Goal: Task Accomplishment & Management: Manage account settings

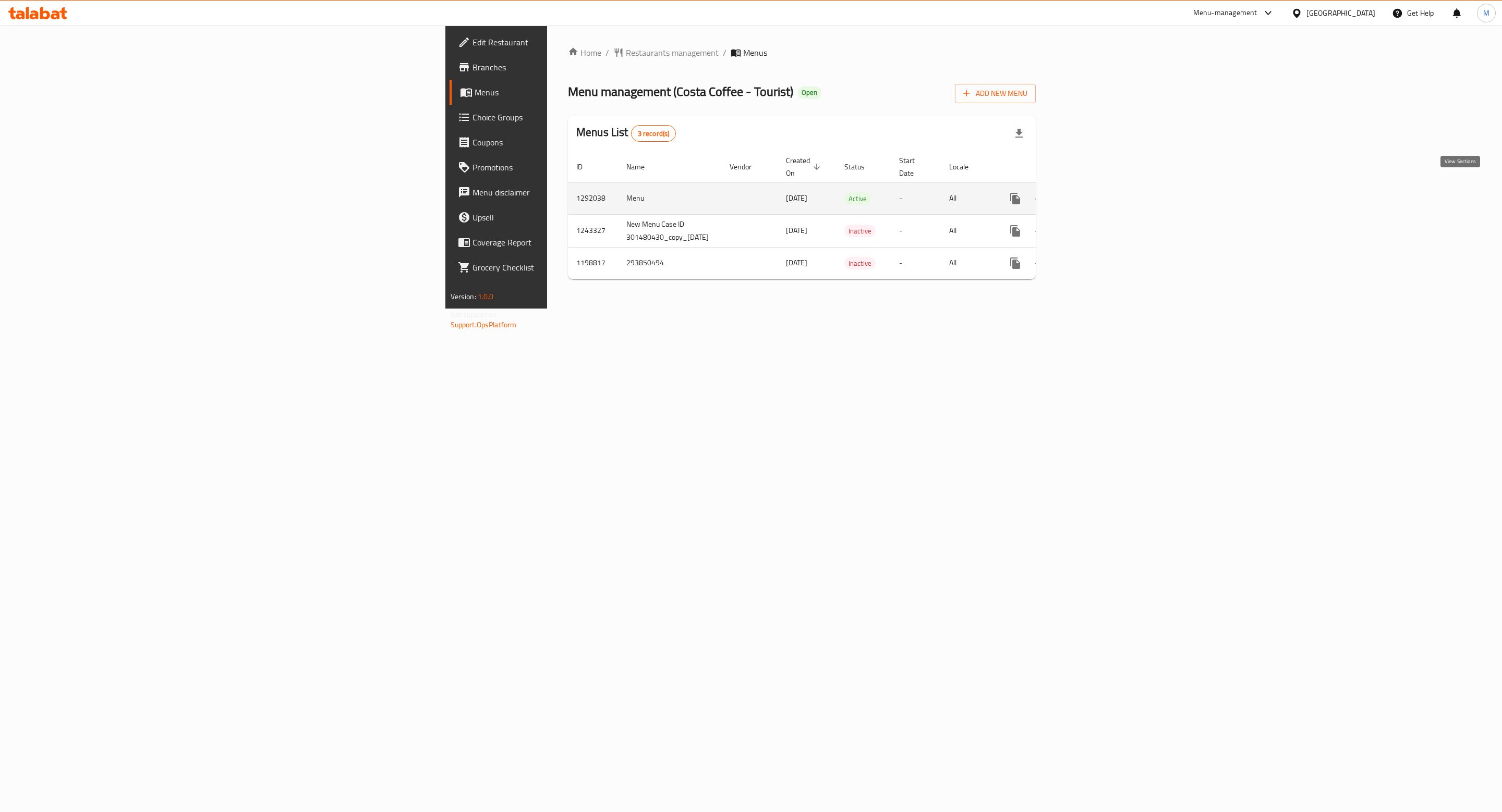
click at [1095, 194] on icon "enhanced table" at bounding box center [1090, 198] width 9 height 9
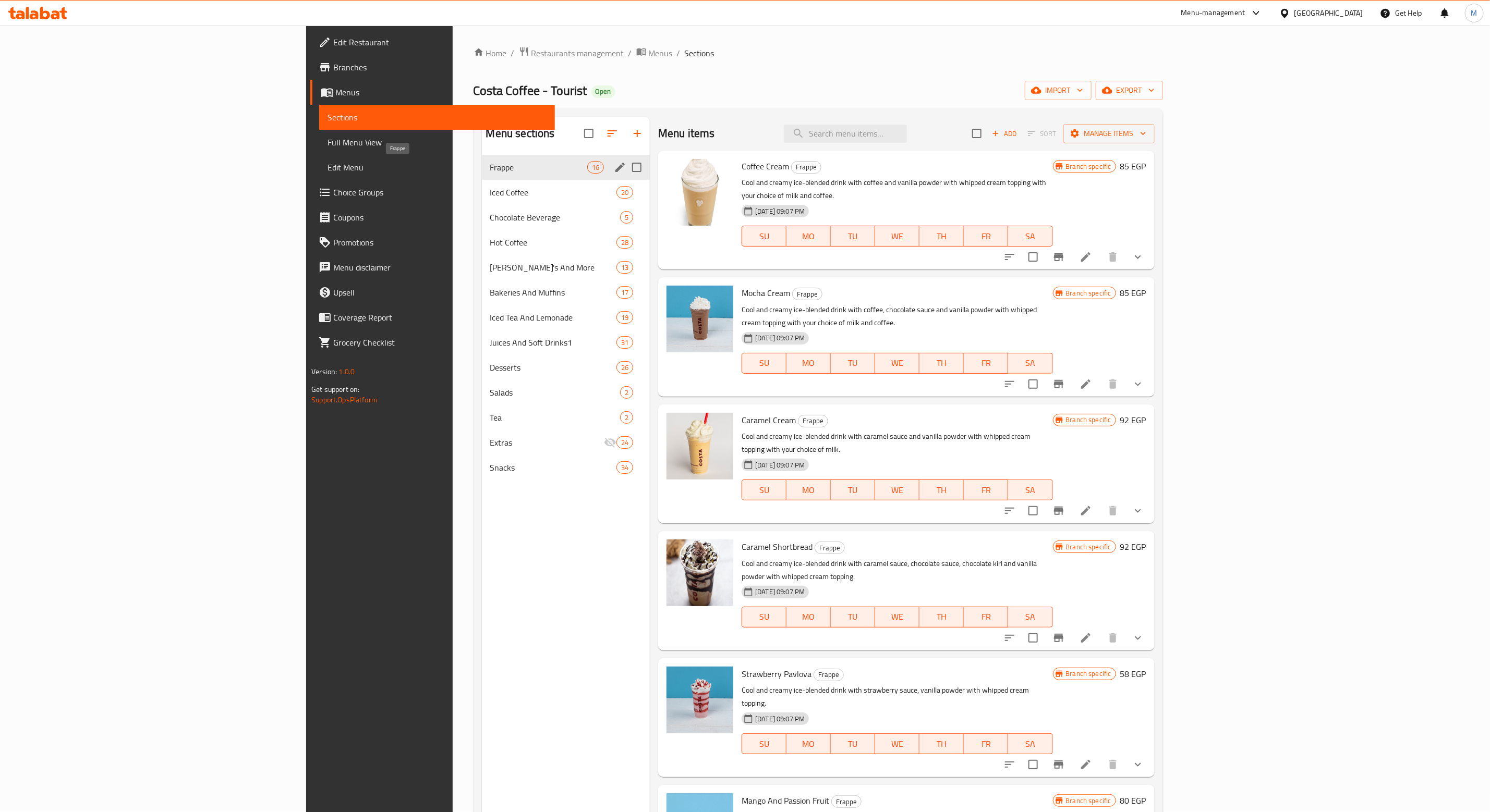
click at [490, 167] on span "Frappe" at bounding box center [538, 167] width 97 height 13
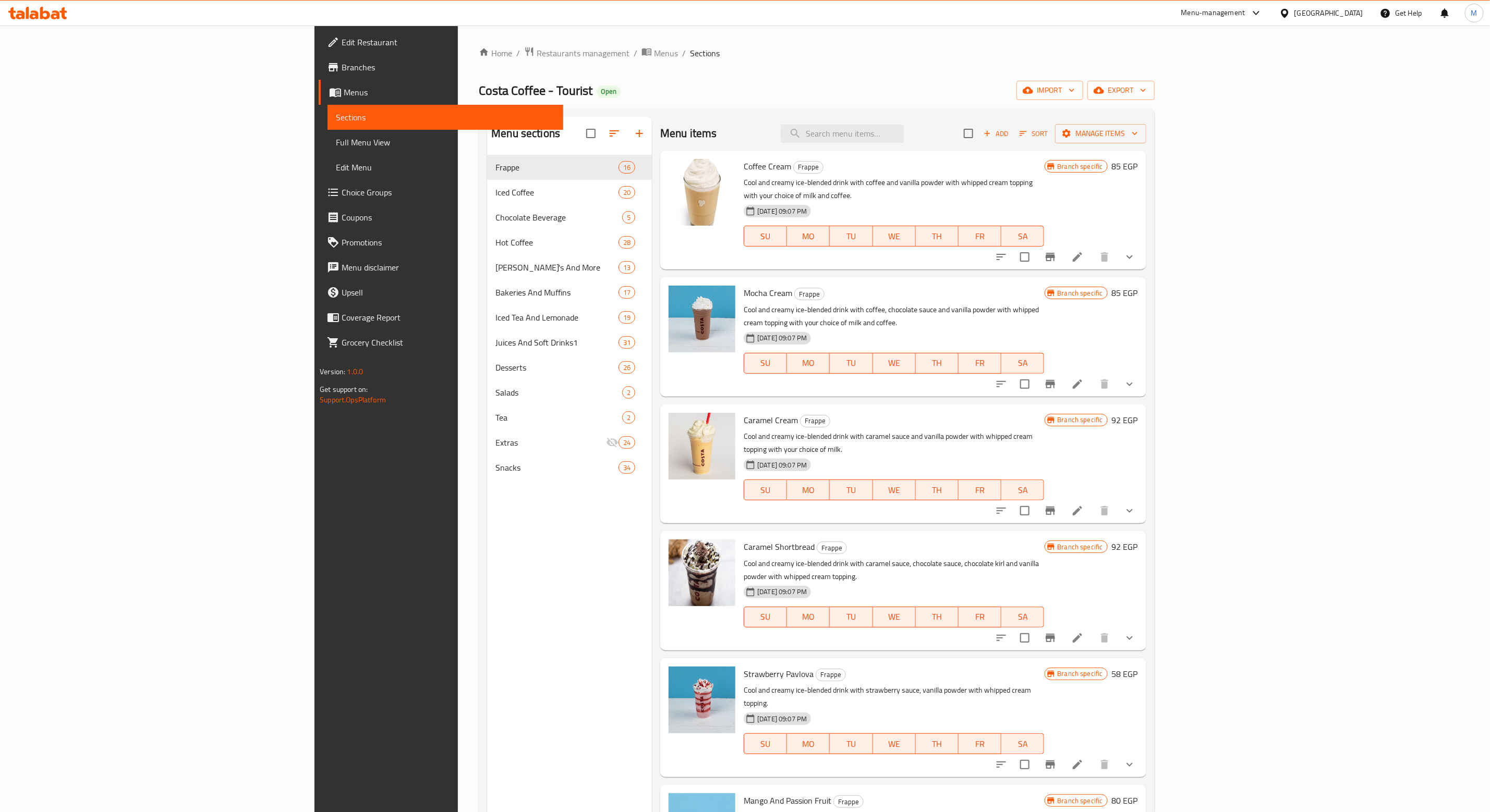
click at [1146, 125] on div "Add Sort Manage items" at bounding box center [1055, 134] width 182 height 22
click at [1010, 135] on span "Add" at bounding box center [995, 133] width 28 height 12
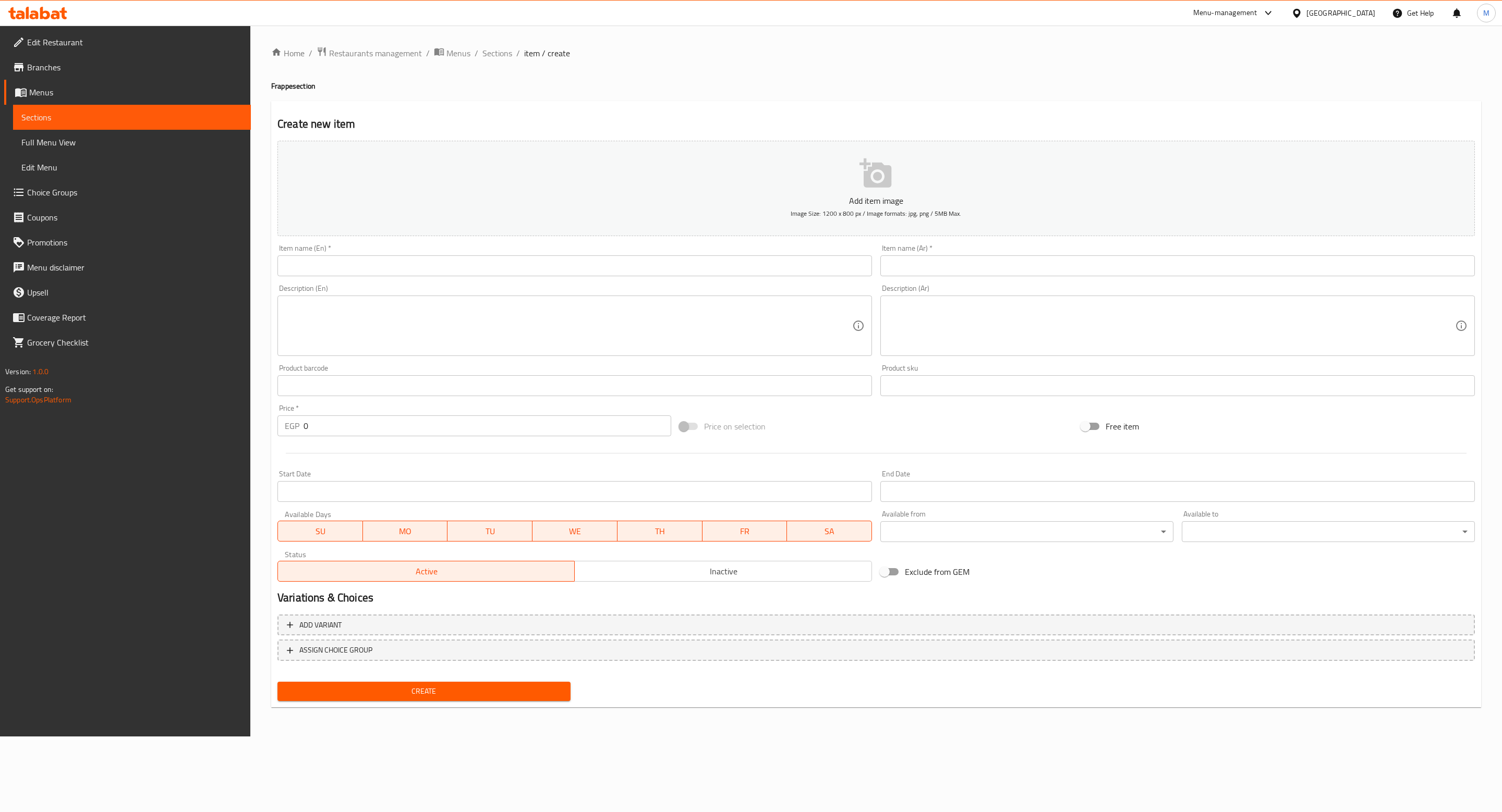
drag, startPoint x: 344, startPoint y: 266, endPoint x: 357, endPoint y: 188, distance: 79.1
click at [344, 266] on input "text" at bounding box center [575, 266] width 595 height 21
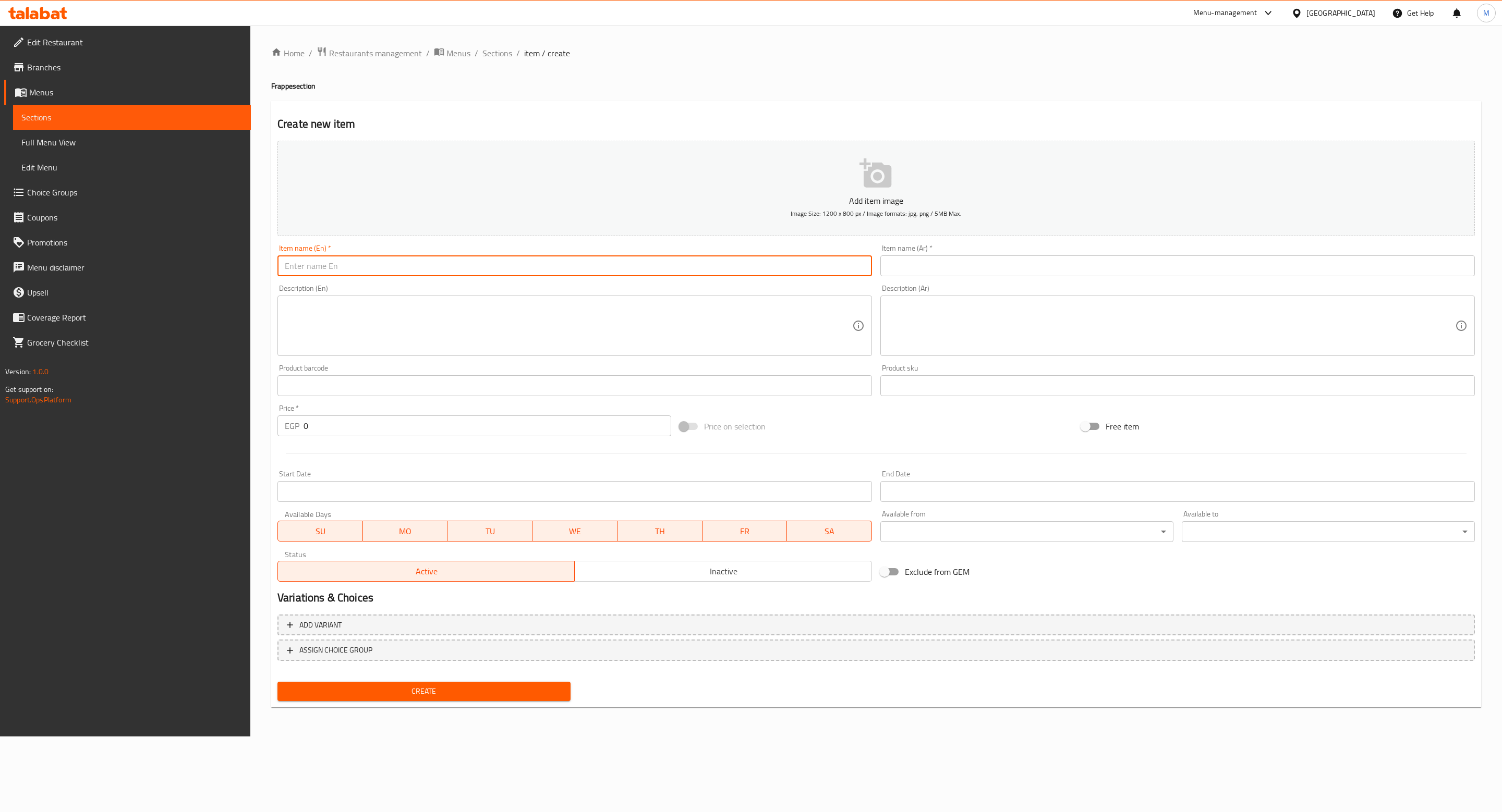
paste input "Strawberry"
type input "Strawberry Cream Frappe"
click at [452, 266] on input "Strawberry Cream Frappe" at bounding box center [575, 266] width 595 height 21
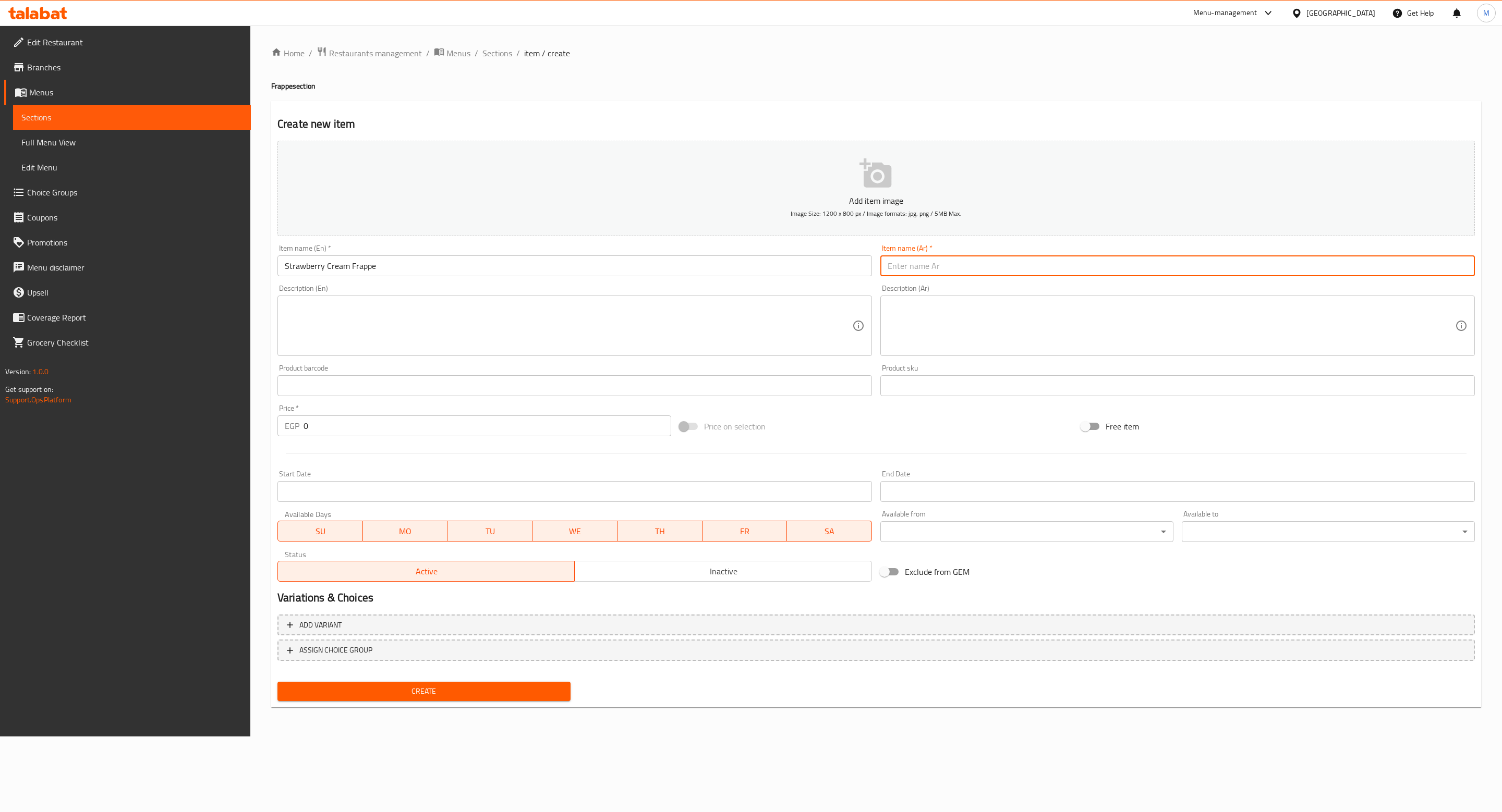
click at [989, 260] on input "text" at bounding box center [1177, 266] width 595 height 21
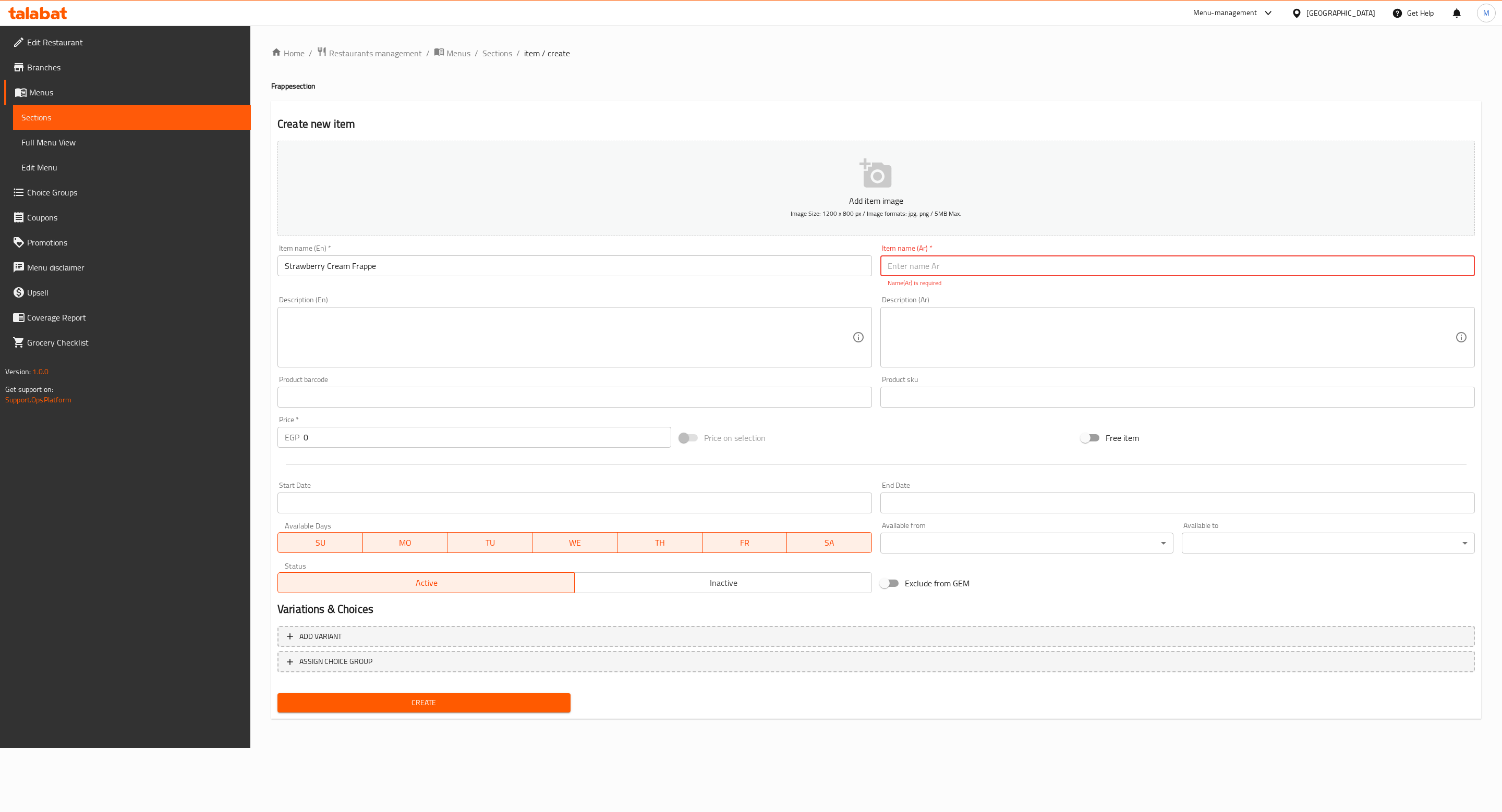
paste input "كافيه فرابيه"
click at [980, 274] on input "كافيه فرابيه" at bounding box center [1177, 266] width 595 height 21
click at [1465, 274] on input "كافيه فرابيه" at bounding box center [1177, 266] width 595 height 21
click at [1465, 269] on input "كافيه فرابيه" at bounding box center [1177, 266] width 595 height 21
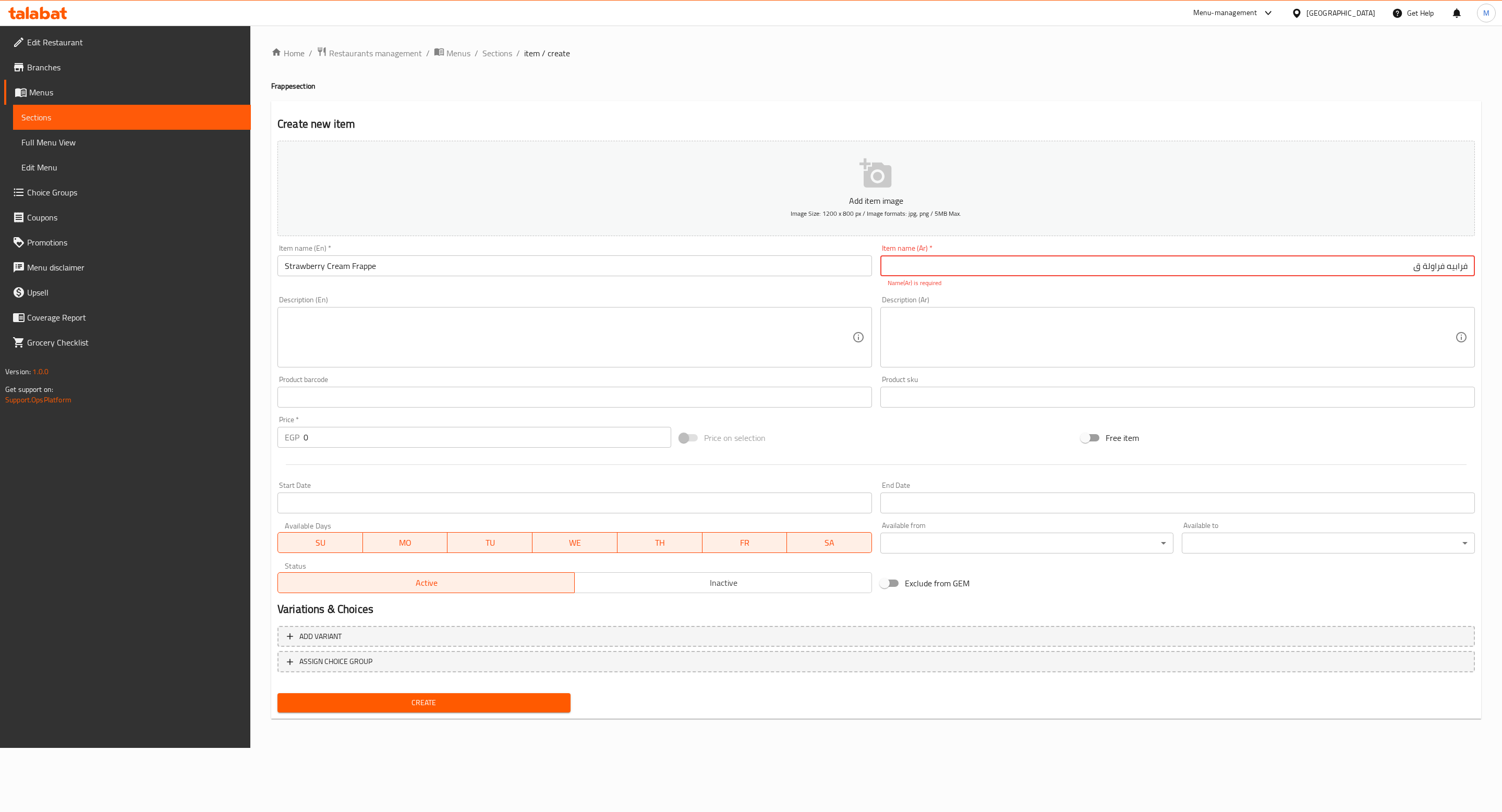
click at [340, 265] on input "Strawberry Cream Frappe" at bounding box center [575, 266] width 595 height 21
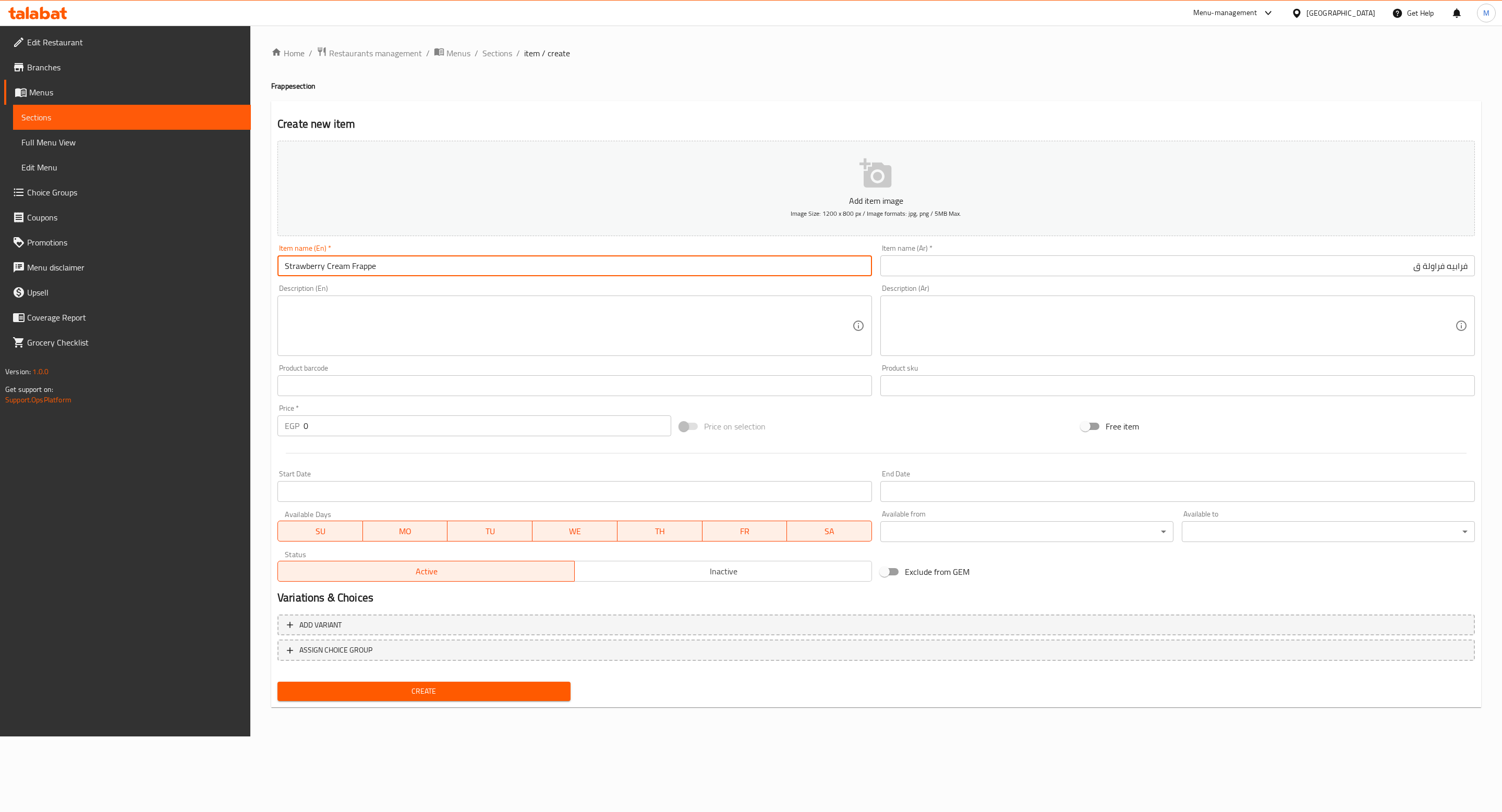
click at [340, 265] on input "Strawberry Cream Frappe" at bounding box center [575, 266] width 595 height 21
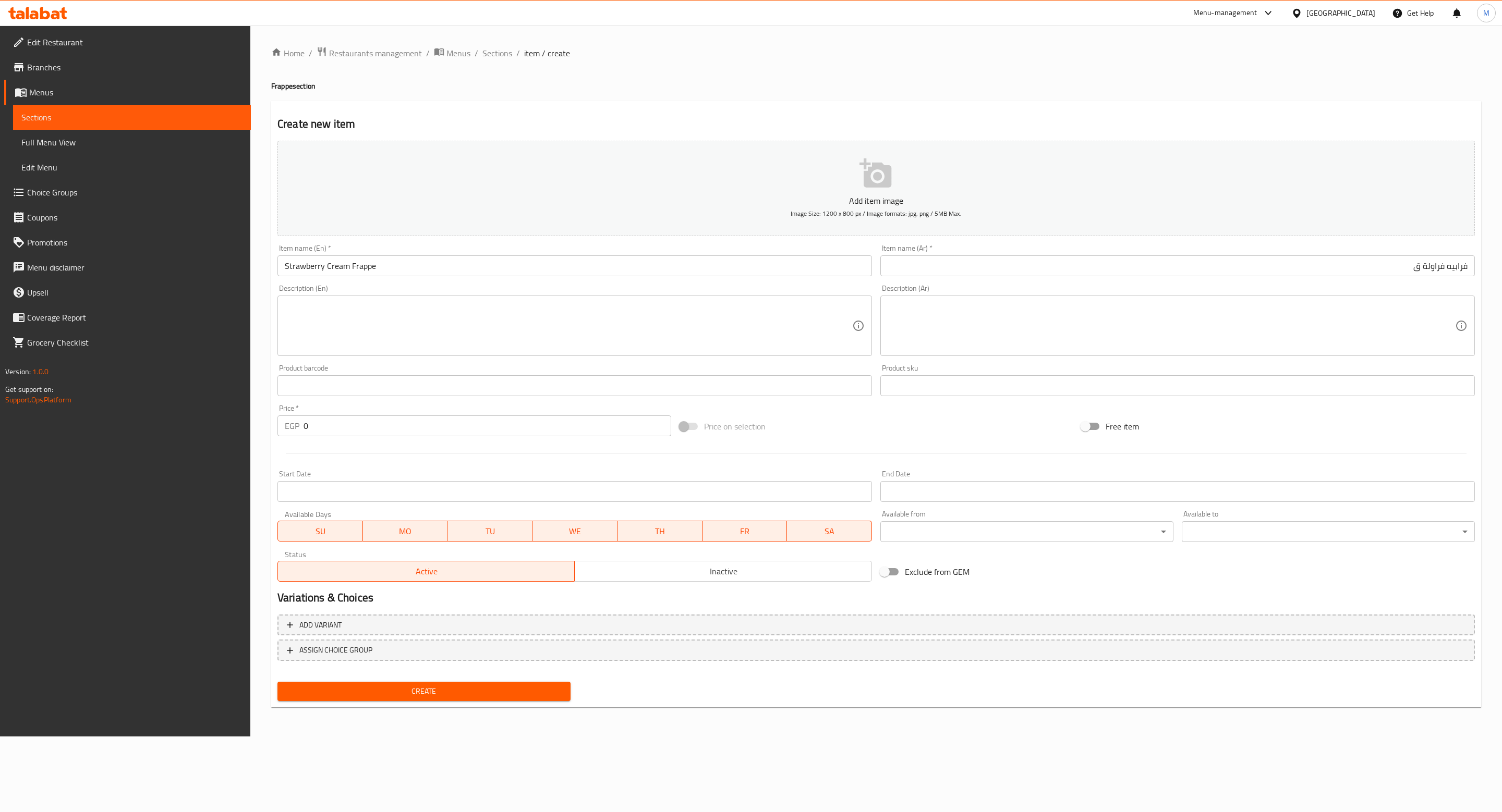
click at [1266, 279] on div "Item name (Ar)   * فرابيه فراولة ق Item name (Ar) *" at bounding box center [1178, 260] width 603 height 40
click at [1293, 263] on input "فرابيه فراولة ق" at bounding box center [1177, 266] width 595 height 21
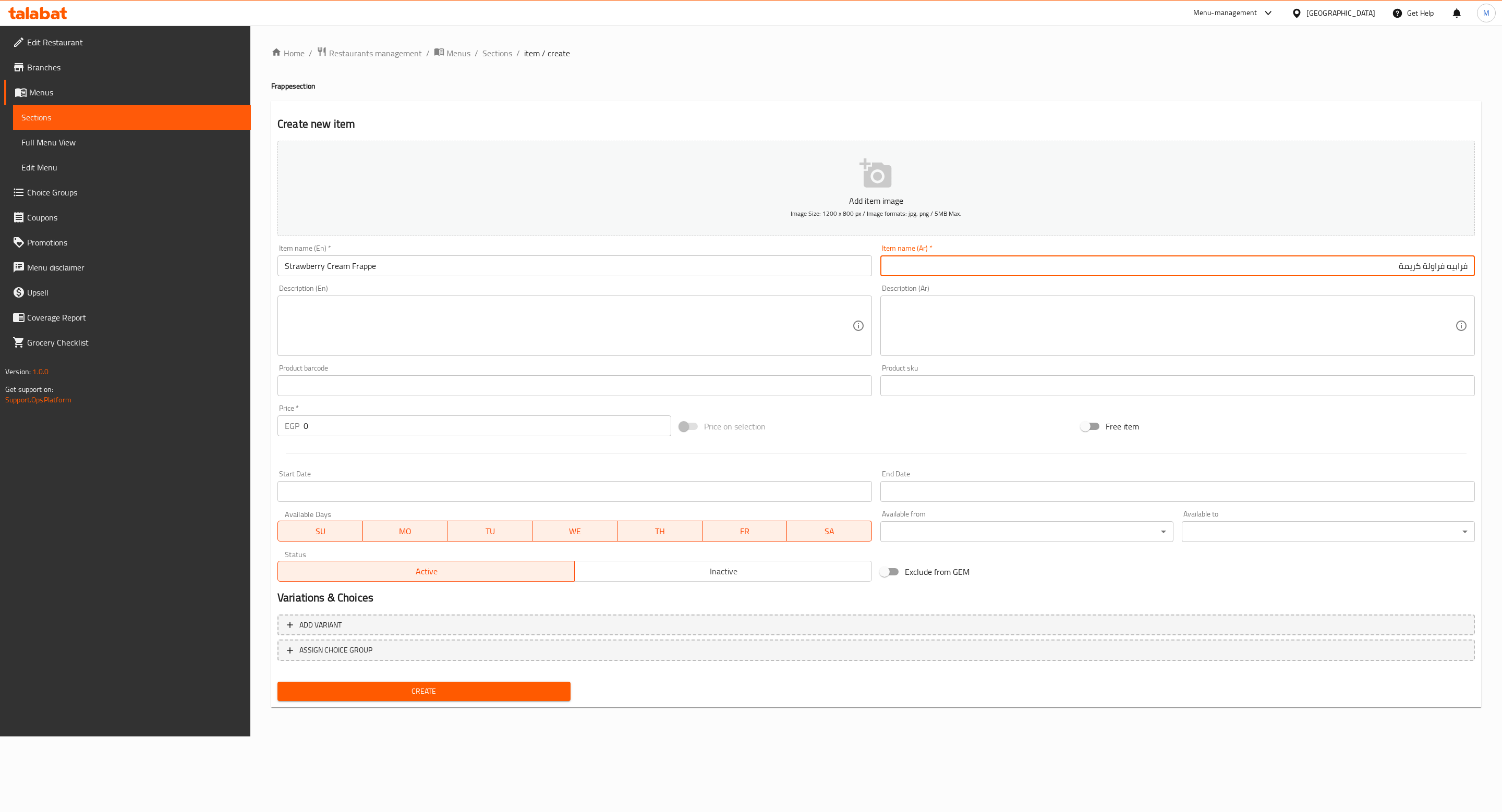
type input "فرابيه فراولة كريمة"
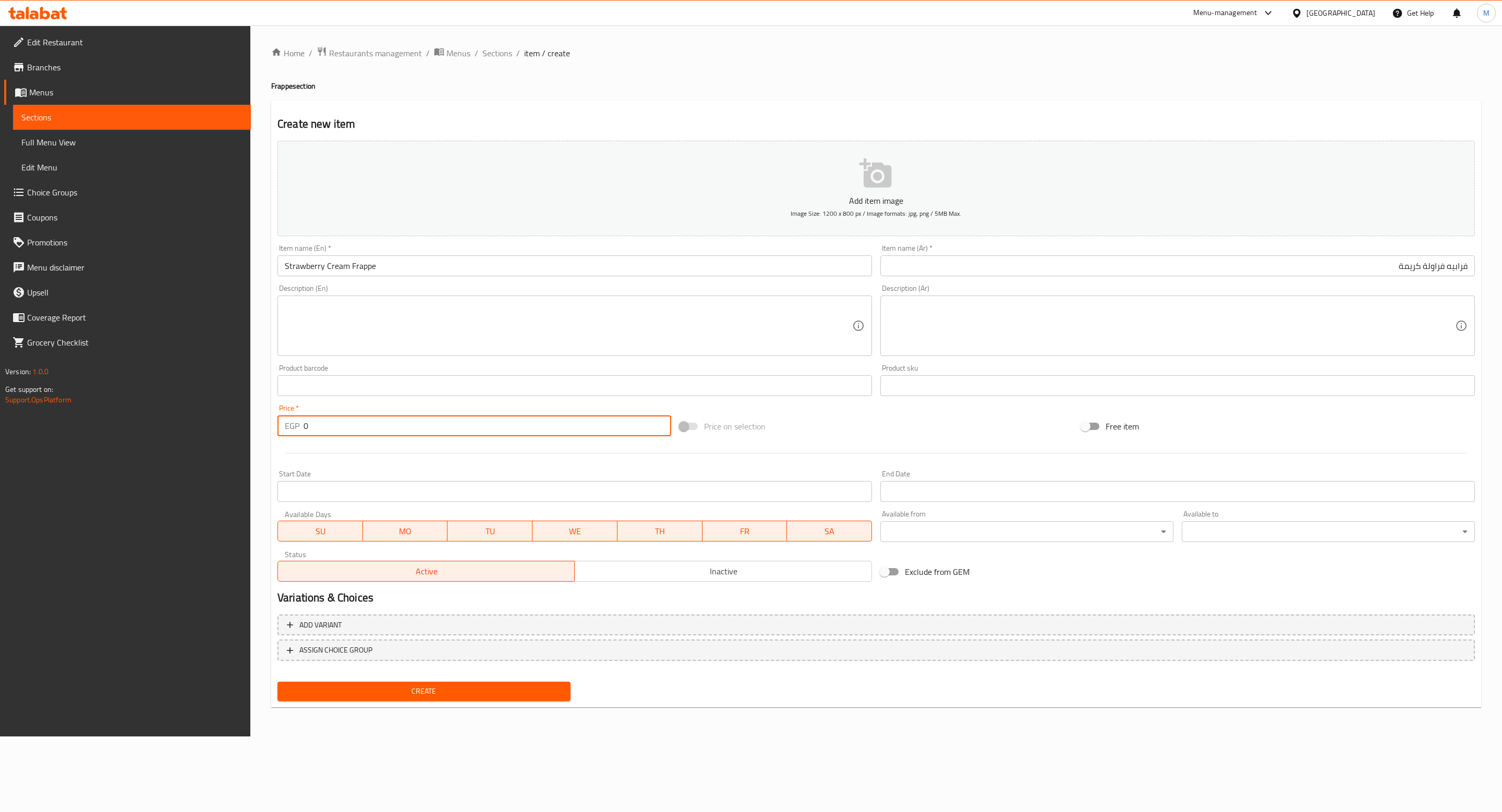
click at [355, 429] on input "0" at bounding box center [487, 425] width 368 height 21
type input "120"
click at [843, 438] on div "Price on selection" at bounding box center [875, 426] width 402 height 28
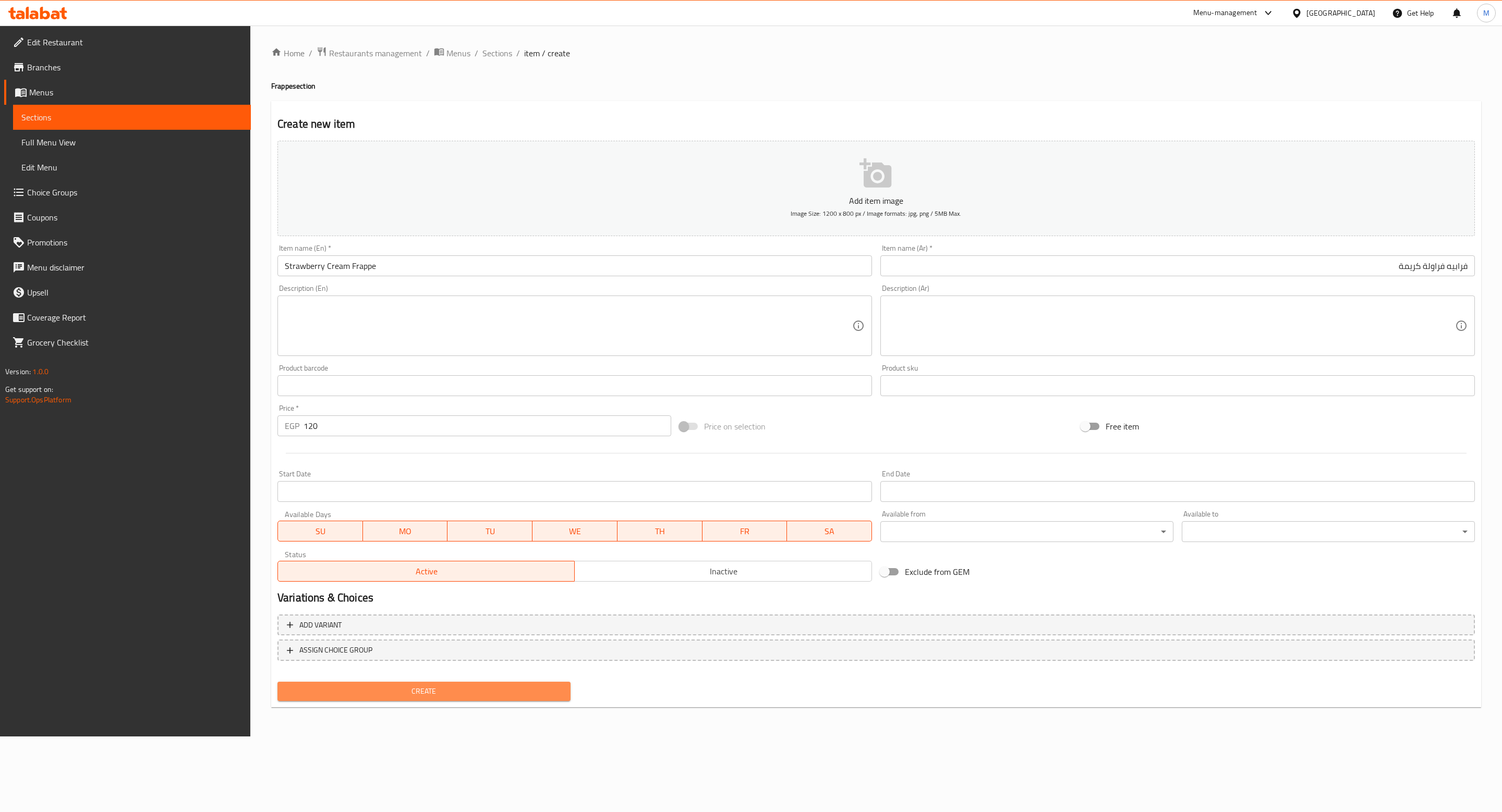
click at [484, 696] on span "Create" at bounding box center [424, 691] width 276 height 13
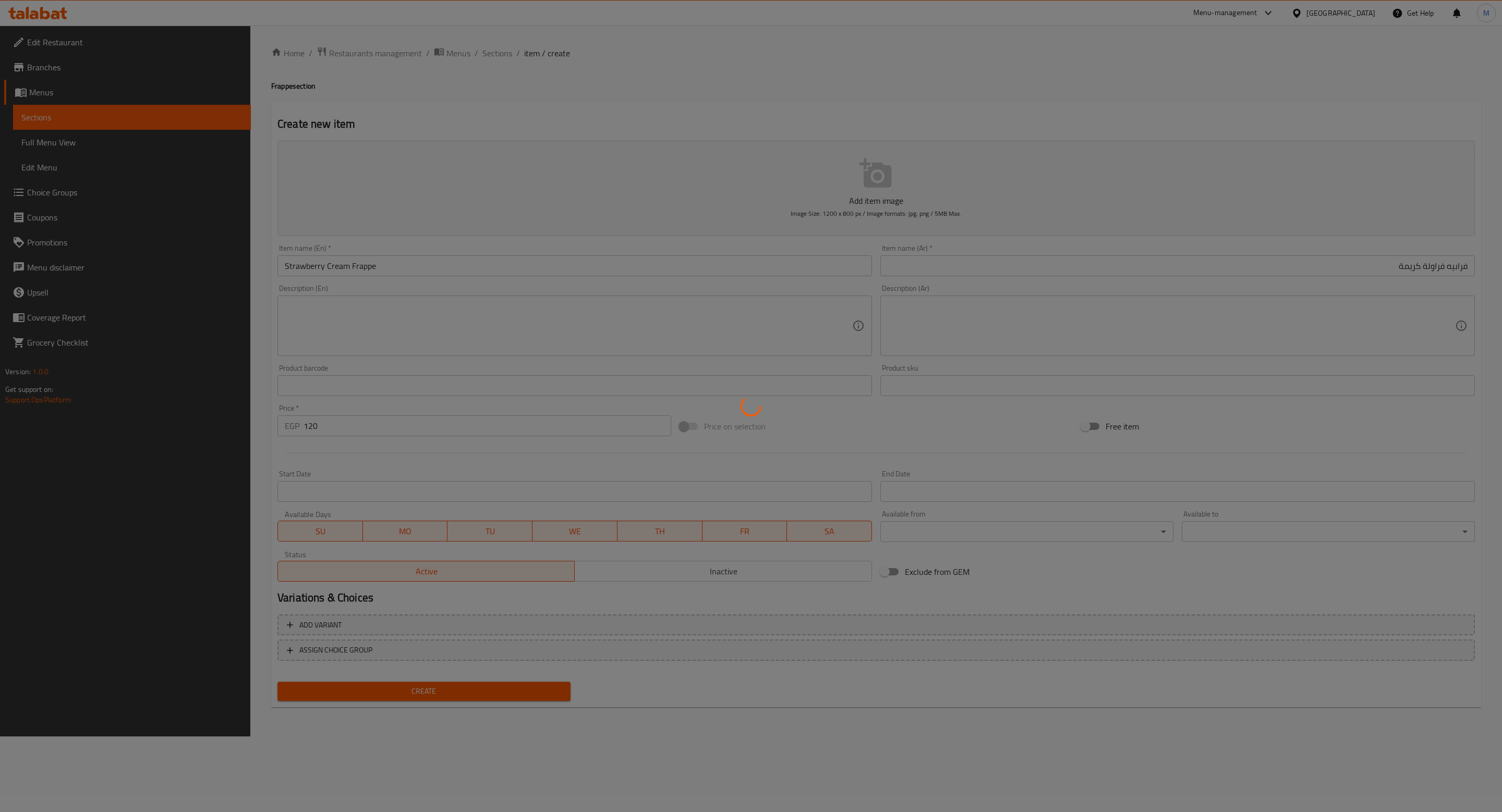
type input "0"
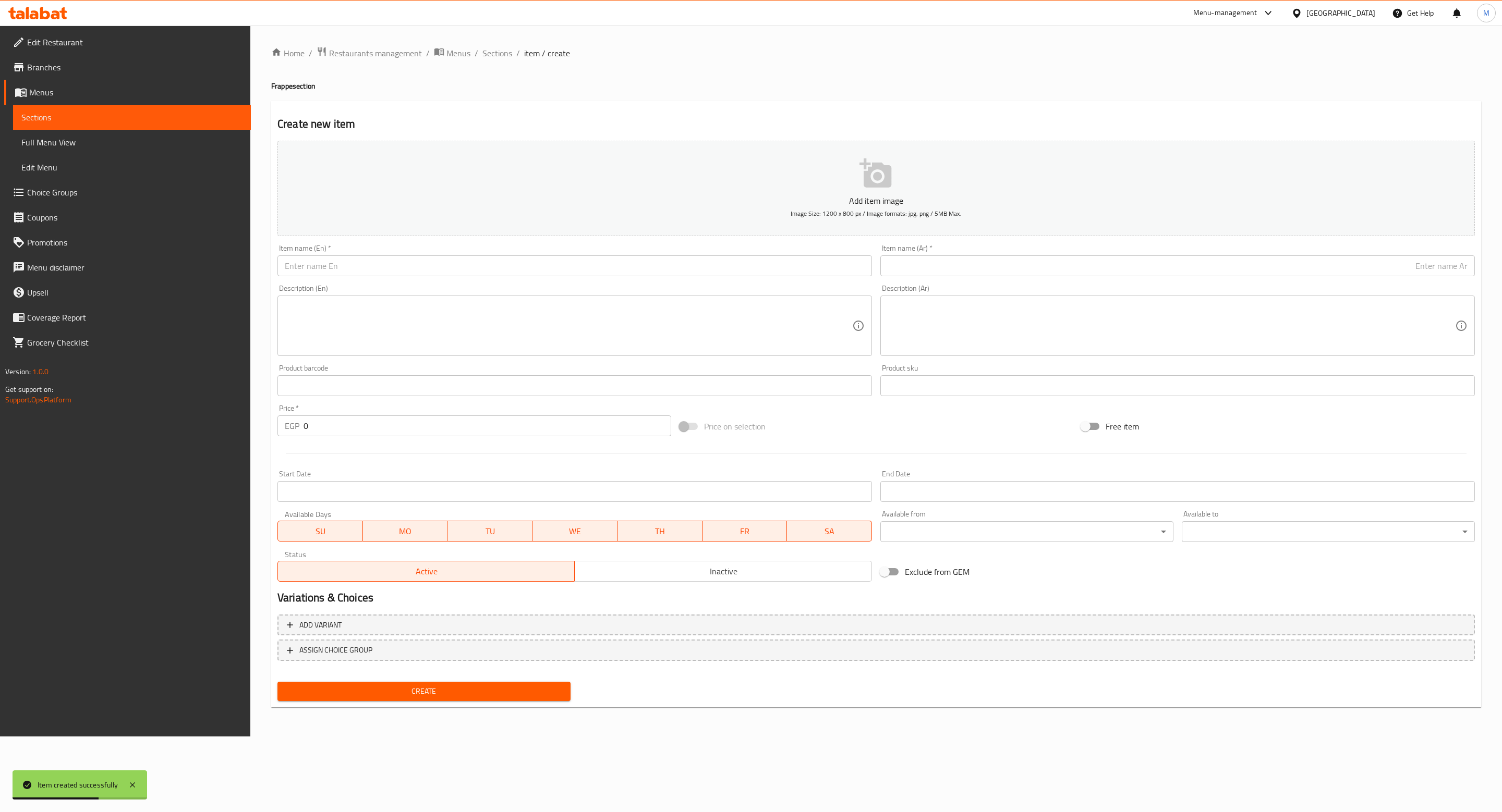
click at [46, 119] on span "Sections" at bounding box center [131, 117] width 221 height 13
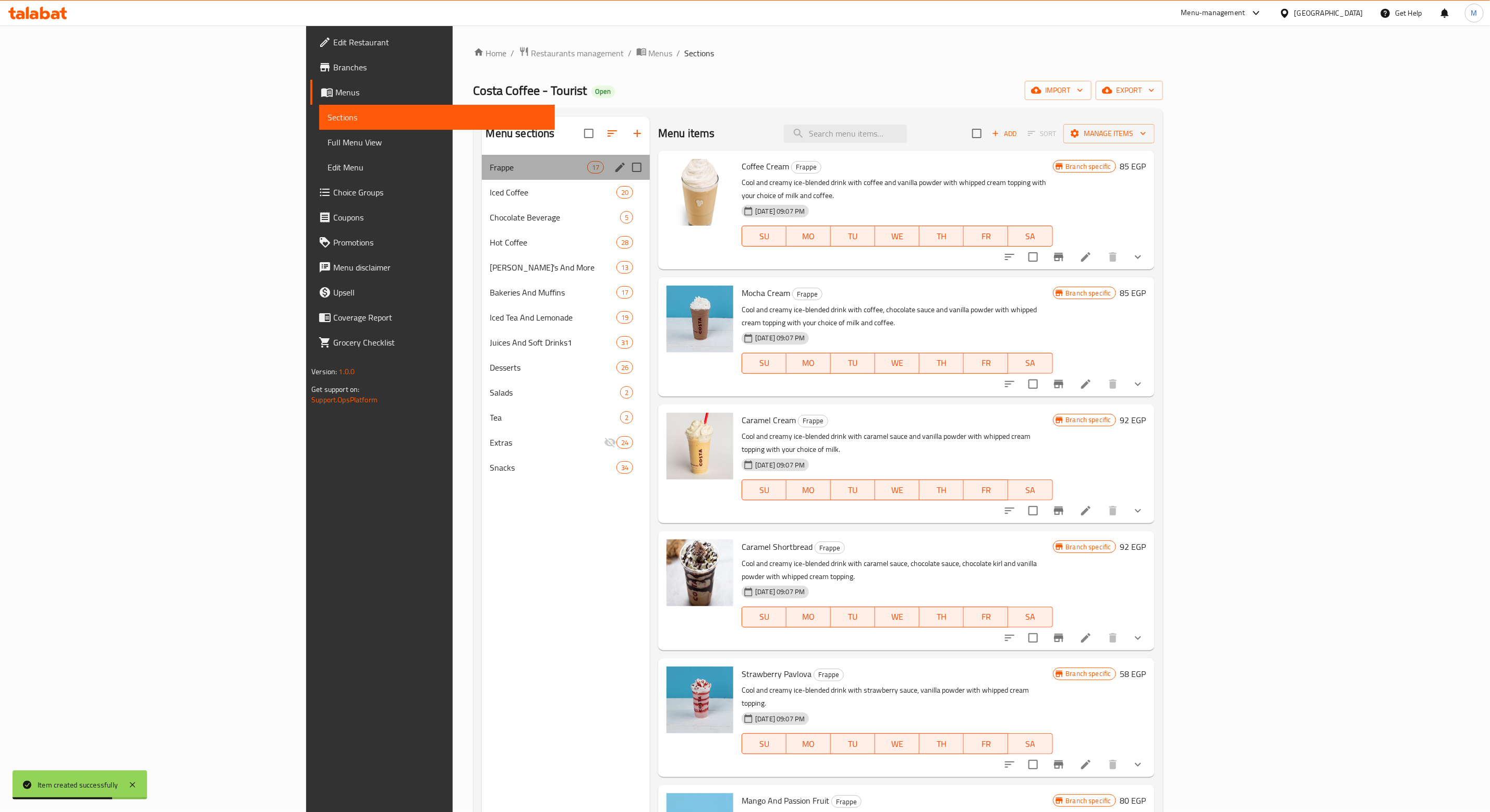
click at [482, 176] on div "Frappe 17" at bounding box center [566, 167] width 168 height 25
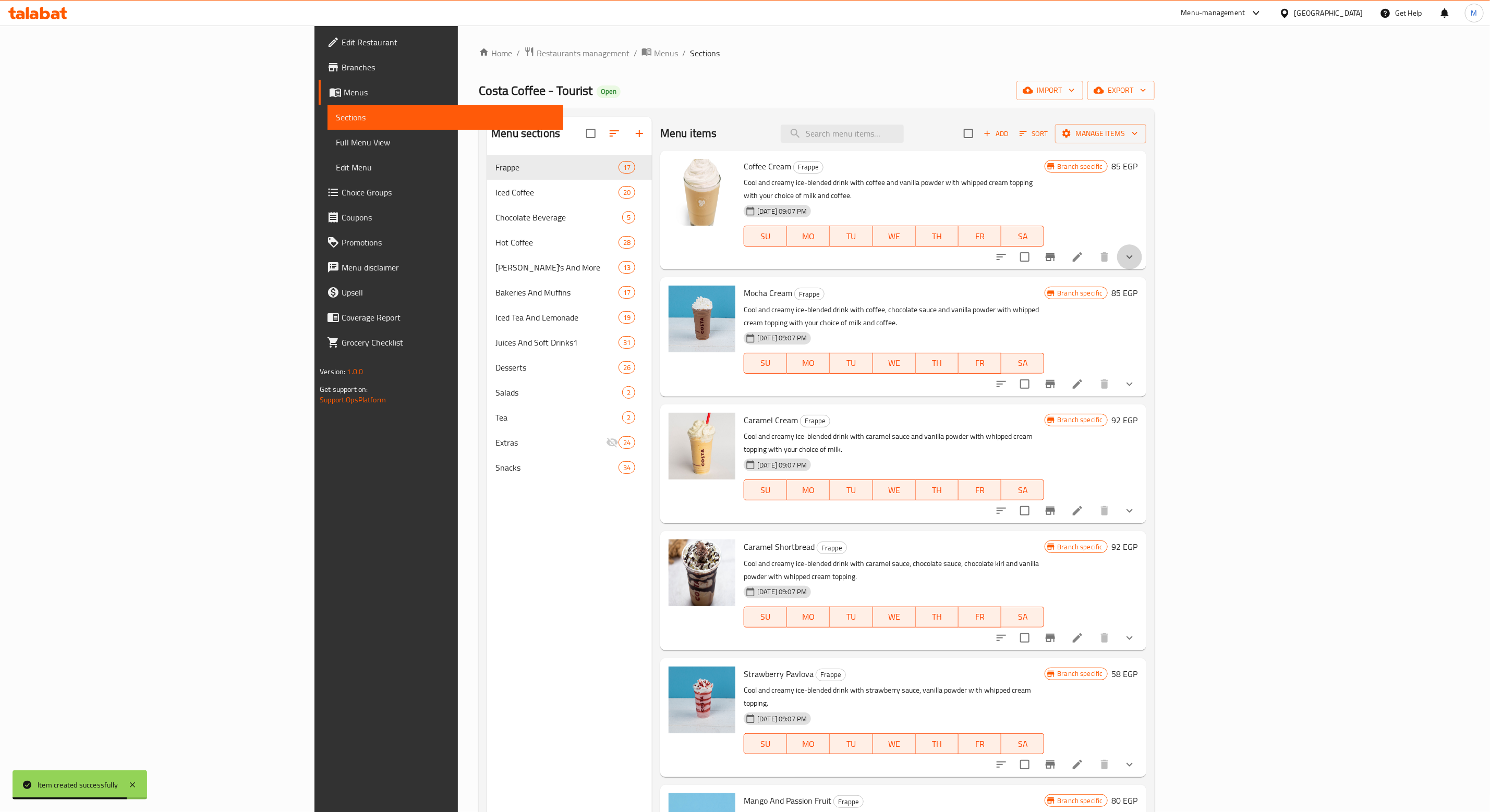
click at [1142, 255] on button "show more" at bounding box center [1128, 256] width 25 height 25
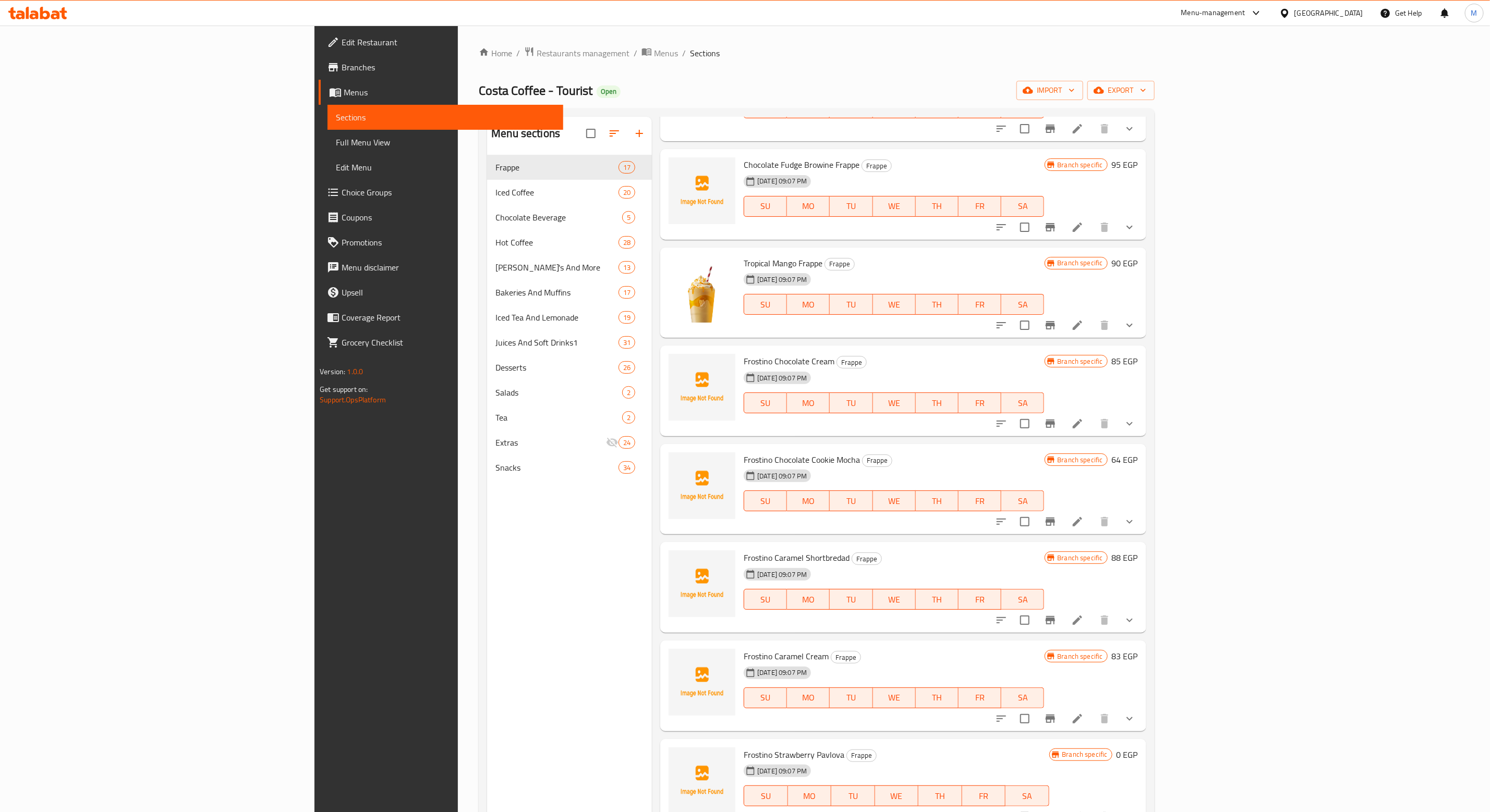
scroll to position [1251, 0]
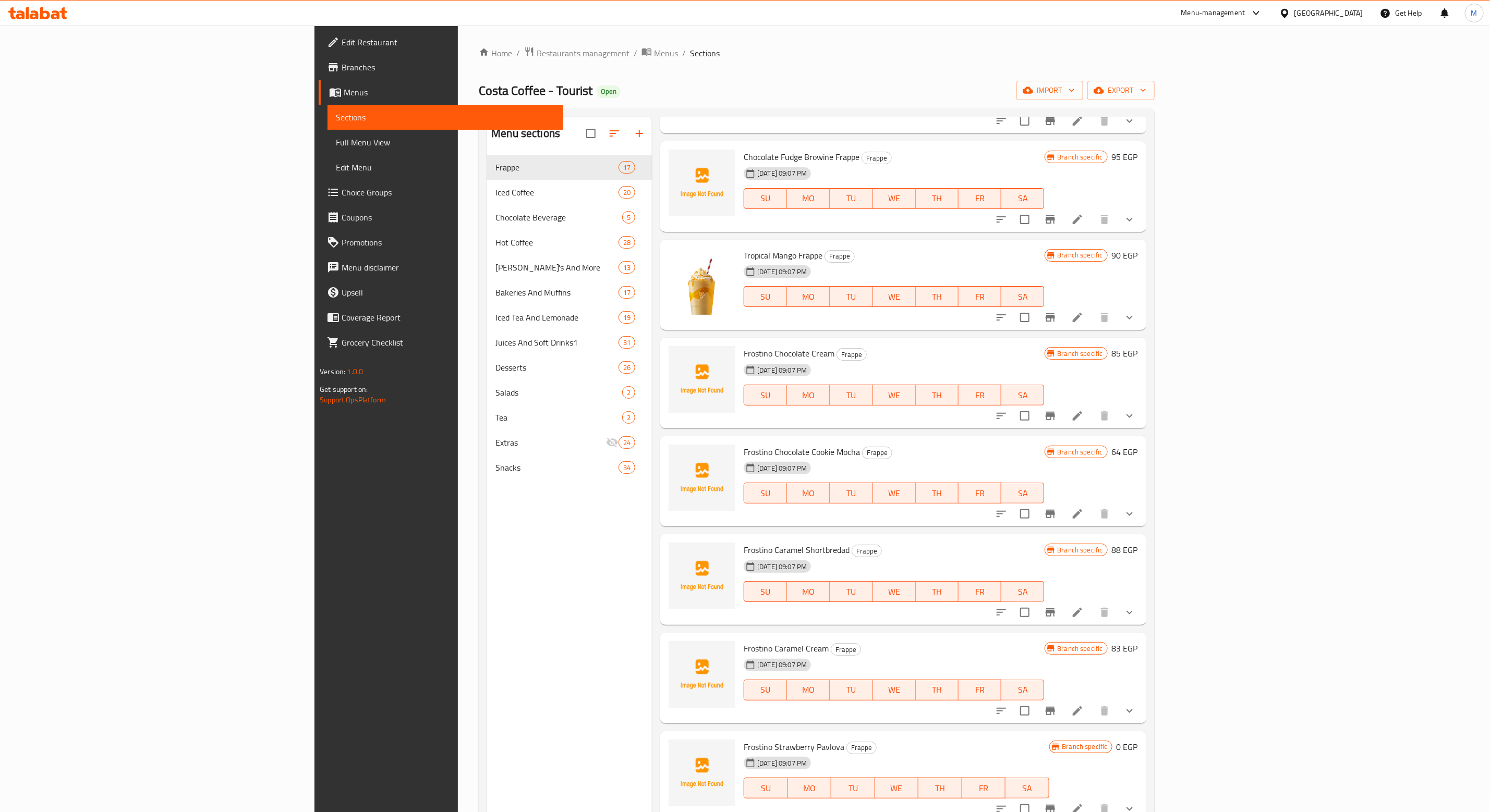
click at [1142, 403] on button "show more" at bounding box center [1128, 415] width 25 height 25
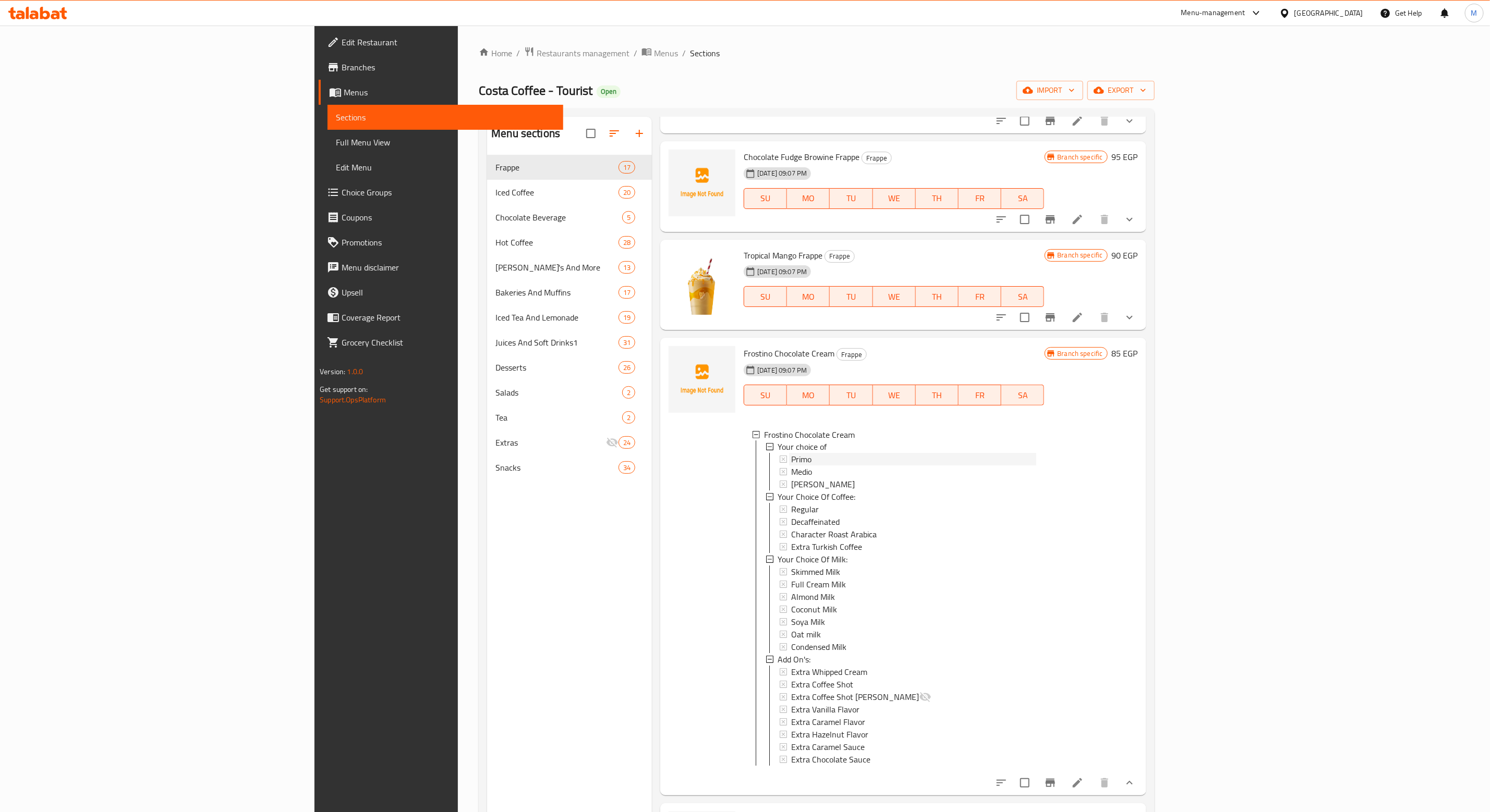
click at [791, 453] on div "Primo" at bounding box center [913, 460] width 244 height 13
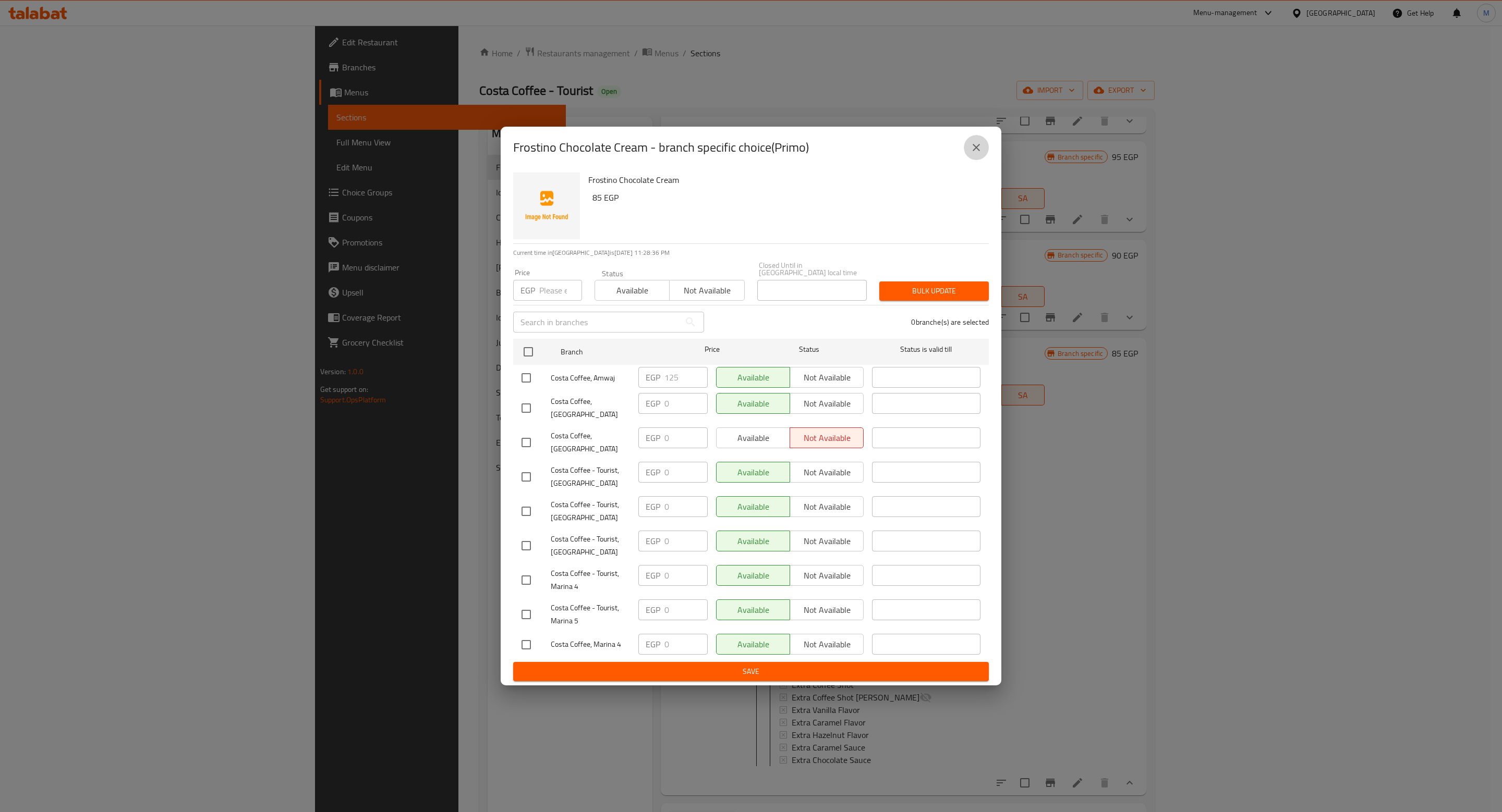
click at [981, 154] on icon "close" at bounding box center [976, 147] width 13 height 13
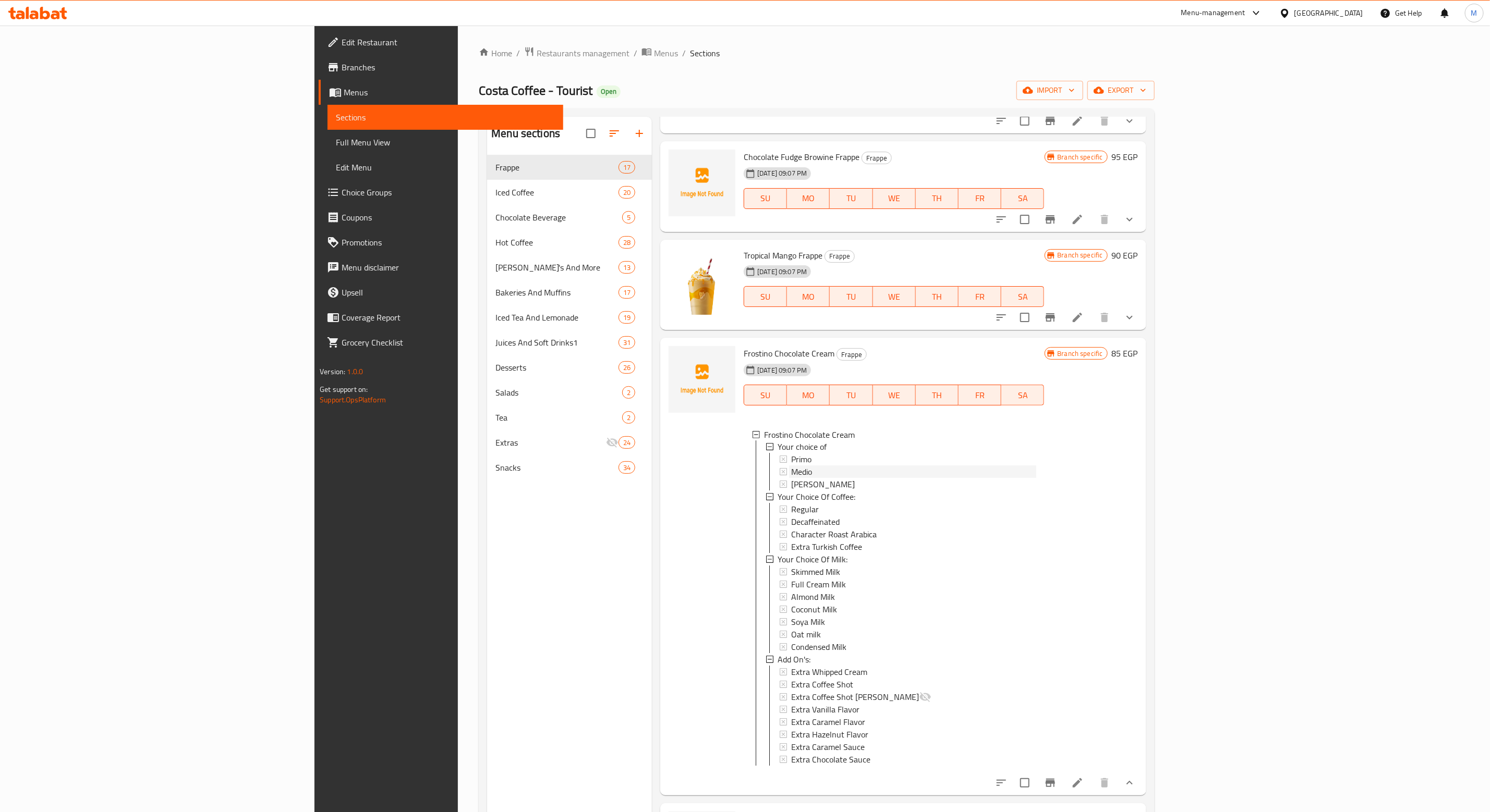
click at [791, 466] on span "Medio" at bounding box center [801, 472] width 21 height 13
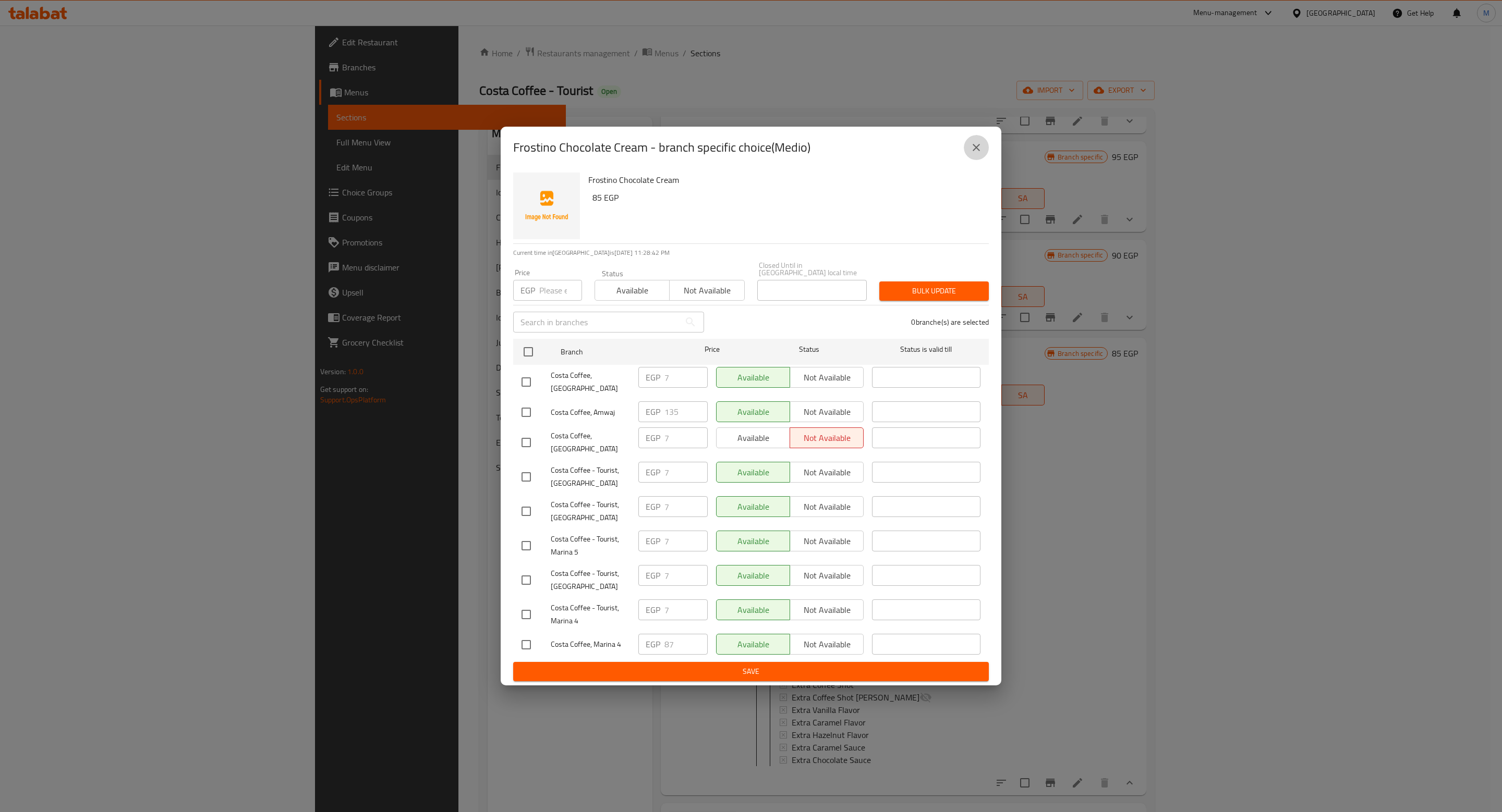
click at [978, 160] on button "close" at bounding box center [976, 147] width 25 height 25
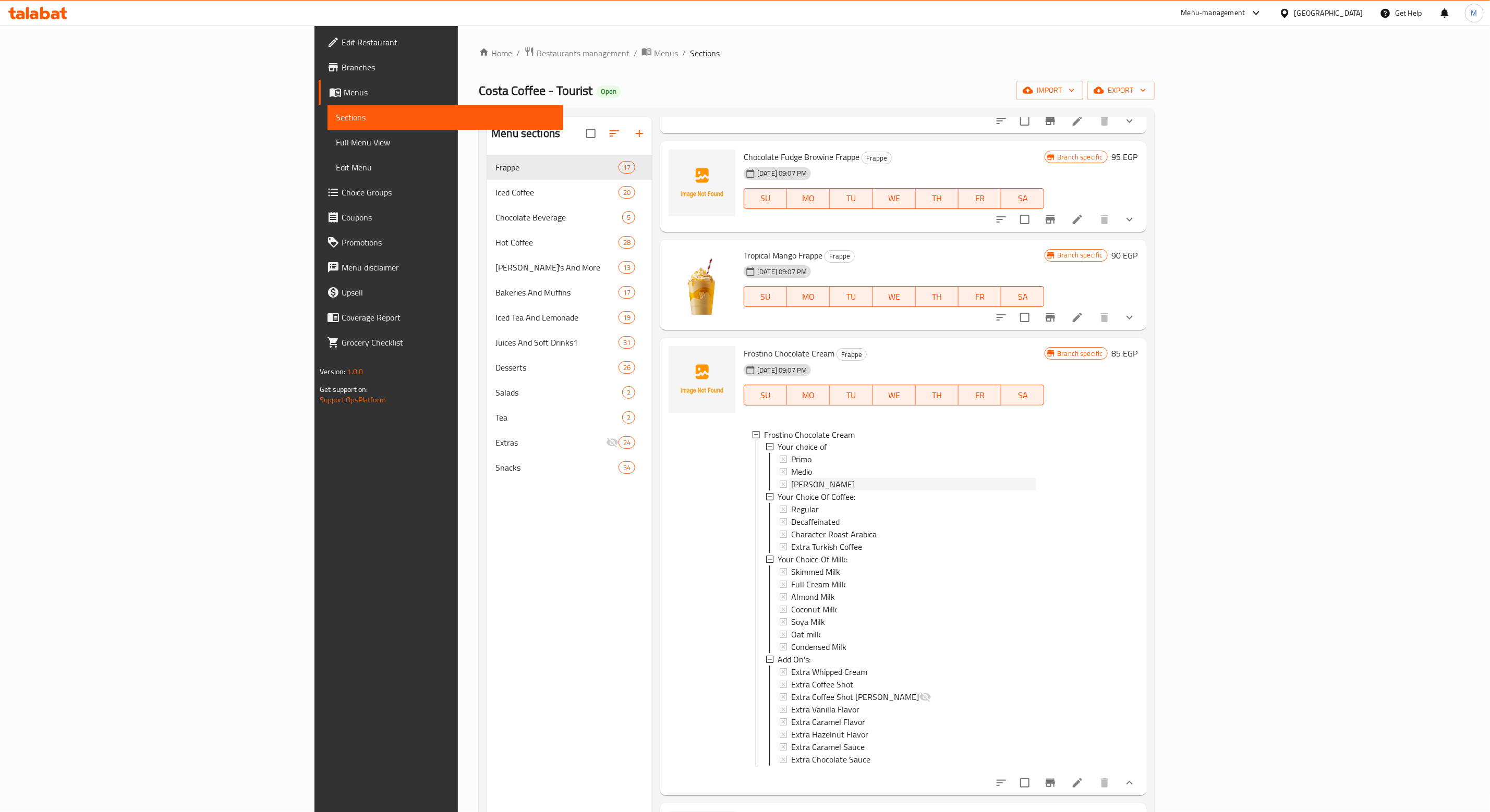
click at [791, 479] on div "[PERSON_NAME]" at bounding box center [913, 485] width 244 height 13
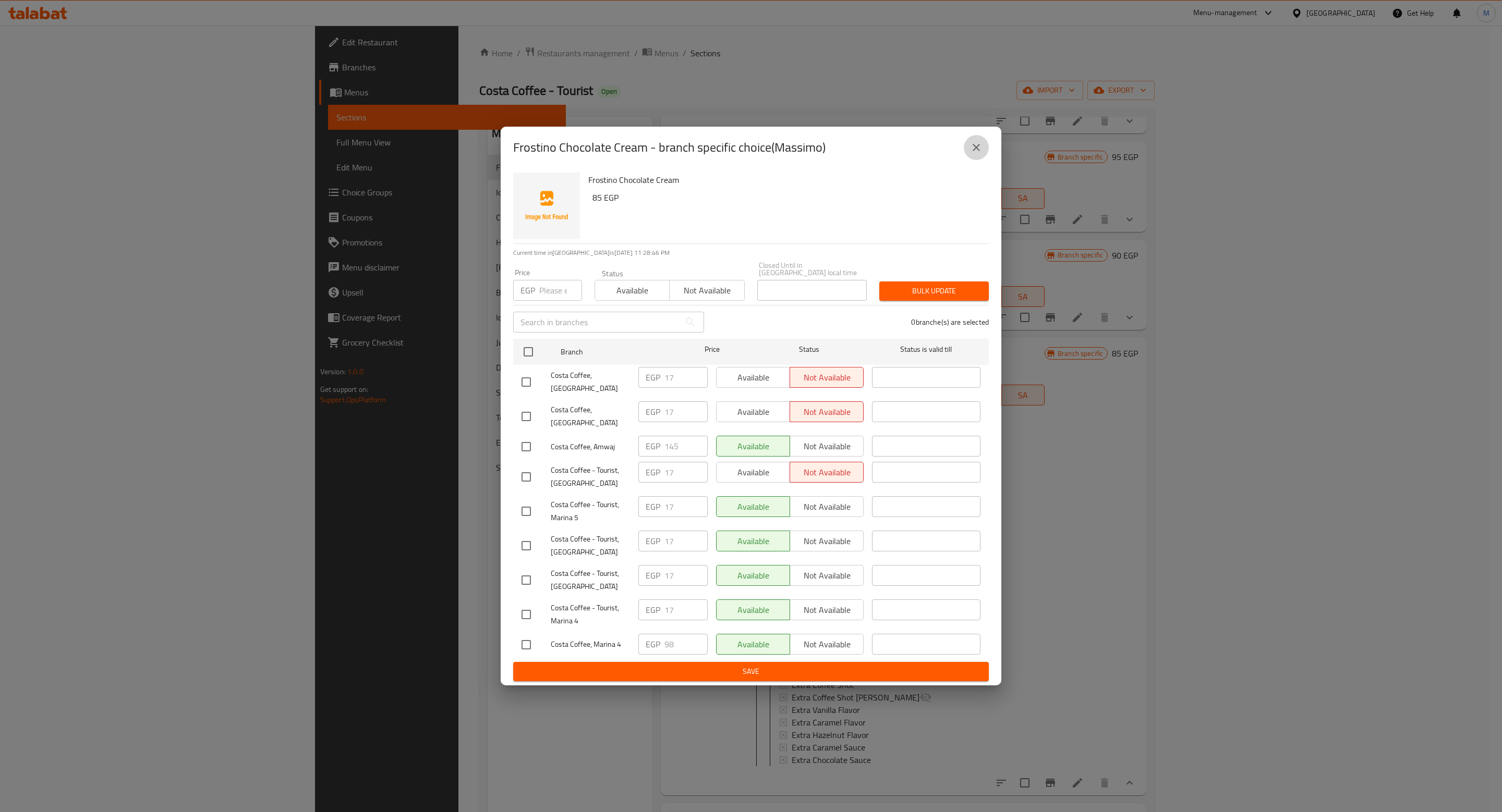
click at [979, 152] on icon "close" at bounding box center [976, 147] width 13 height 13
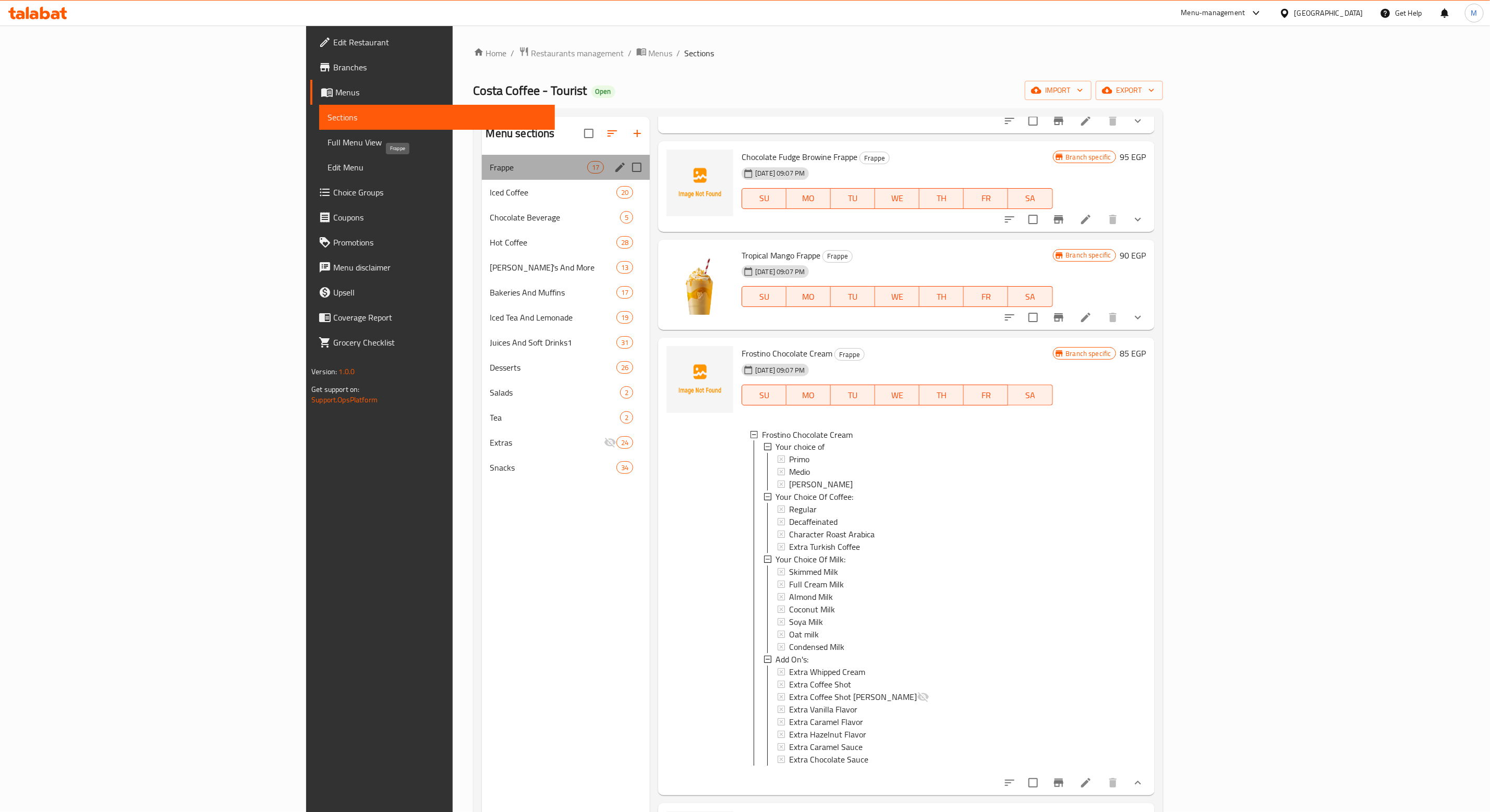
click at [490, 169] on span "Frappe" at bounding box center [538, 167] width 97 height 13
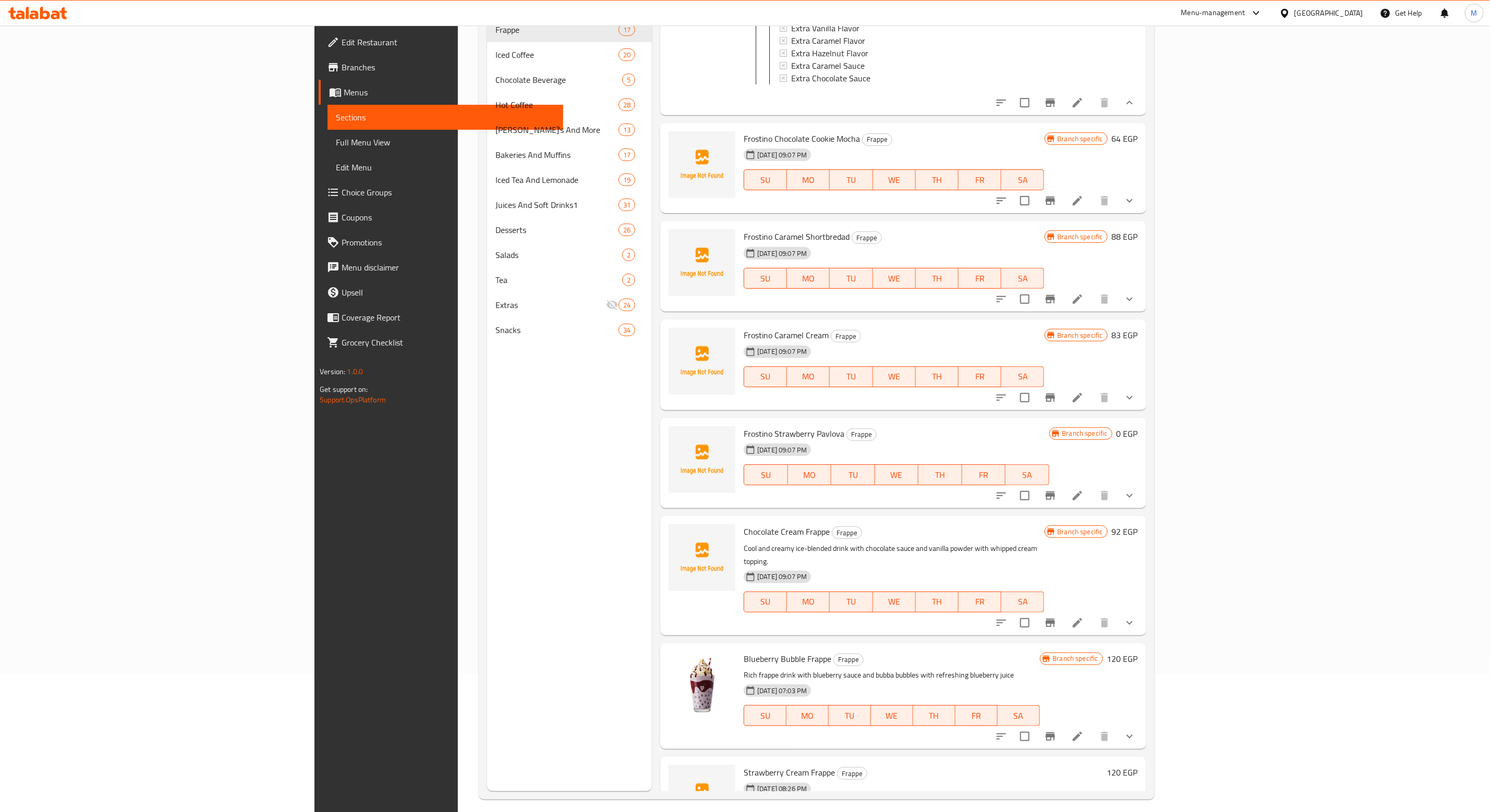
scroll to position [146, 0]
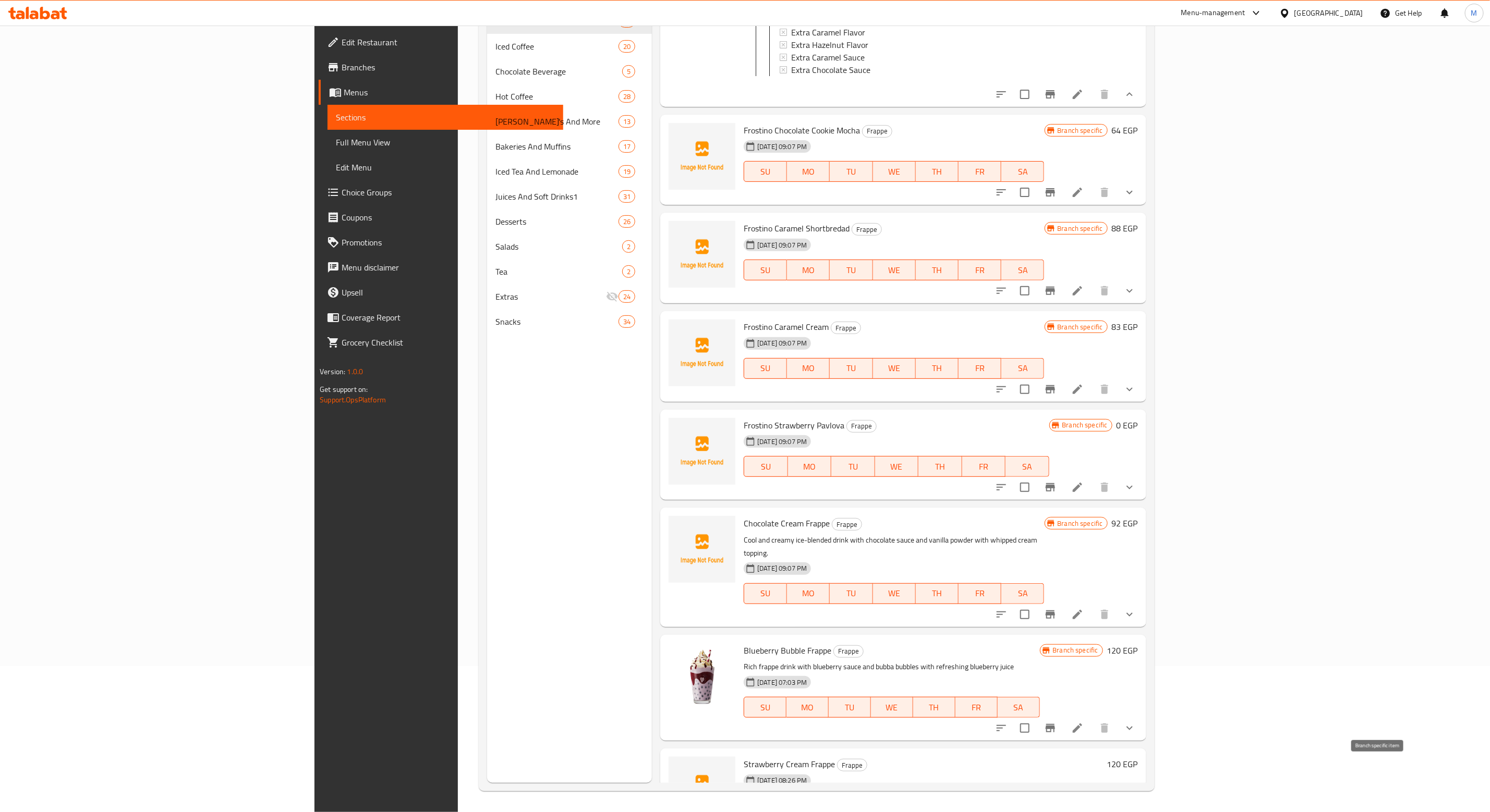
click at [1081, 811] on icon "Branch-specific-item" at bounding box center [1076, 827] width 13 height 13
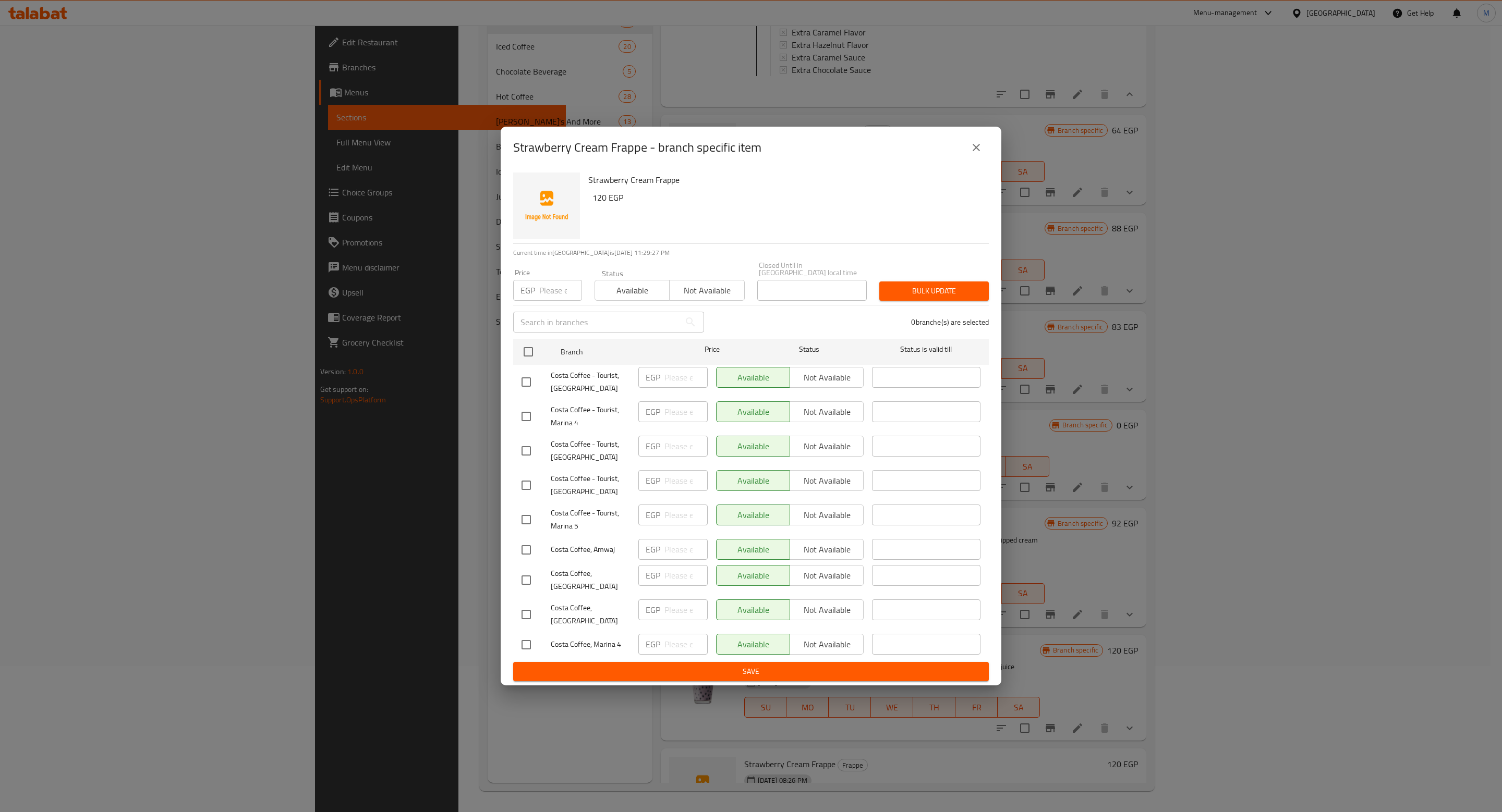
click at [754, 216] on div "Strawberry Cream Frappe 120 EGP" at bounding box center [784, 206] width 401 height 75
click at [983, 152] on button "close" at bounding box center [976, 147] width 25 height 25
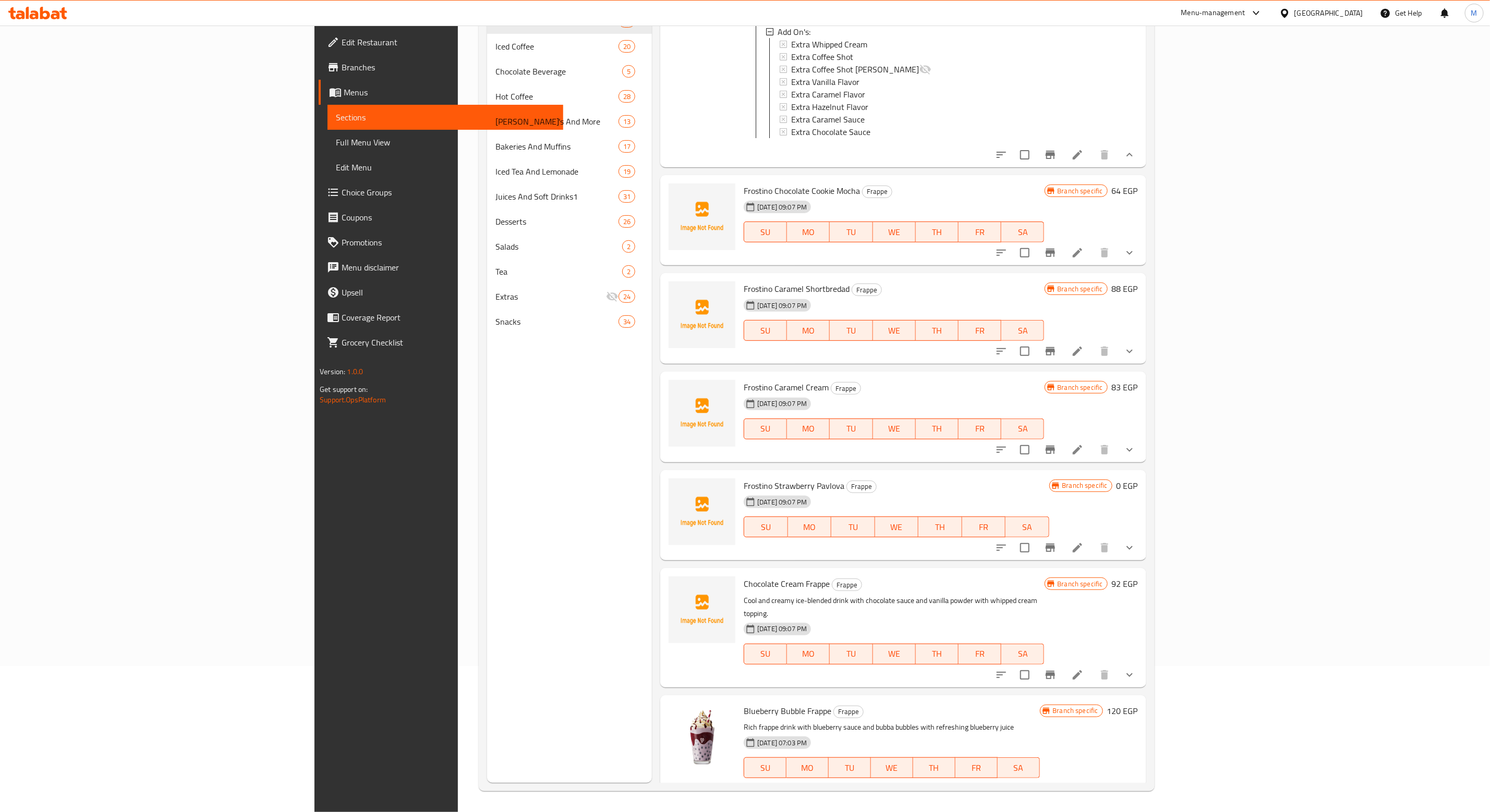
scroll to position [1793, 0]
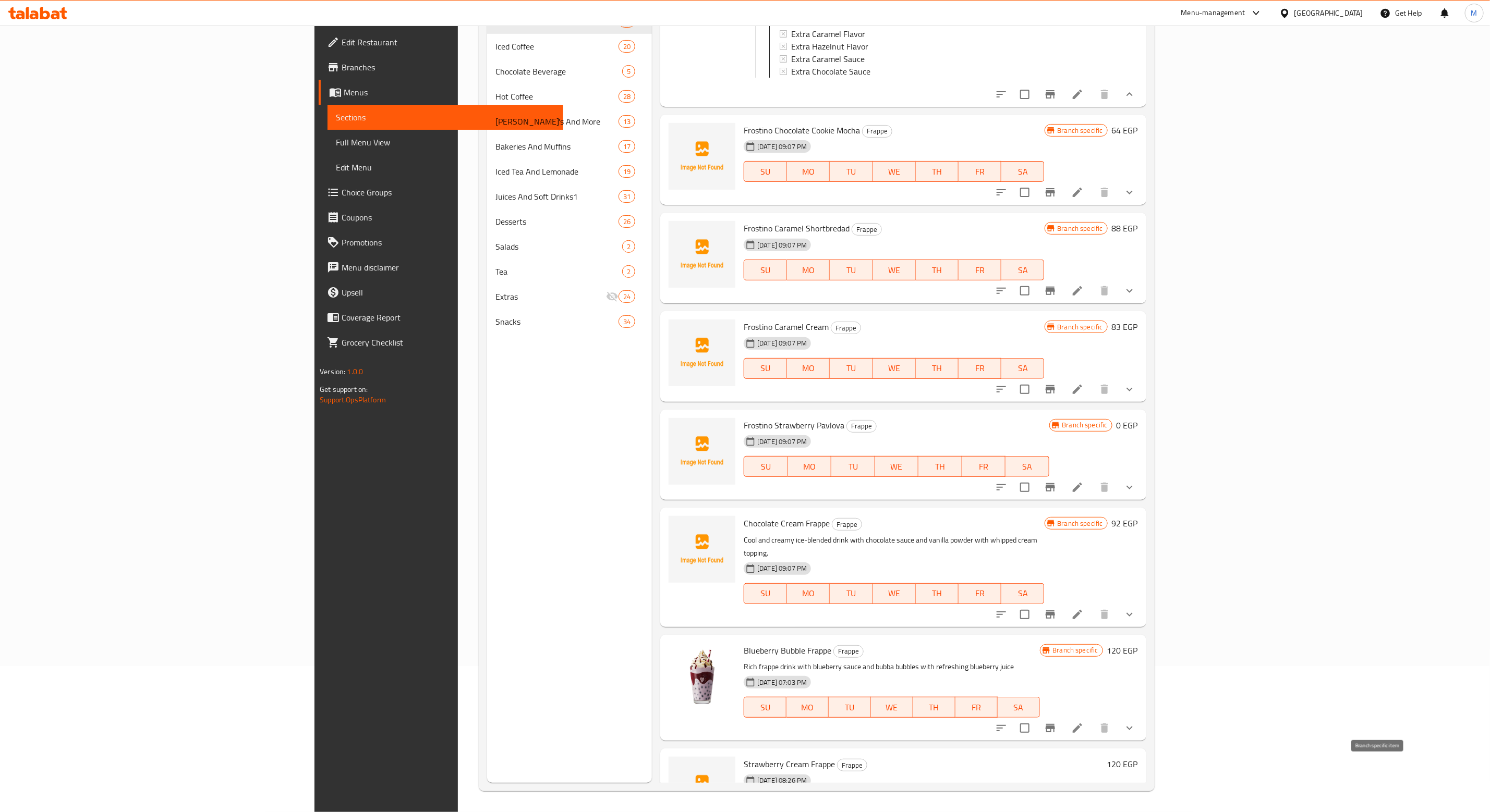
click at [1080, 811] on icon "Branch-specific-item" at bounding box center [1075, 826] width 9 height 8
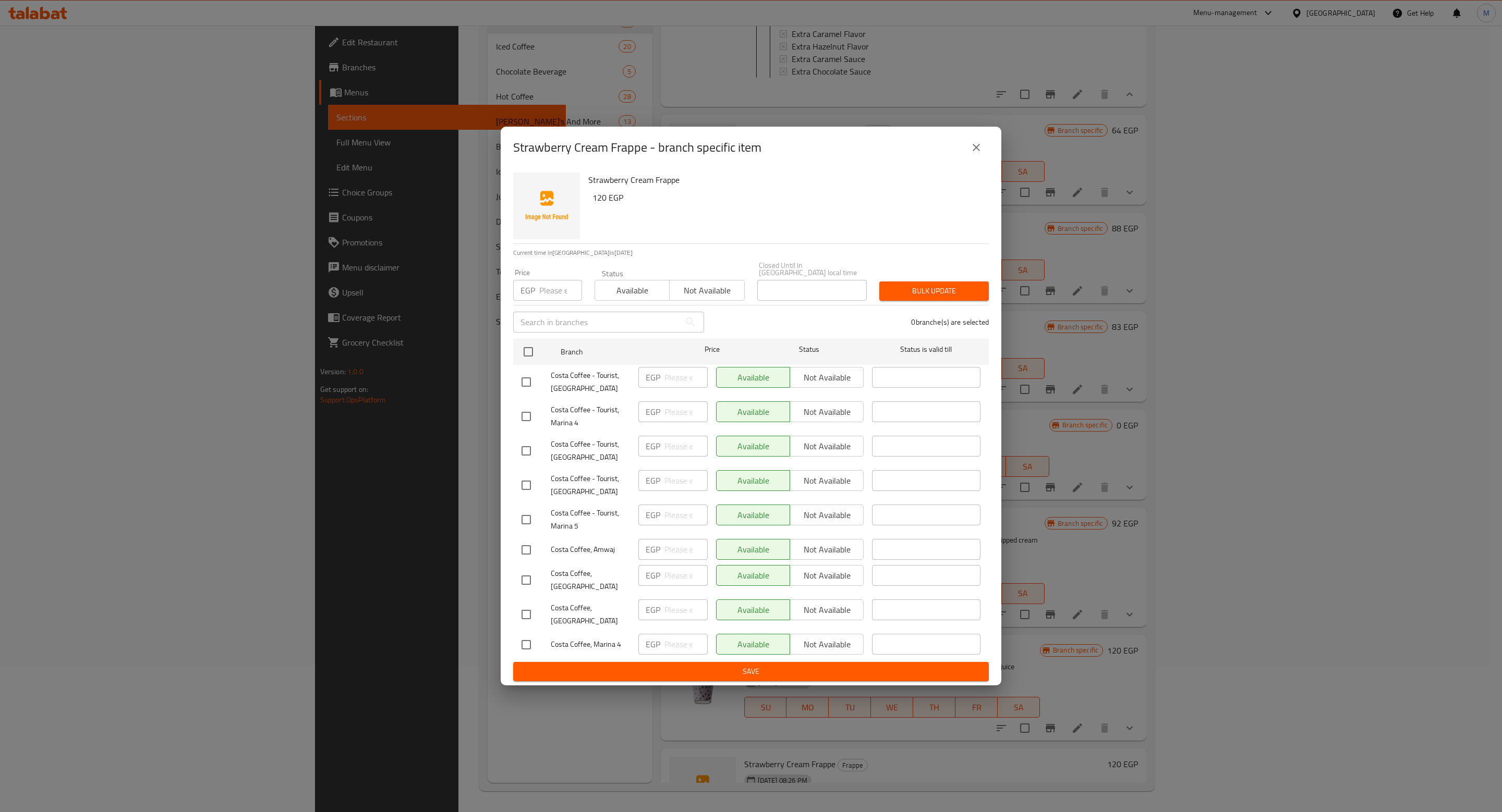
click at [693, 202] on h6 "120 EGP" at bounding box center [786, 198] width 388 height 15
click at [523, 549] on input "checkbox" at bounding box center [526, 550] width 22 height 22
click at [526, 553] on input "checkbox" at bounding box center [526, 550] width 22 height 22
checkbox input "true"
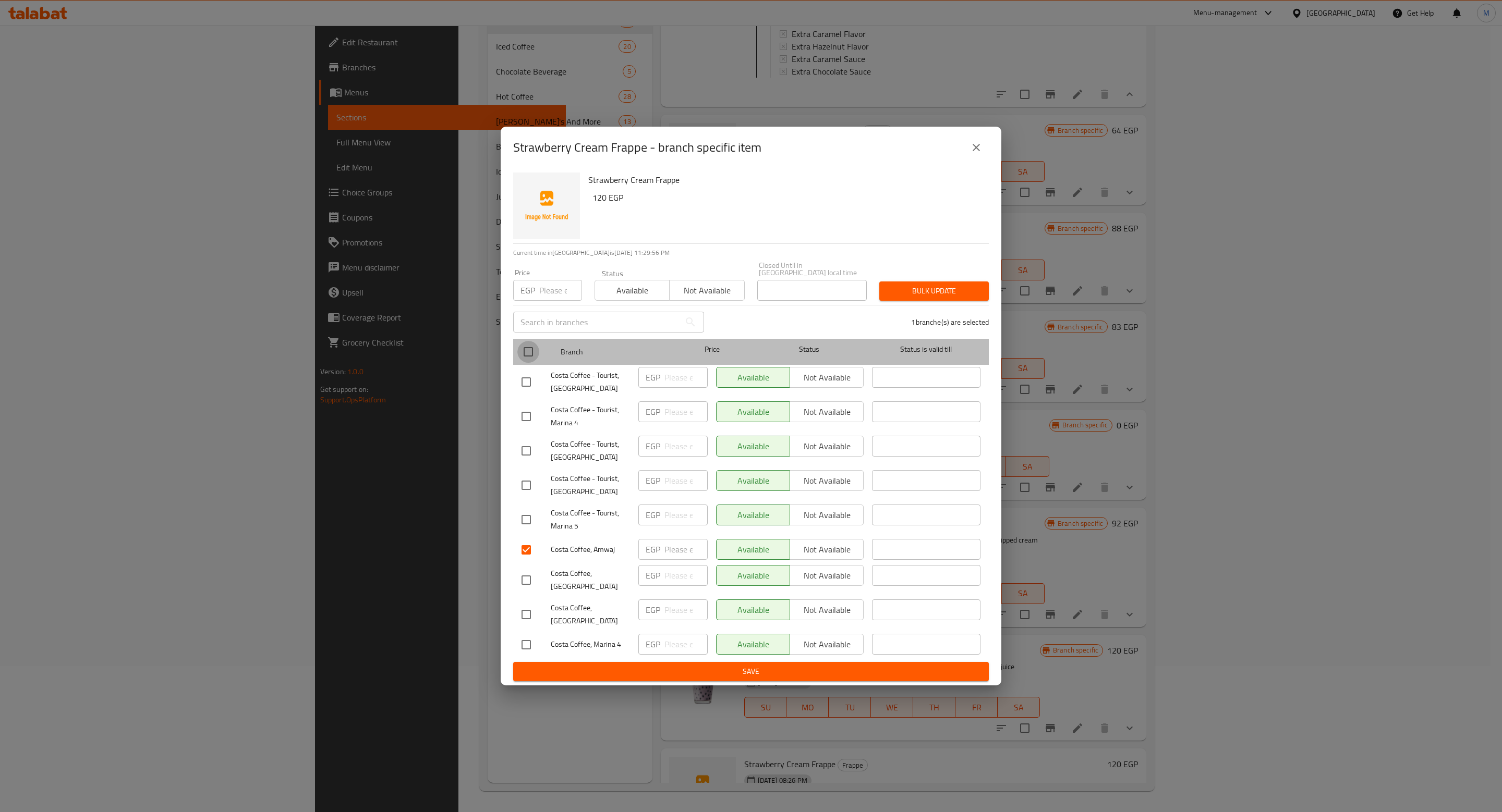
click at [526, 340] on input "checkbox" at bounding box center [528, 351] width 22 height 22
checkbox input "true"
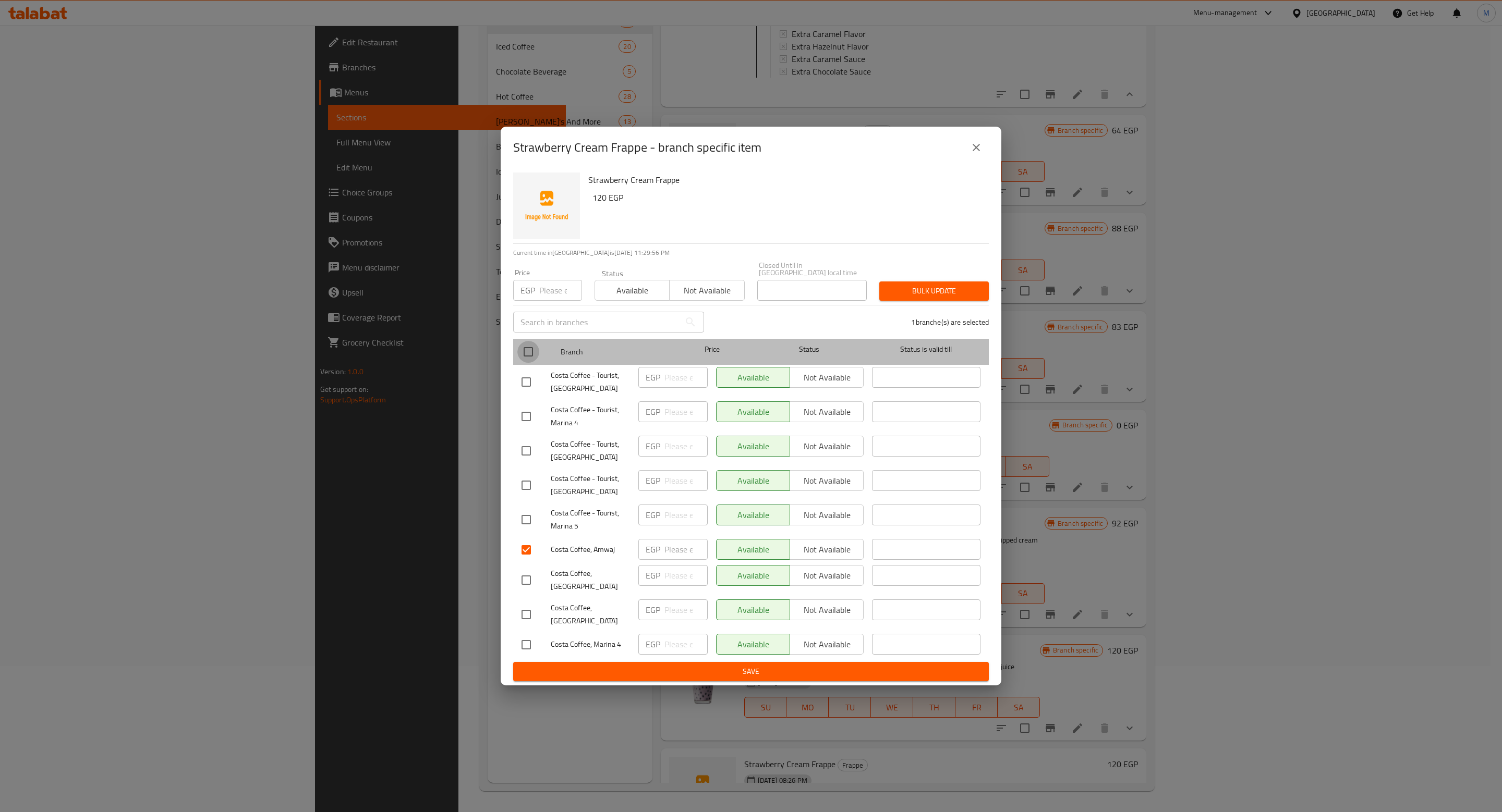
checkbox input "true"
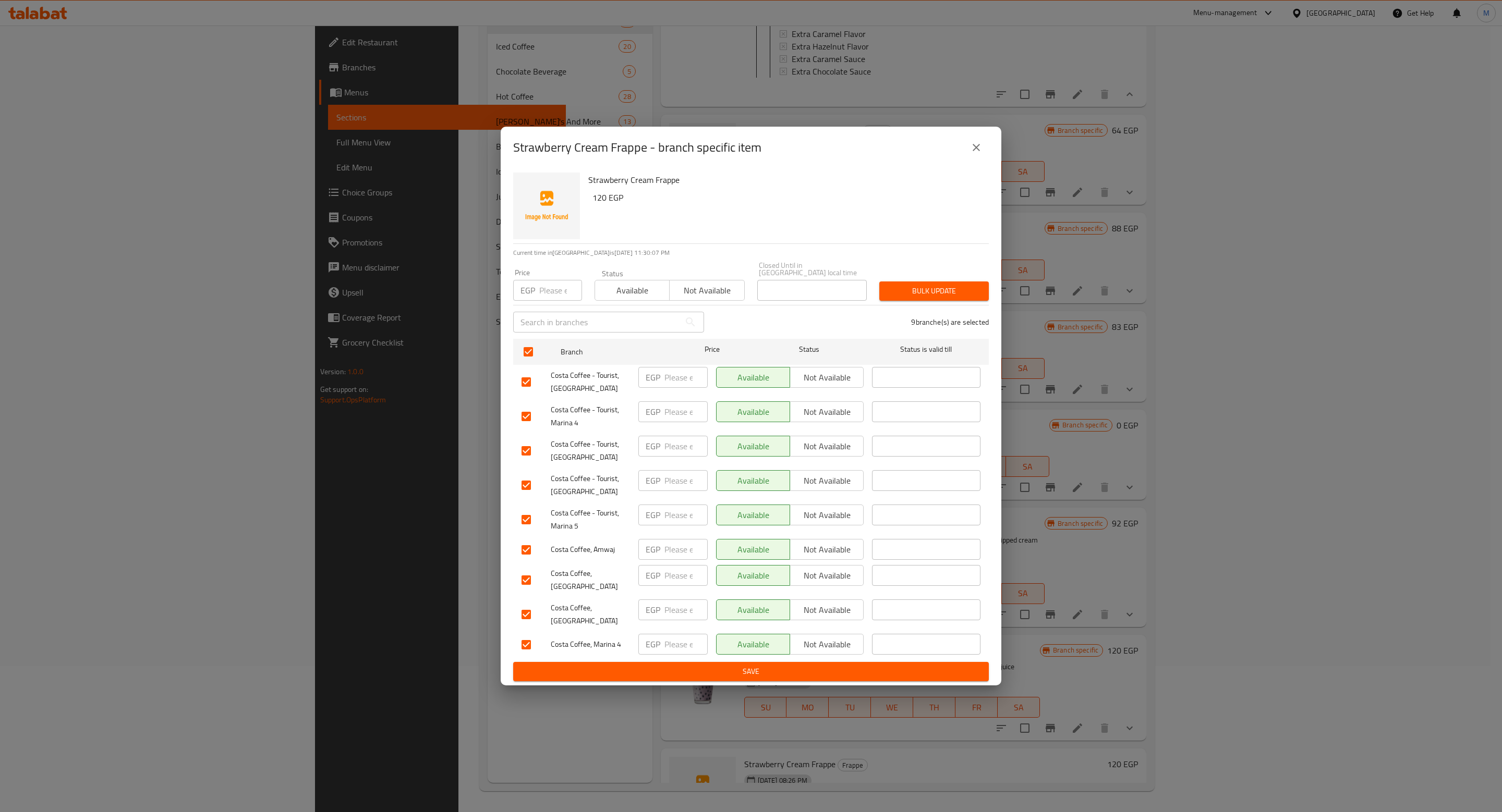
click at [836, 167] on div "Strawberry Cream Frappe - branch specific item" at bounding box center [751, 147] width 501 height 42
click at [532, 639] on input "checkbox" at bounding box center [526, 645] width 22 height 22
checkbox input "false"
click at [525, 547] on input "checkbox" at bounding box center [526, 550] width 22 height 22
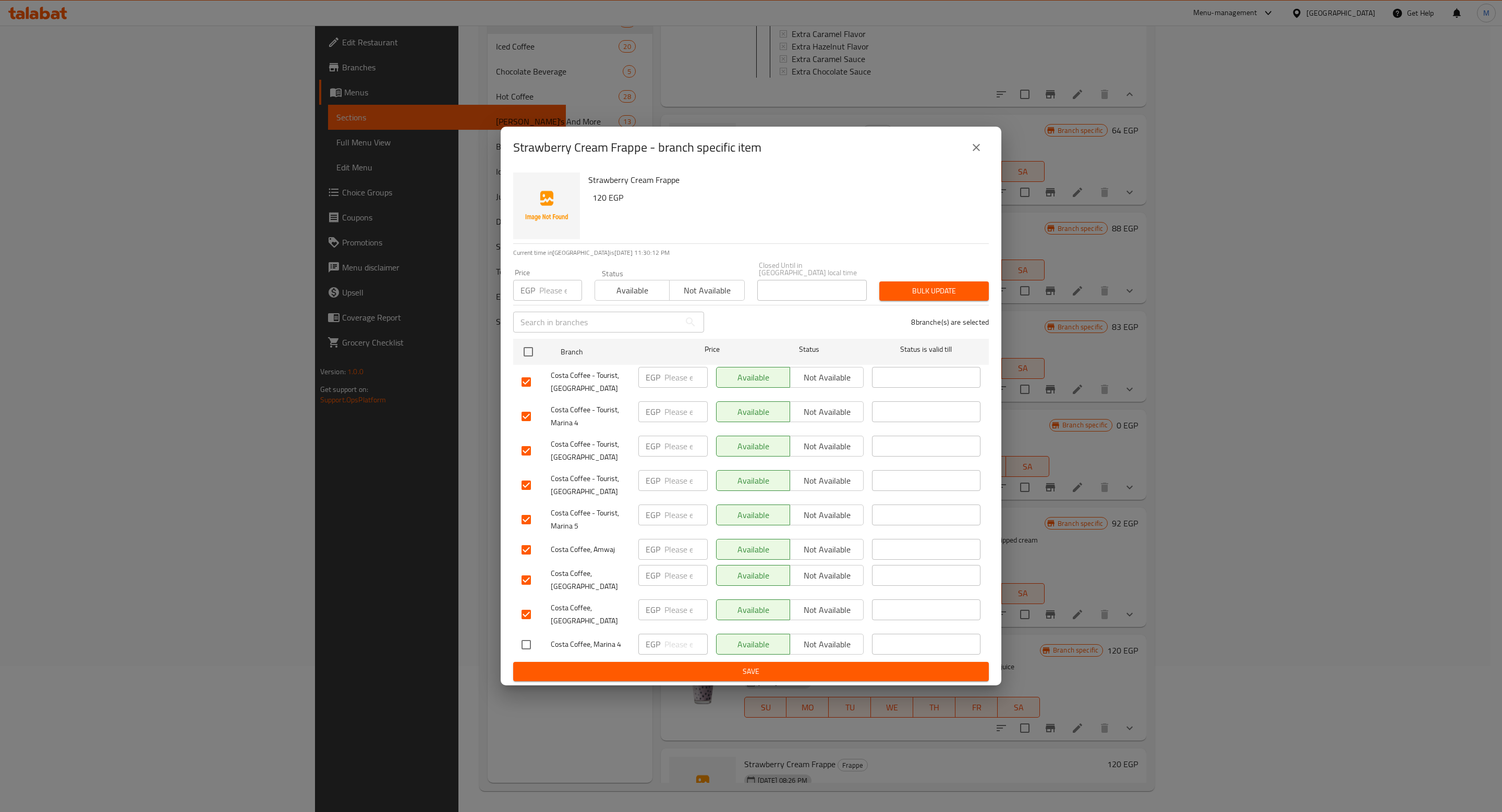
checkbox input "false"
click at [822, 195] on h6 "120 EGP" at bounding box center [786, 198] width 388 height 15
click at [528, 612] on input "checkbox" at bounding box center [526, 614] width 22 height 22
checkbox input "false"
click at [817, 209] on div "Strawberry Cream Frappe 120 EGP" at bounding box center [784, 206] width 401 height 75
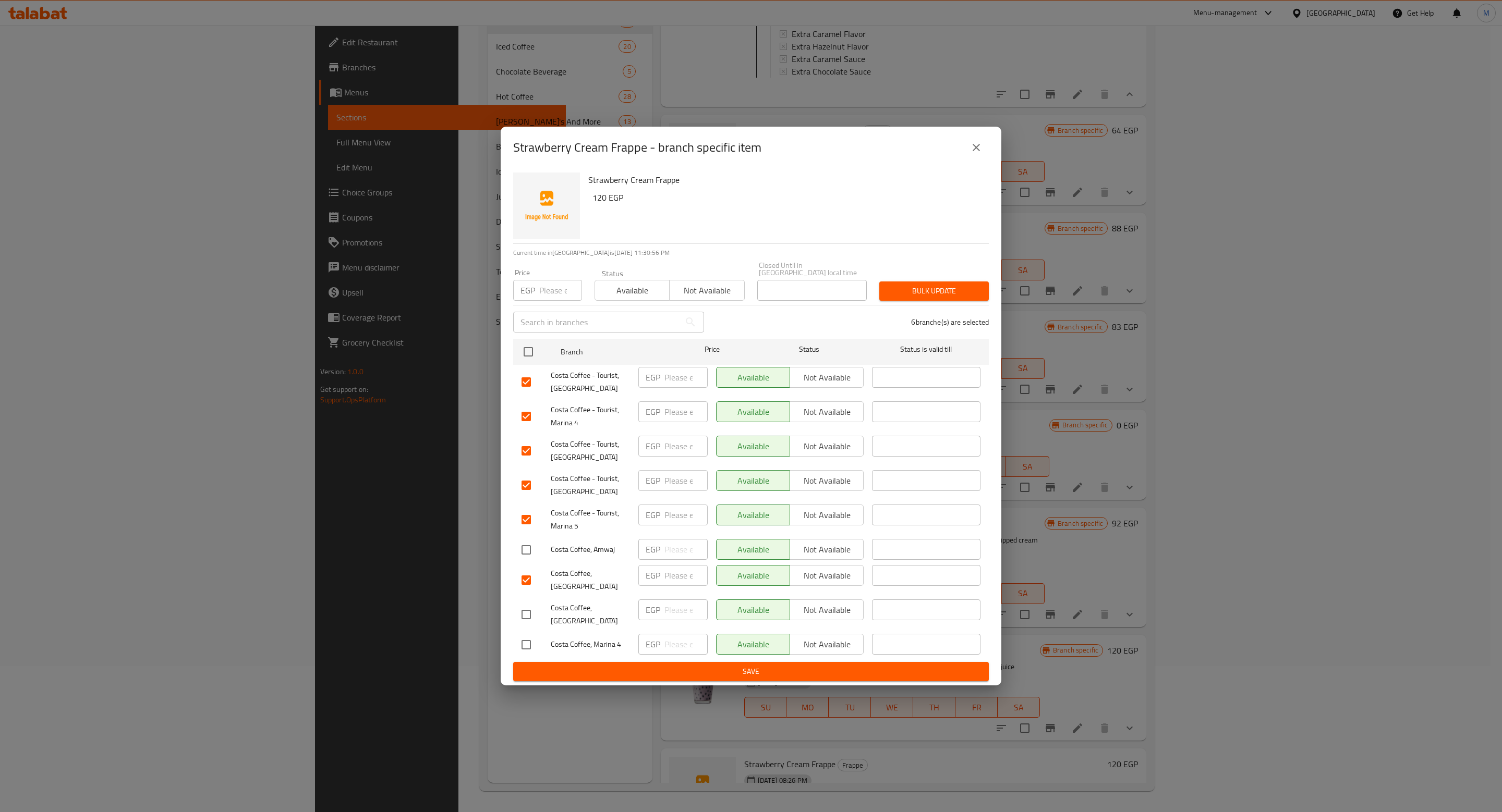
drag, startPoint x: 839, startPoint y: 158, endPoint x: 833, endPoint y: 172, distance: 15.2
click at [837, 164] on div "Strawberry Cream Frappe - branch specific item" at bounding box center [751, 147] width 501 height 42
click at [527, 573] on input "checkbox" at bounding box center [526, 580] width 22 height 22
checkbox input "false"
click at [693, 290] on span "Not available" at bounding box center [707, 290] width 66 height 15
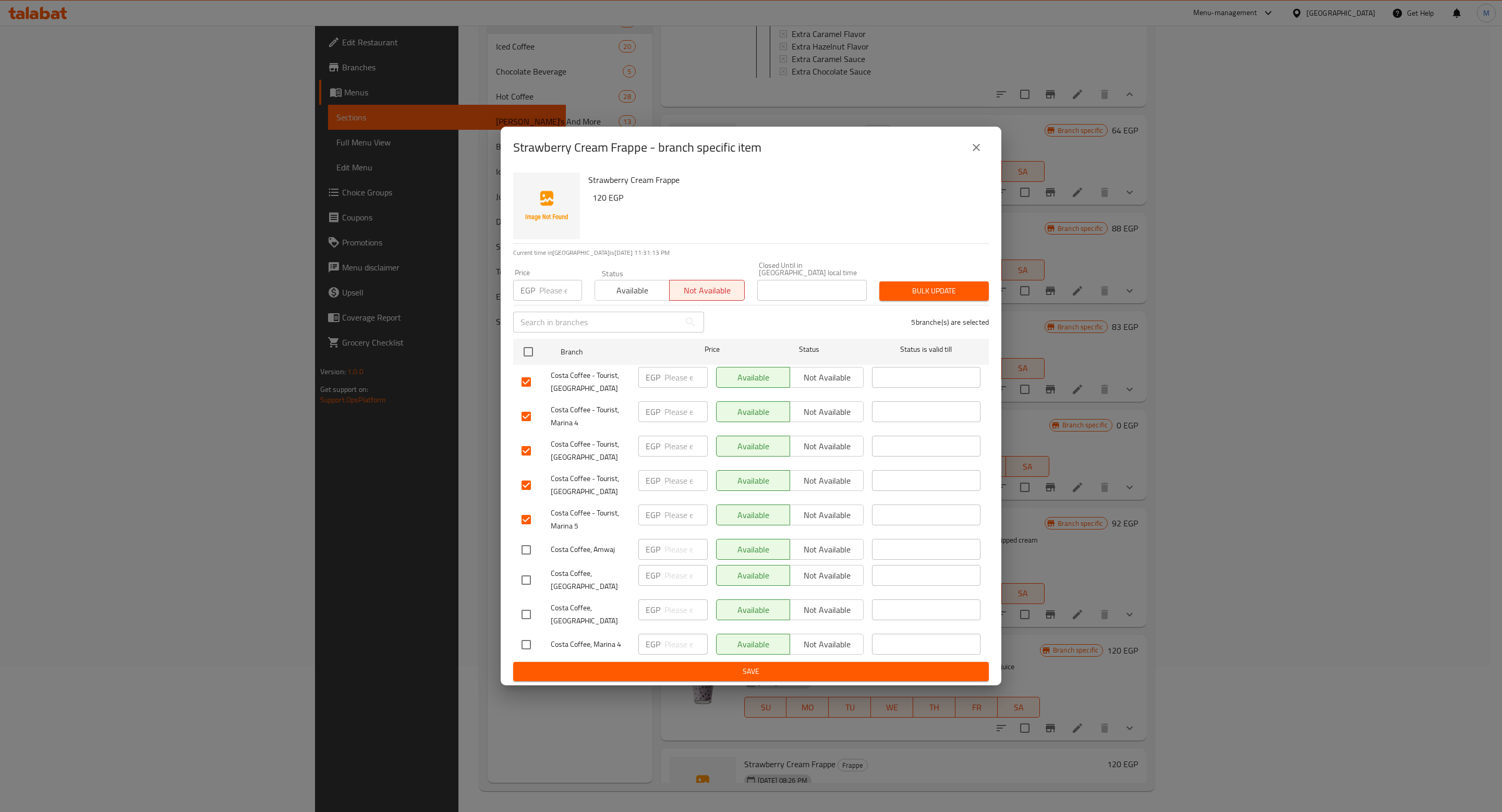
click at [933, 285] on span "Bulk update" at bounding box center [934, 291] width 93 height 13
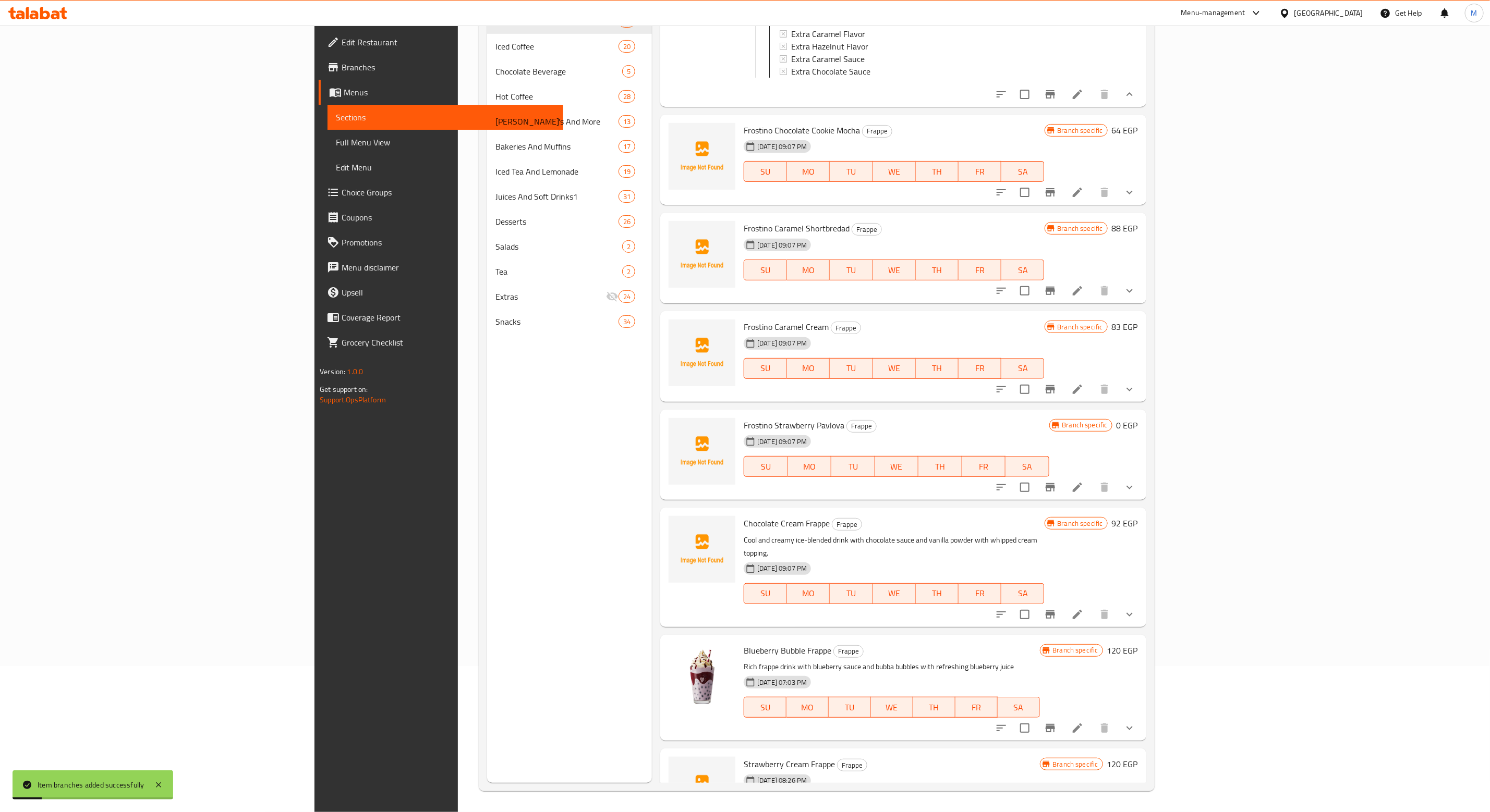
click at [1081, 811] on icon "Branch-specific-item" at bounding box center [1076, 827] width 13 height 13
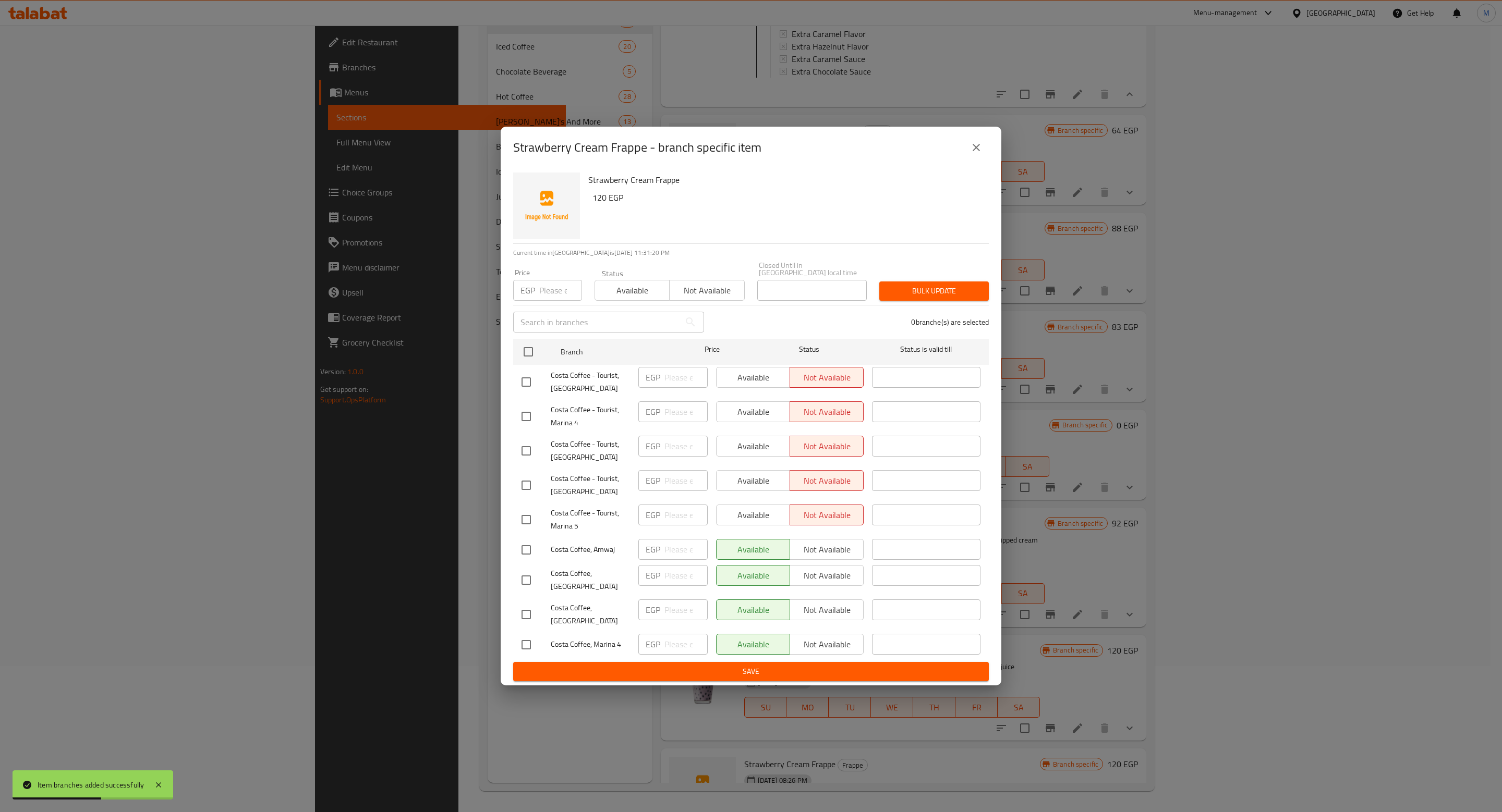
drag, startPoint x: 976, startPoint y: 150, endPoint x: 980, endPoint y: 155, distance: 6.4
click at [977, 150] on icon "close" at bounding box center [976, 147] width 13 height 13
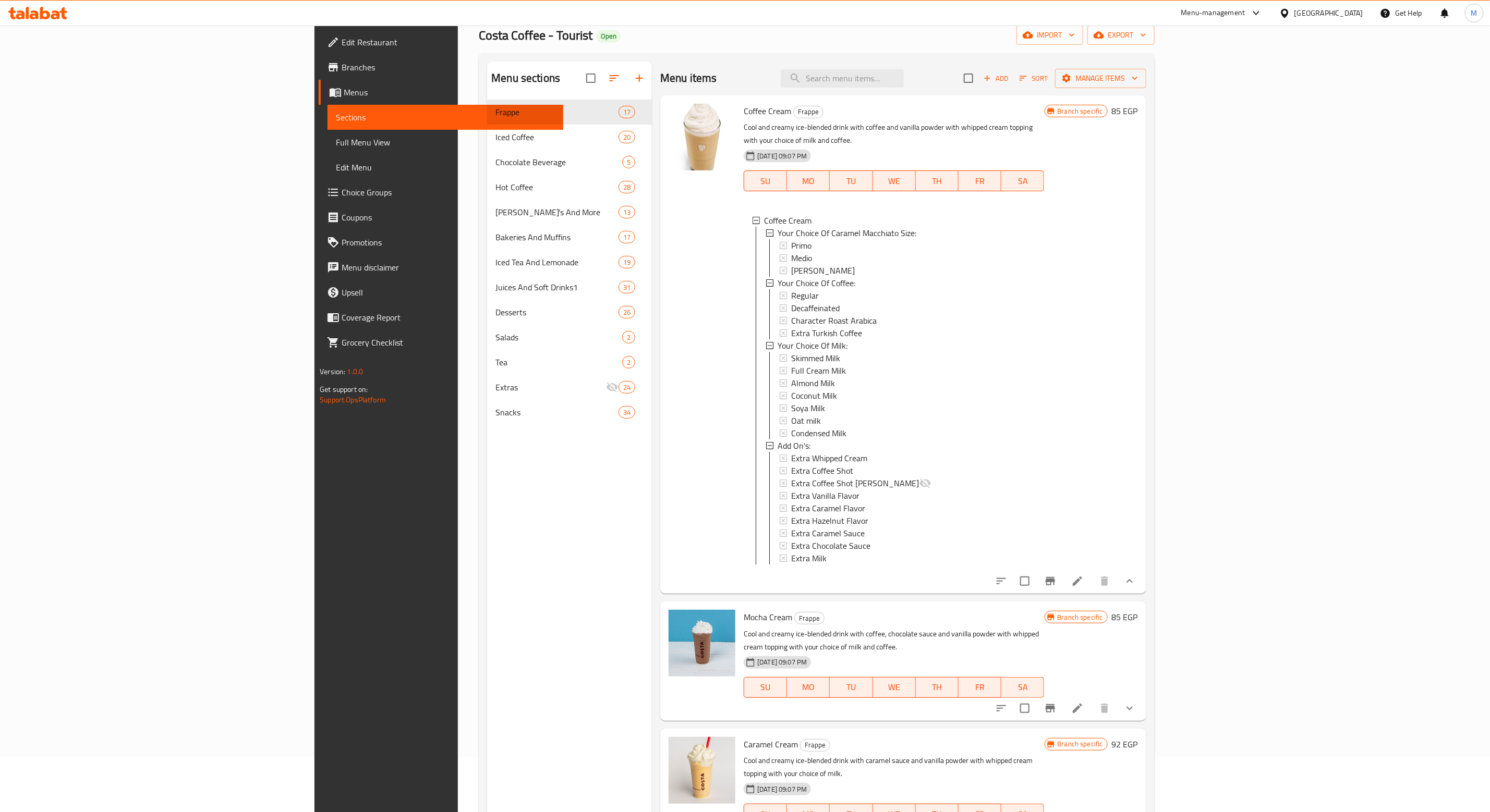
scroll to position [0, 0]
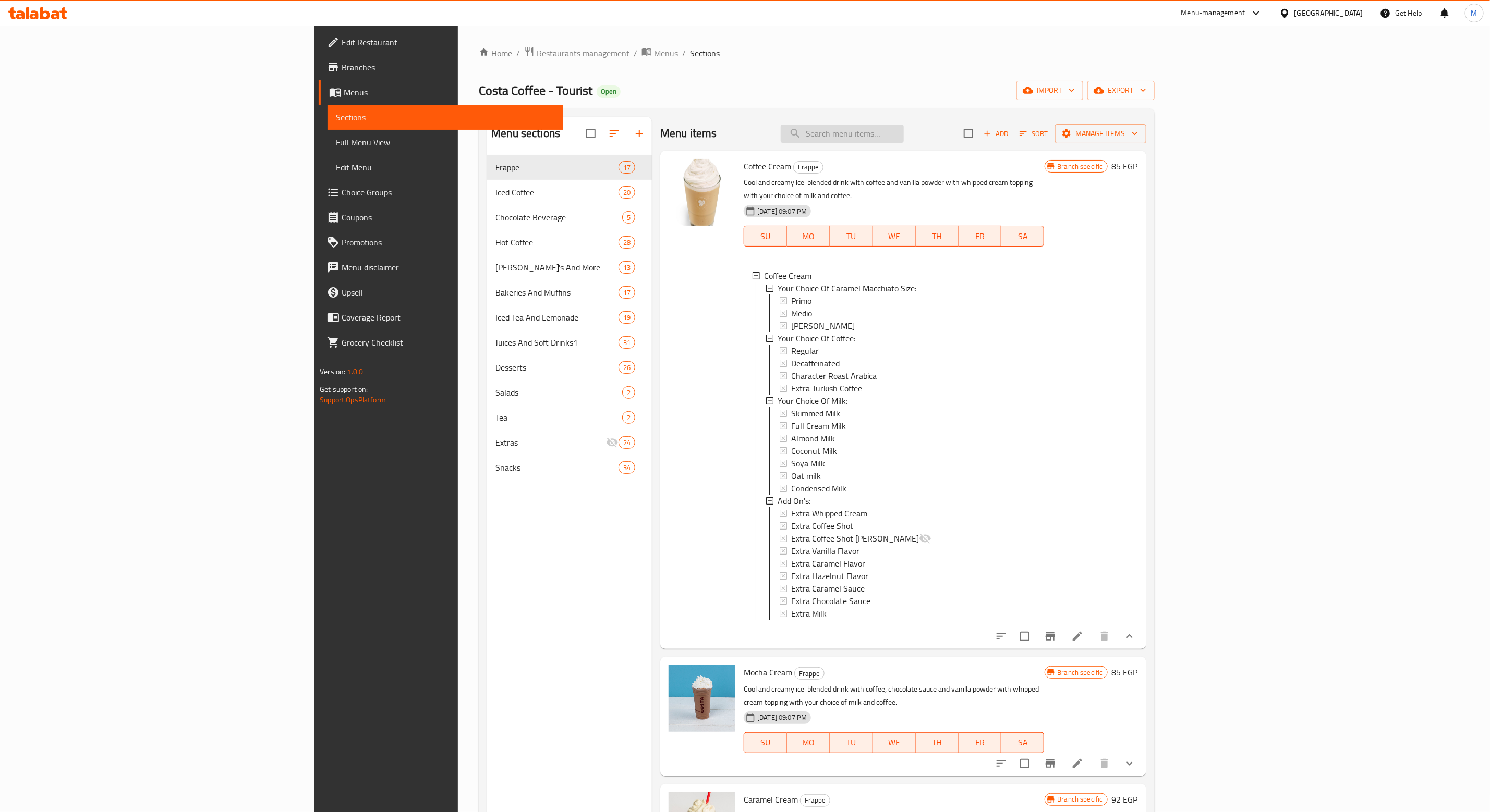
click at [903, 131] on input "search" at bounding box center [842, 134] width 123 height 18
paste input "Frostino Caramel Shortbredad"
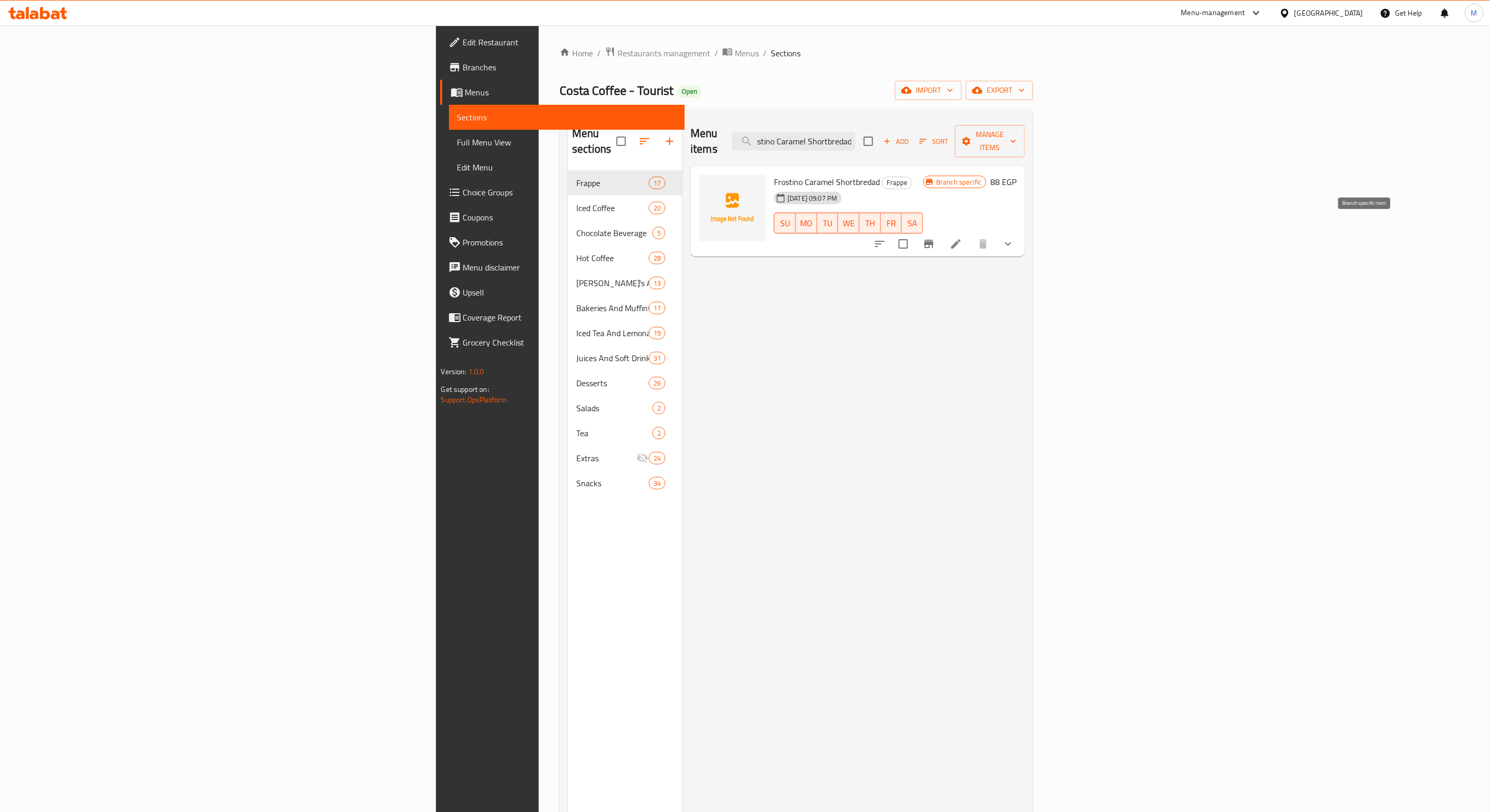
type input "Frostino Caramel Shortbredad"
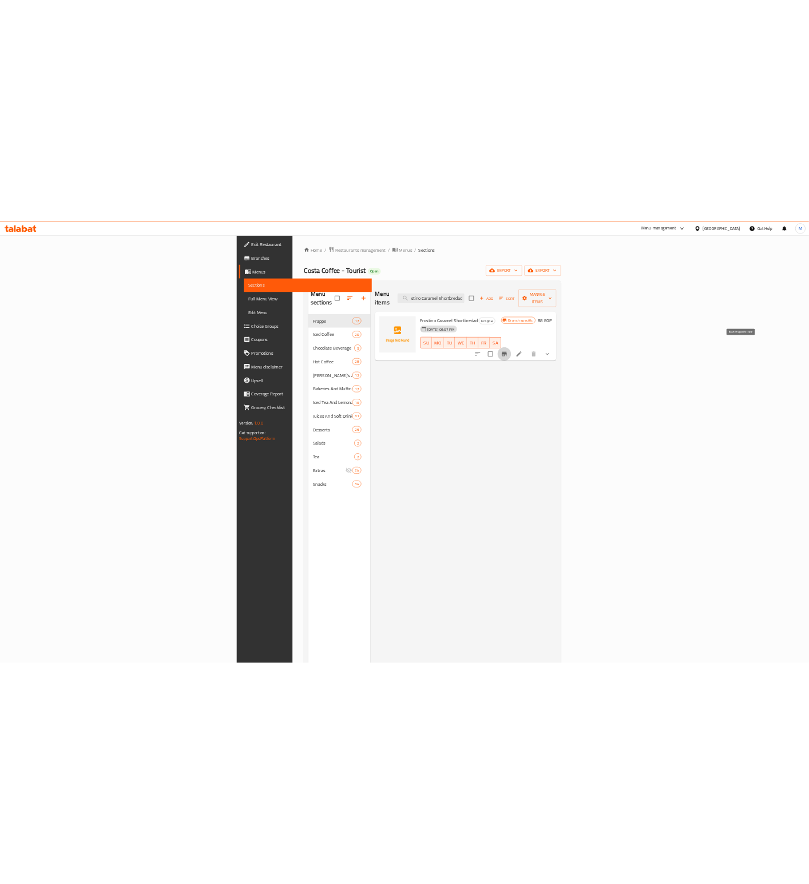
scroll to position [0, 0]
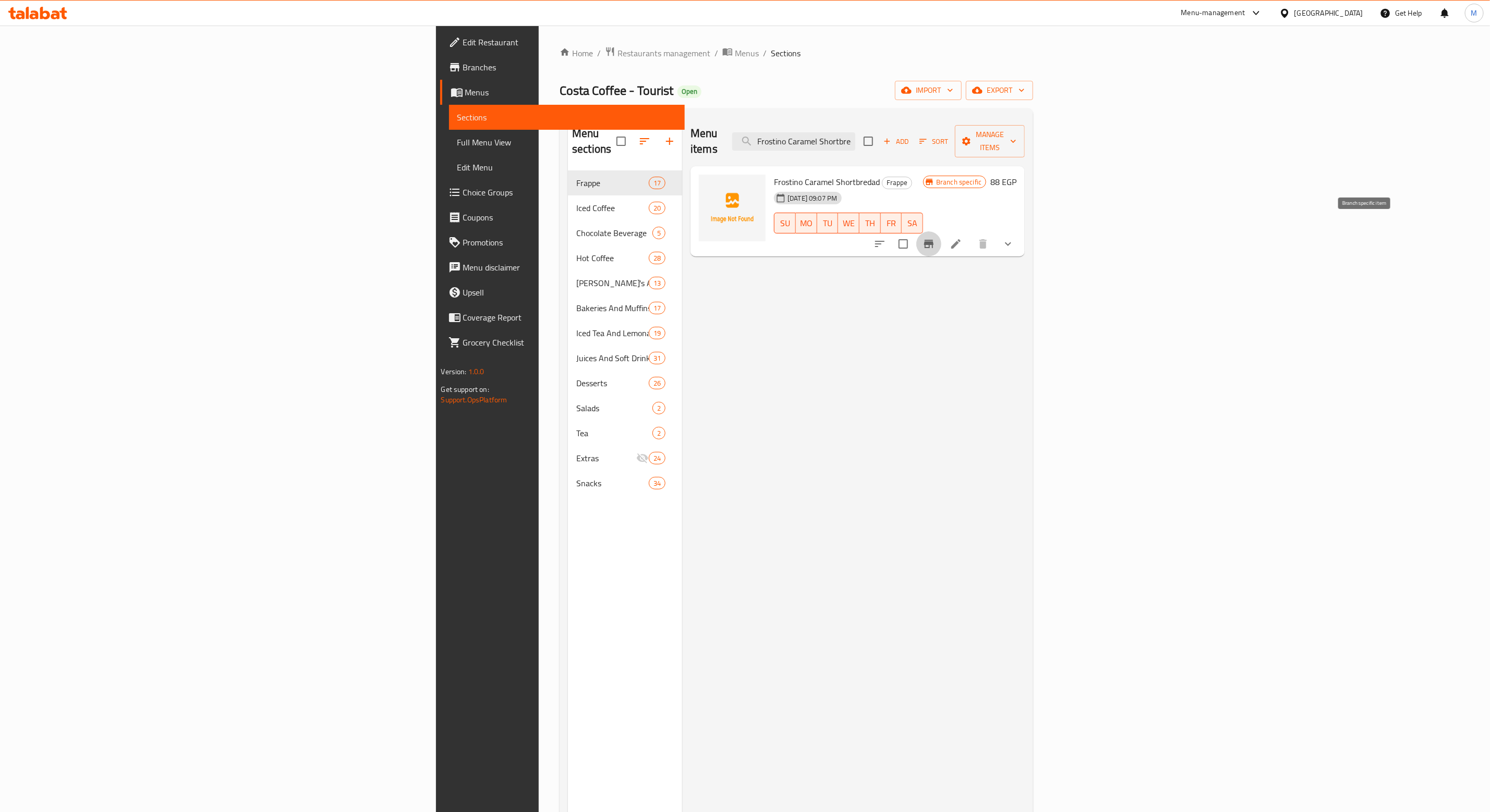
click at [941, 231] on button "Branch-specific-item" at bounding box center [928, 243] width 25 height 25
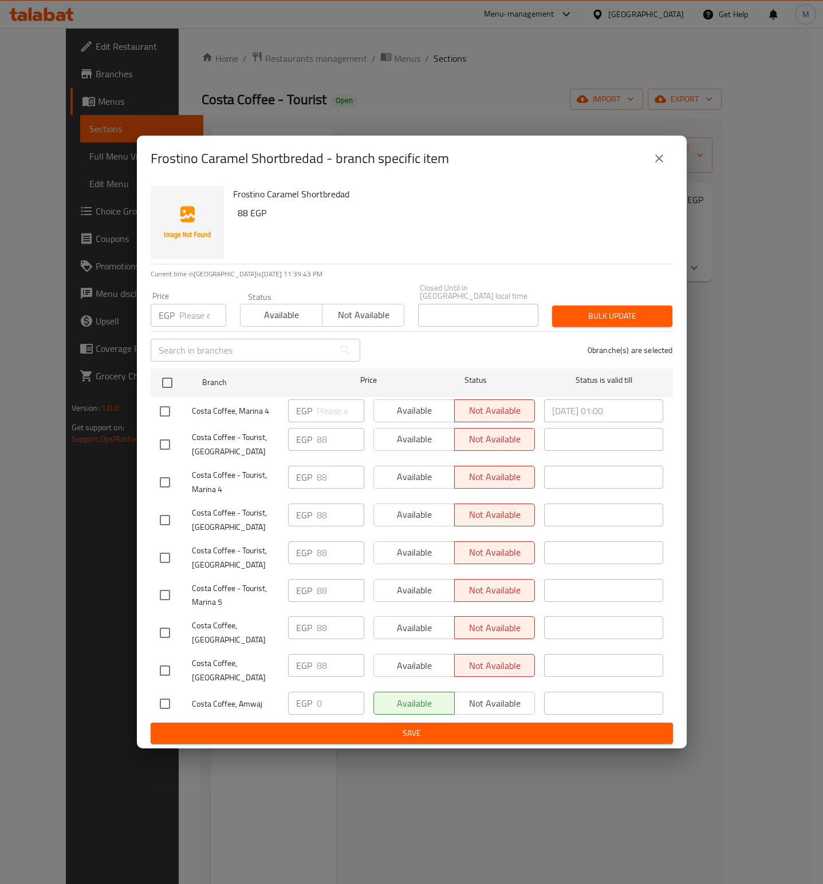
click at [189, 316] on input "number" at bounding box center [202, 315] width 47 height 23
type input "125"
click at [436, 221] on h6 "88 EGP" at bounding box center [451, 213] width 426 height 16
drag, startPoint x: 457, startPoint y: 235, endPoint x: 447, endPoint y: 234, distance: 9.8
click at [457, 234] on div "Frostino Caramel Shortbredad 88 EGP" at bounding box center [448, 222] width 440 height 82
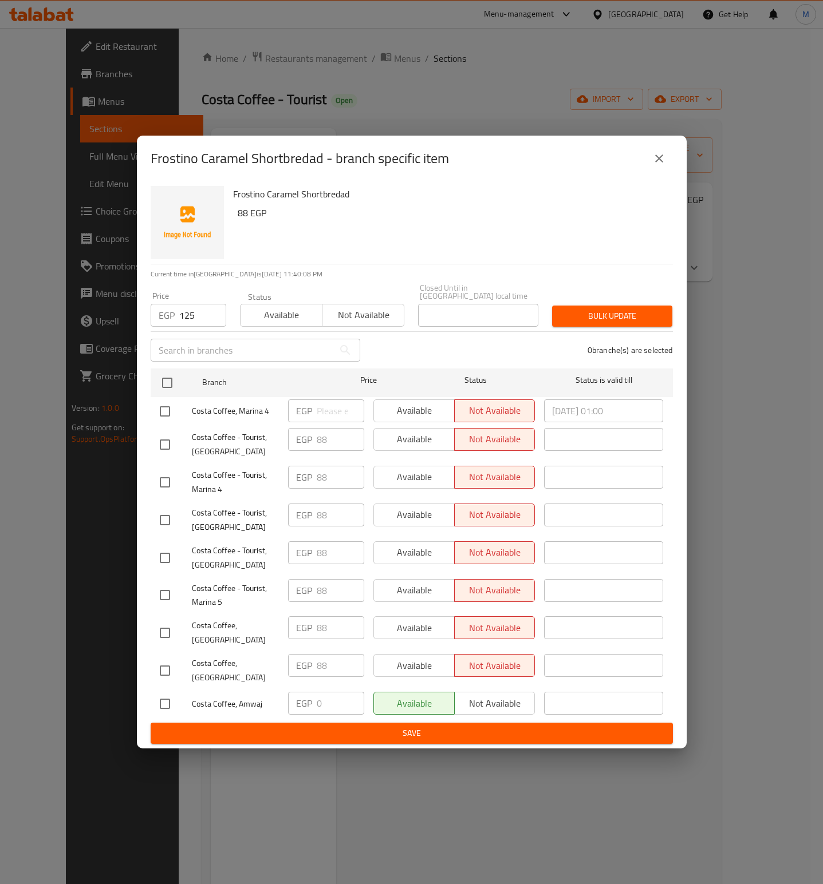
click at [165, 698] on input "checkbox" at bounding box center [165, 704] width 24 height 24
checkbox input "true"
click at [422, 239] on div "Frostino Caramel Shortbredad 88 EGP" at bounding box center [448, 222] width 440 height 82
click at [164, 406] on input "checkbox" at bounding box center [165, 412] width 24 height 24
checkbox input "true"
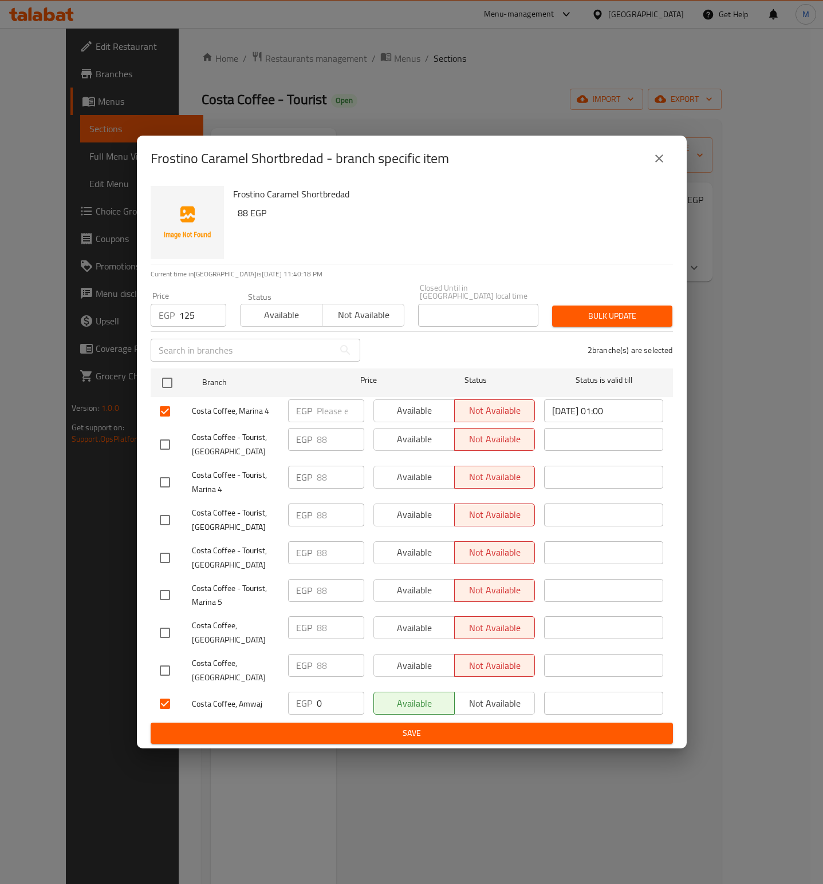
drag, startPoint x: 486, startPoint y: 243, endPoint x: 479, endPoint y: 236, distance: 9.7
click at [486, 241] on div "Frostino Caramel Shortbredad 88 EGP" at bounding box center [448, 222] width 440 height 82
click at [170, 629] on input "checkbox" at bounding box center [165, 633] width 24 height 24
checkbox input "true"
click at [364, 264] on div "Frostino Caramel Shortbredad 88 EGP" at bounding box center [448, 222] width 440 height 82
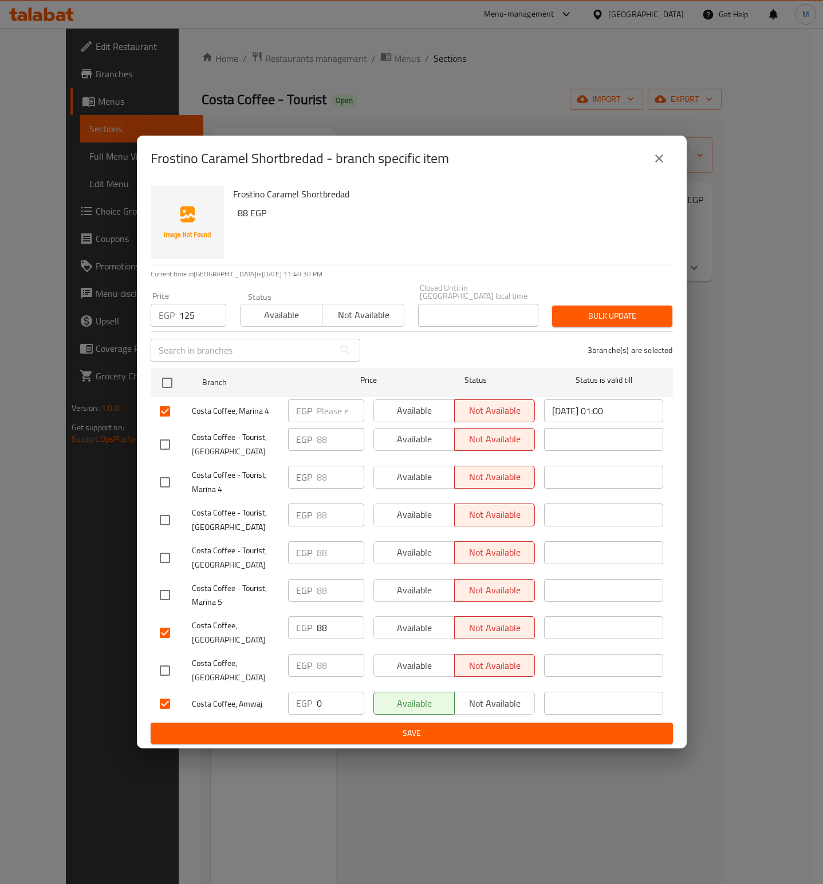
click at [164, 672] on input "checkbox" at bounding box center [165, 671] width 24 height 24
checkbox input "true"
click at [629, 309] on span "Bulk update" at bounding box center [612, 316] width 102 height 14
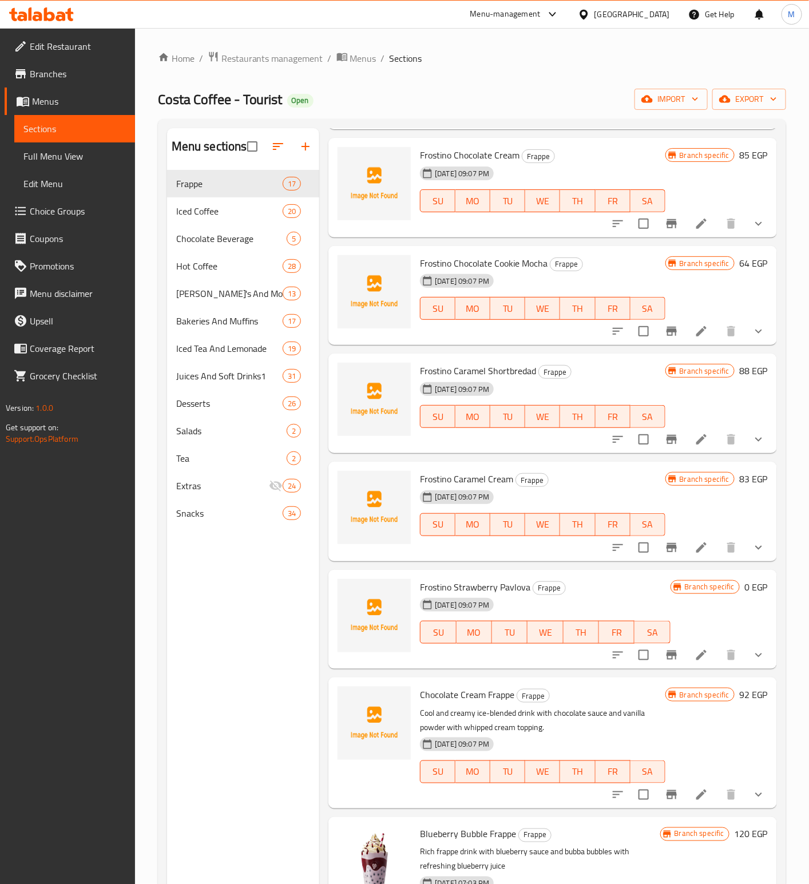
scroll to position [1261, 0]
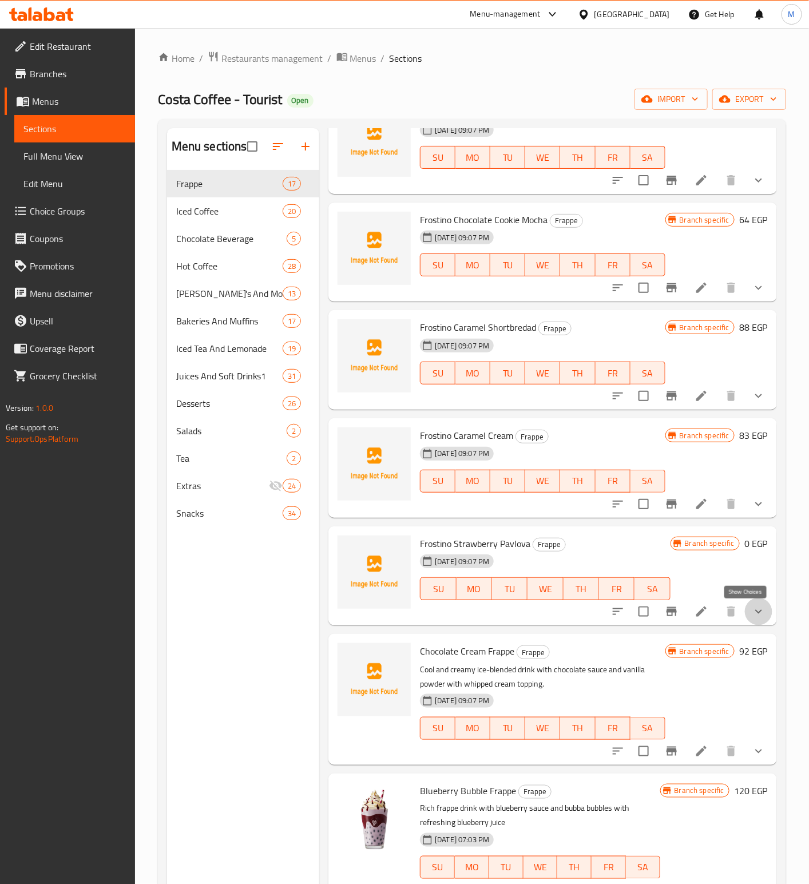
click at [752, 617] on icon "show more" at bounding box center [759, 612] width 14 height 14
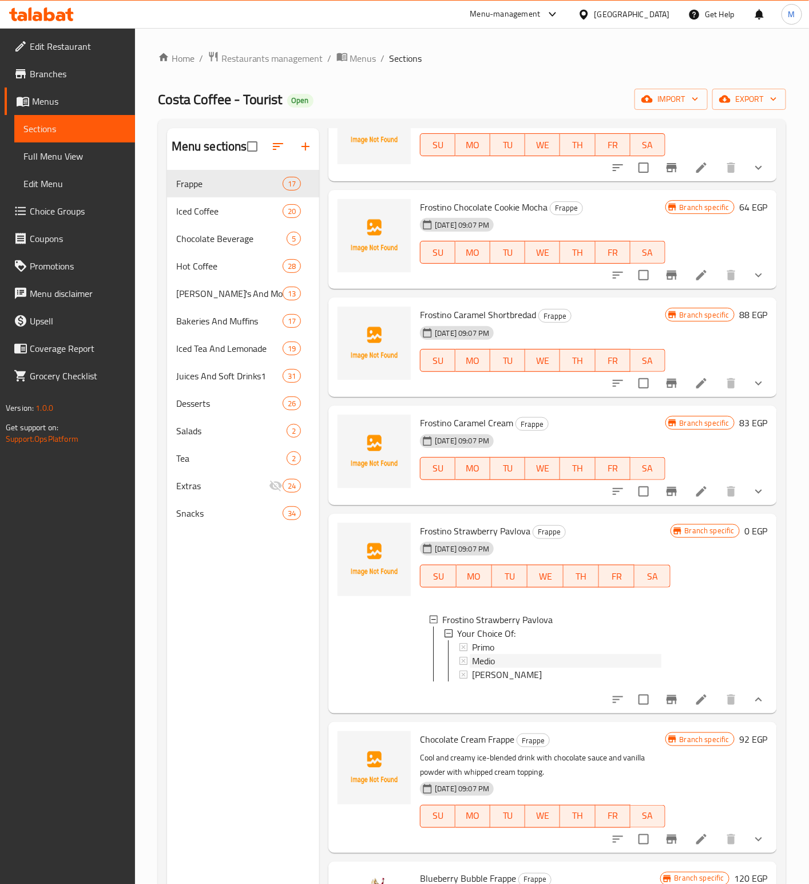
click at [509, 668] on div "Medio" at bounding box center [566, 661] width 189 height 14
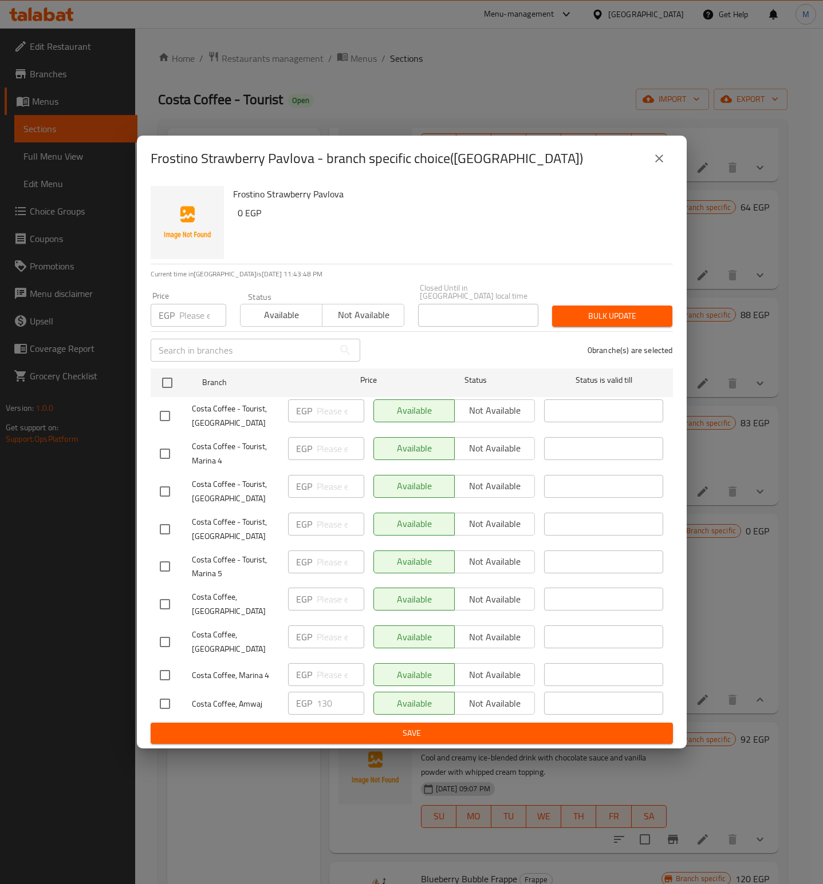
click at [664, 165] on icon "close" at bounding box center [659, 159] width 14 height 14
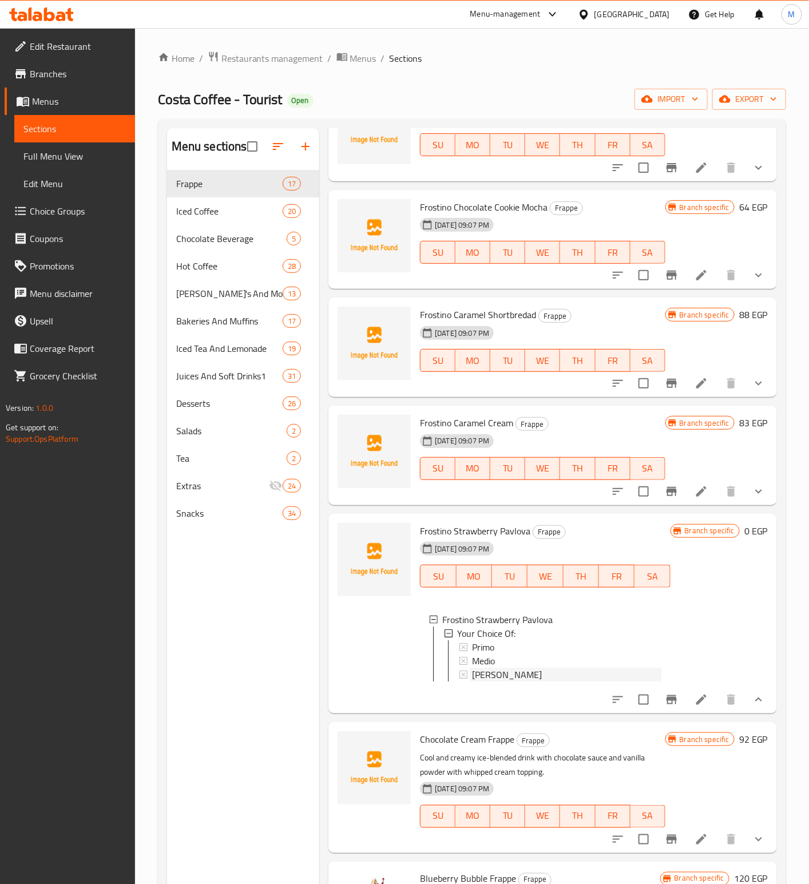
click at [514, 682] on div "[PERSON_NAME]" at bounding box center [566, 675] width 189 height 14
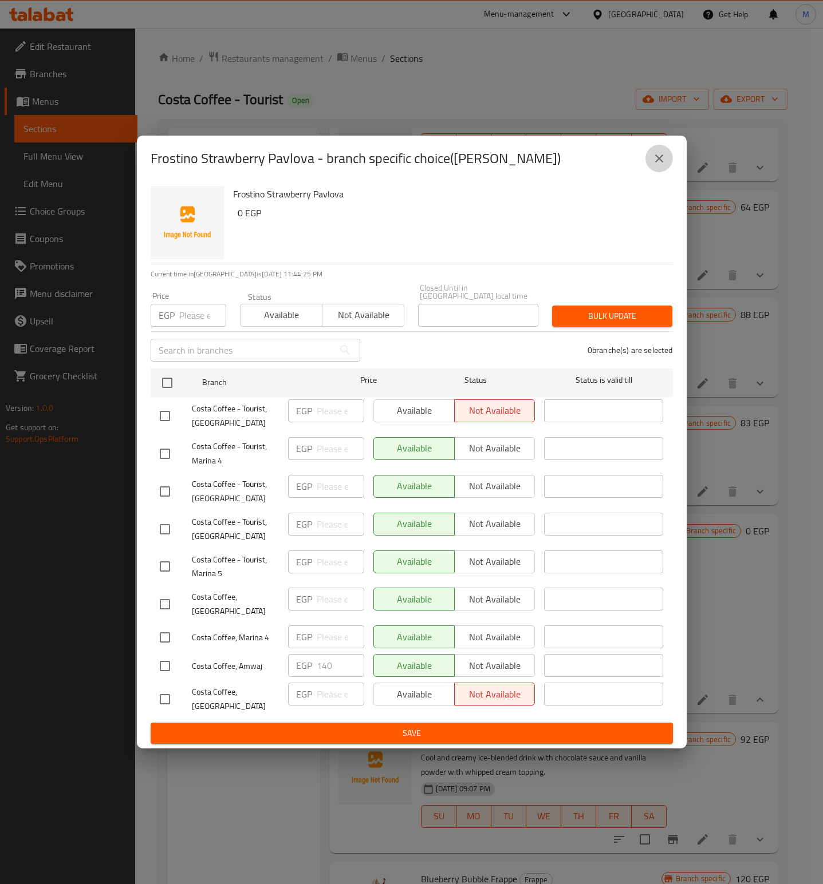
click at [668, 168] on button "close" at bounding box center [658, 158] width 27 height 27
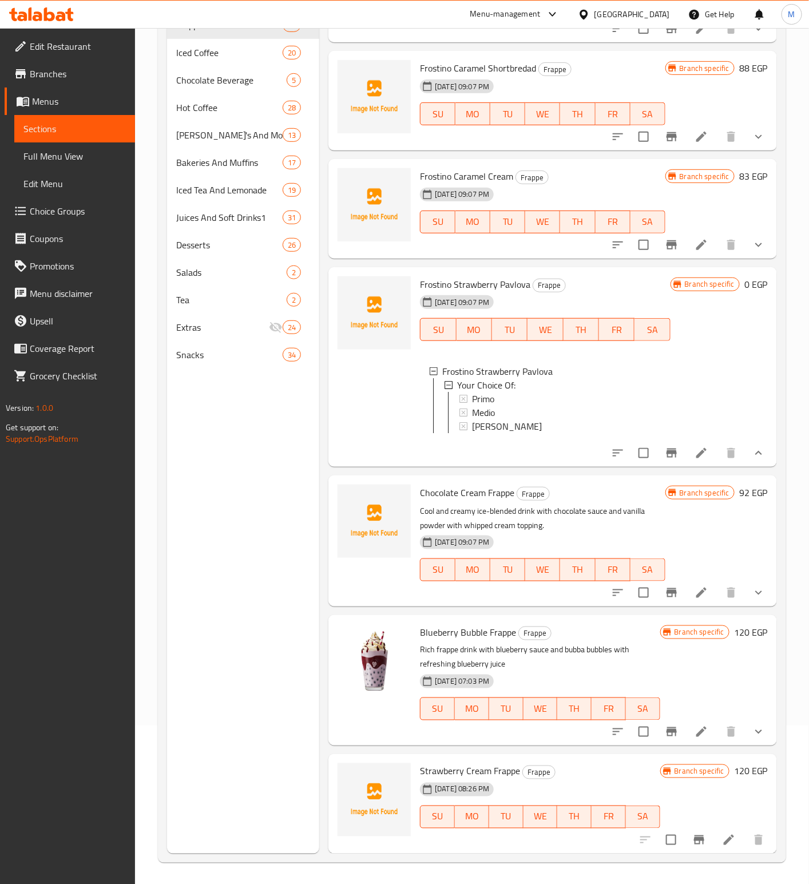
scroll to position [160, 0]
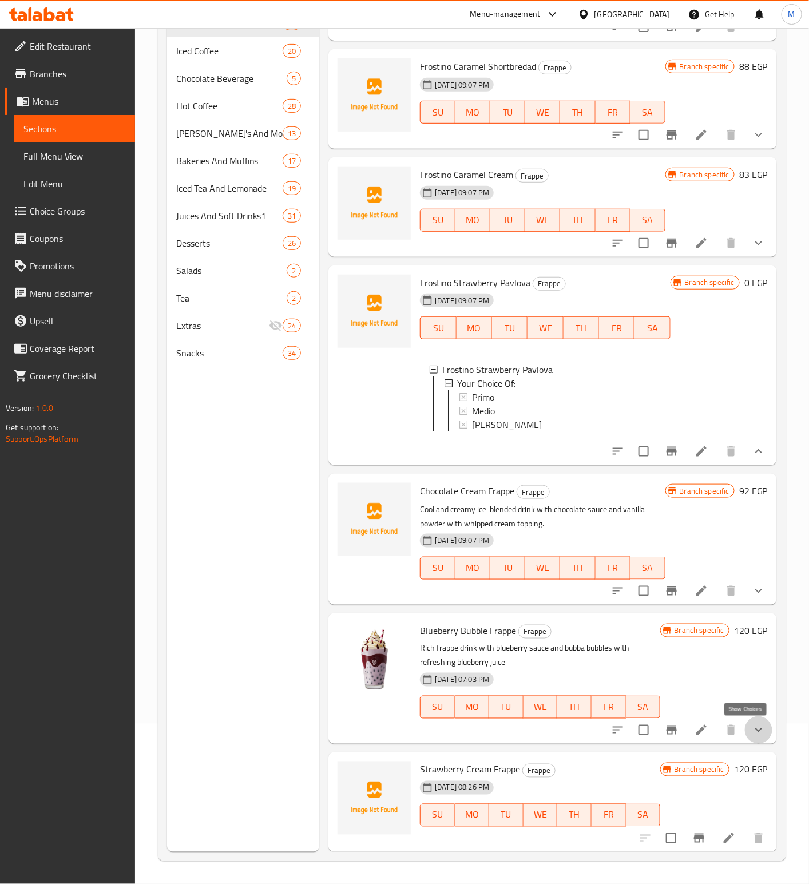
click at [752, 737] on icon "show more" at bounding box center [759, 731] width 14 height 14
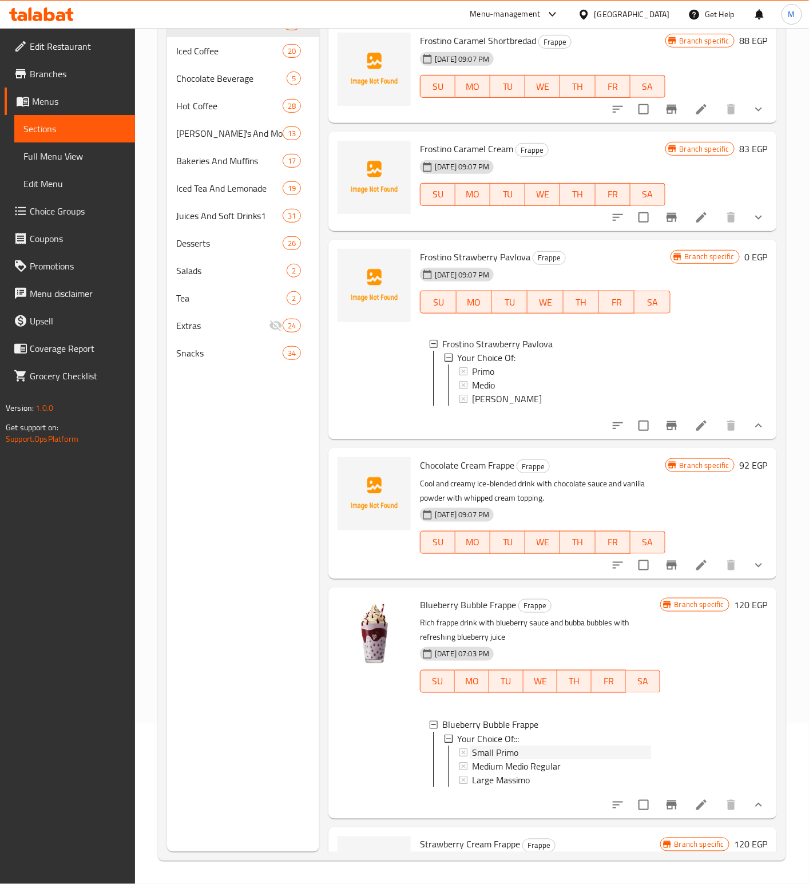
click at [543, 760] on div "Small Primo" at bounding box center [561, 753] width 179 height 14
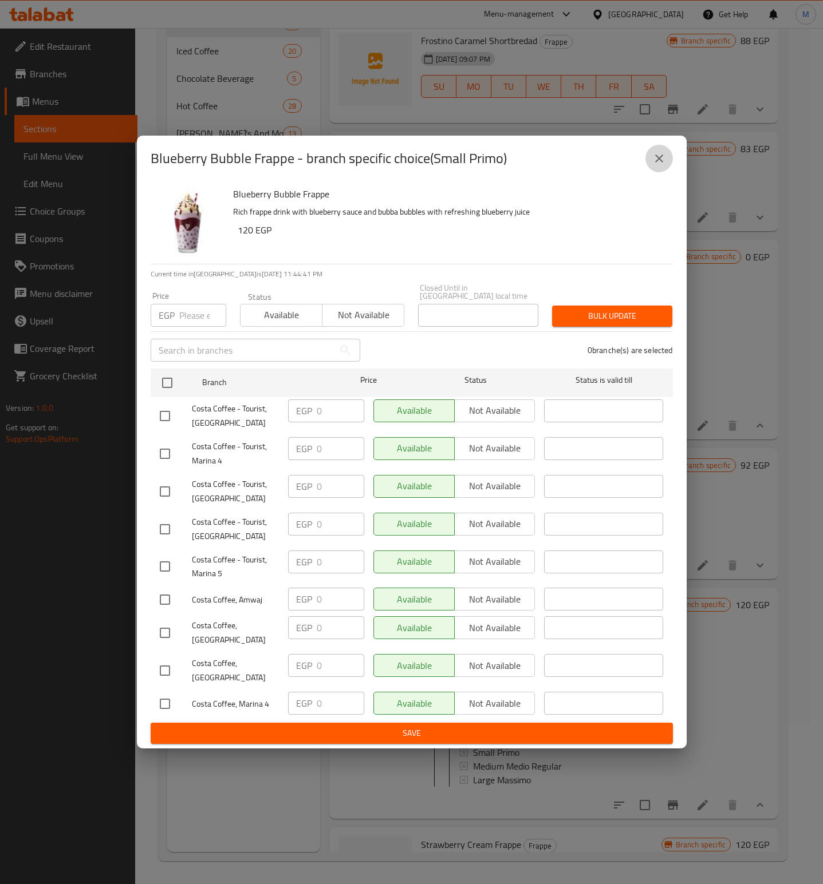
click at [651, 170] on button "close" at bounding box center [658, 158] width 27 height 27
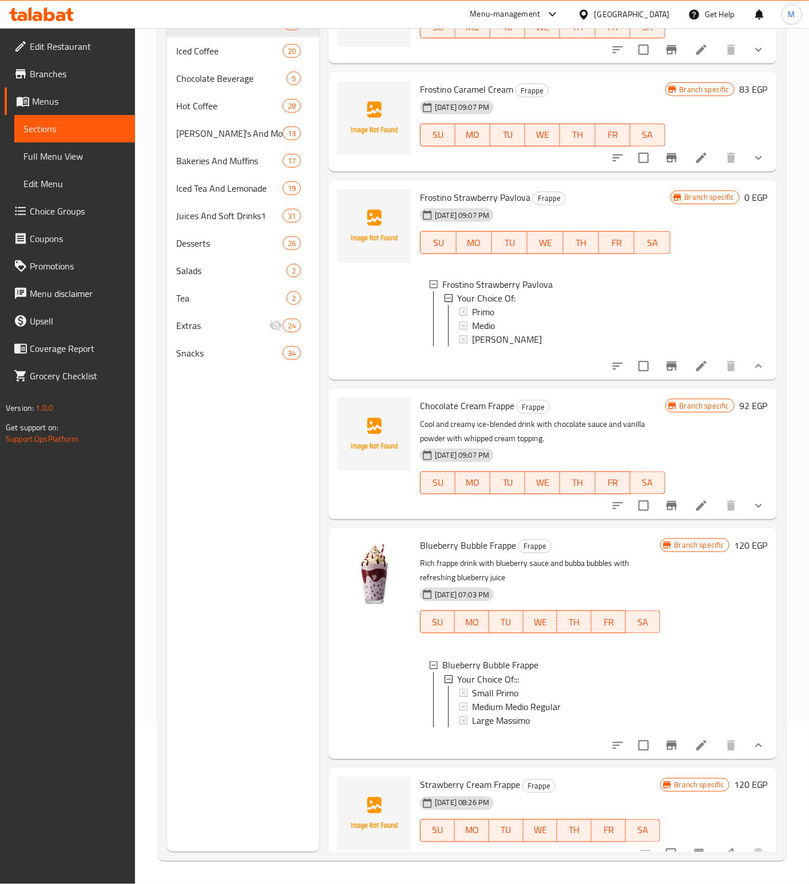
scroll to position [1488, 0]
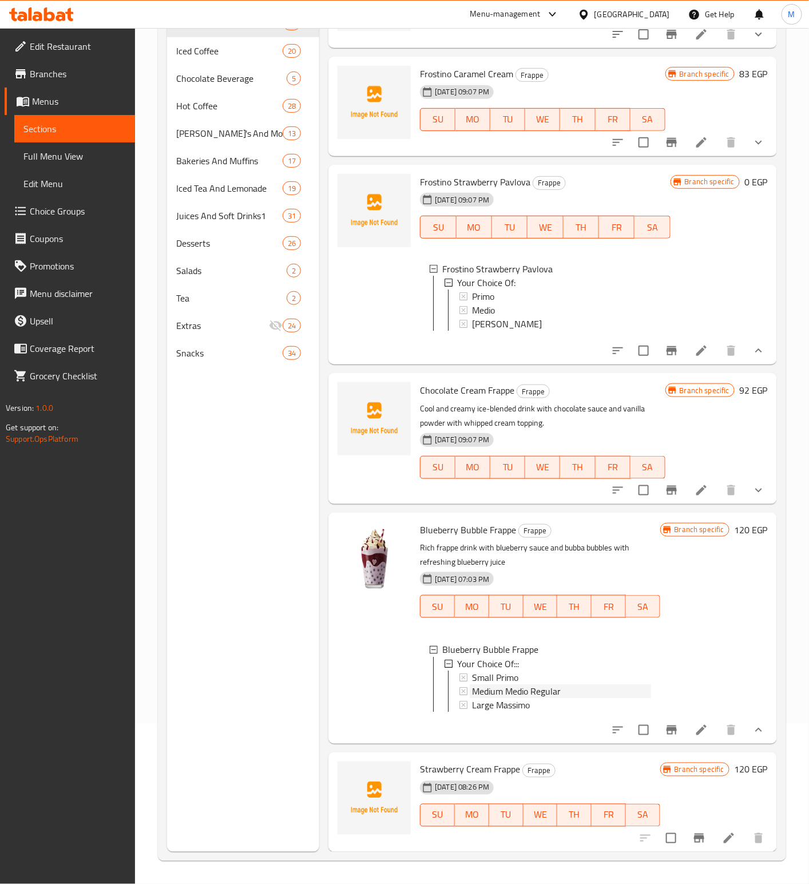
click at [528, 685] on span "Medium Medio Regular" at bounding box center [516, 692] width 89 height 14
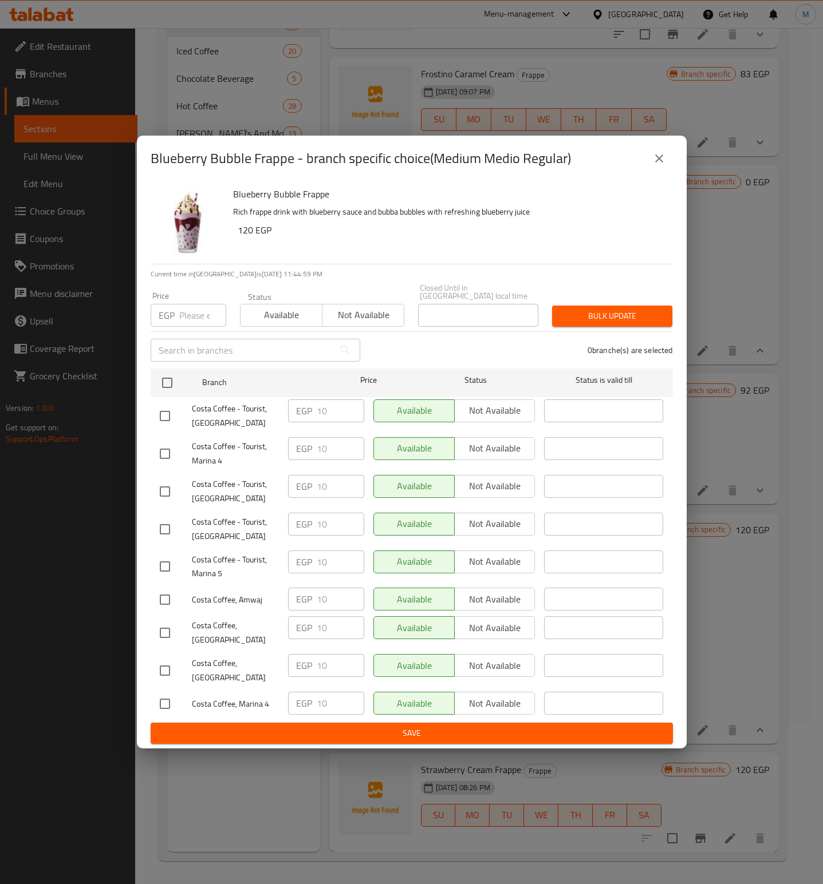
click at [665, 160] on icon "close" at bounding box center [659, 159] width 14 height 14
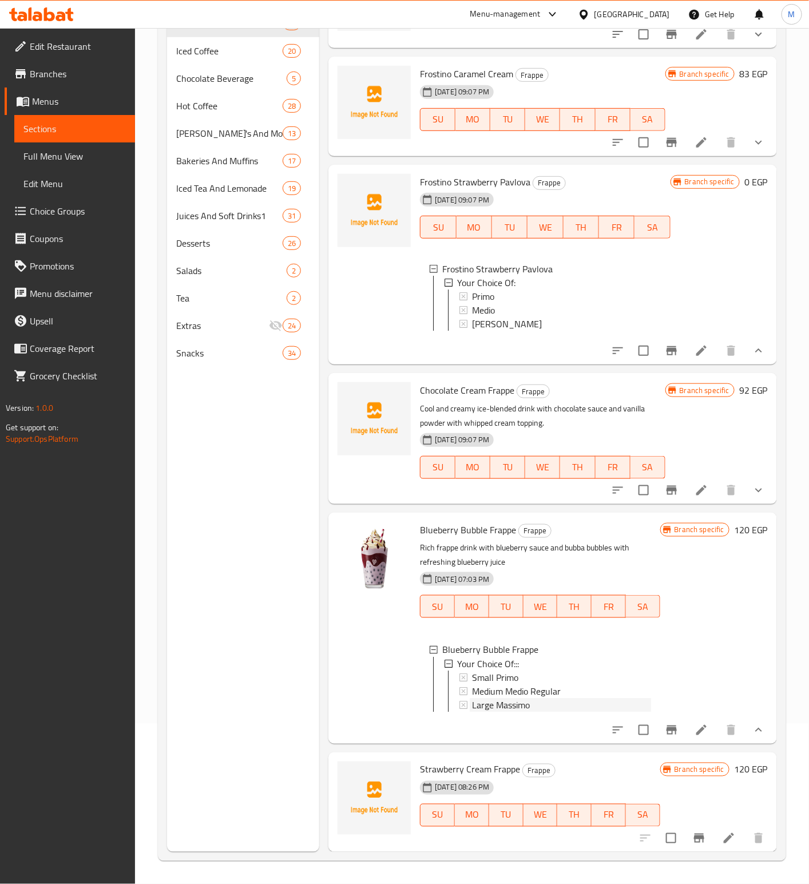
click at [519, 698] on span "Large Massimo" at bounding box center [501, 705] width 58 height 14
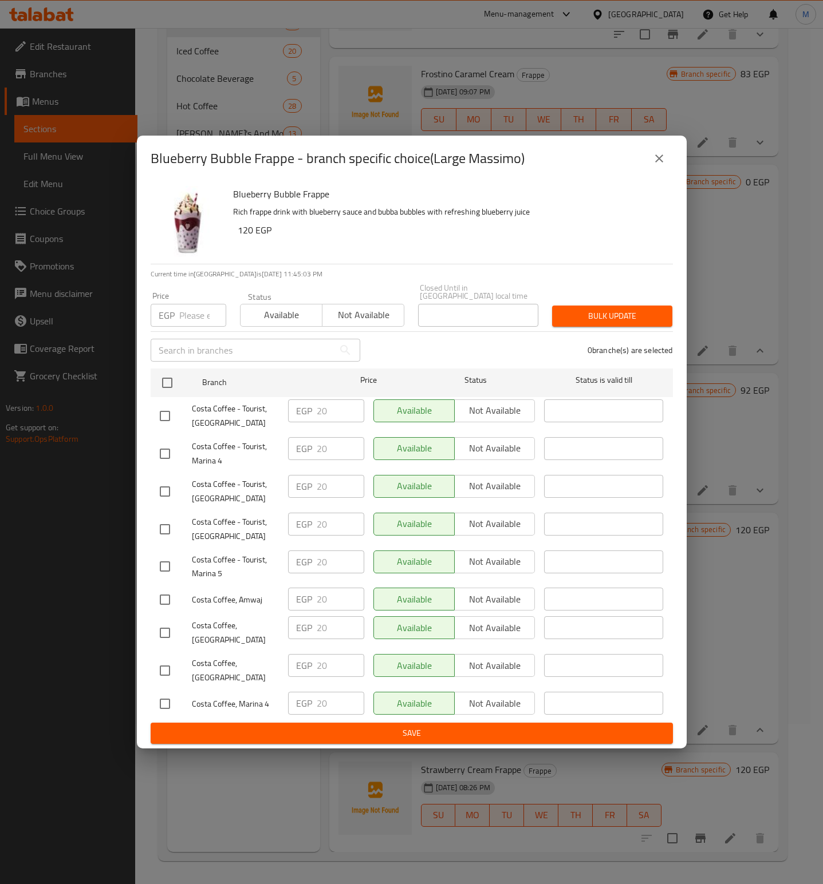
drag, startPoint x: 646, startPoint y: 174, endPoint x: 662, endPoint y: 148, distance: 30.8
click at [654, 168] on div "Blueberry Bubble Frappe - branch specific choice(Large Massimo)" at bounding box center [412, 158] width 522 height 27
click at [662, 148] on div "Blueberry Bubble Frappe - branch specific choice(Large Massimo)" at bounding box center [412, 159] width 550 height 46
click at [659, 158] on icon "close" at bounding box center [659, 159] width 14 height 14
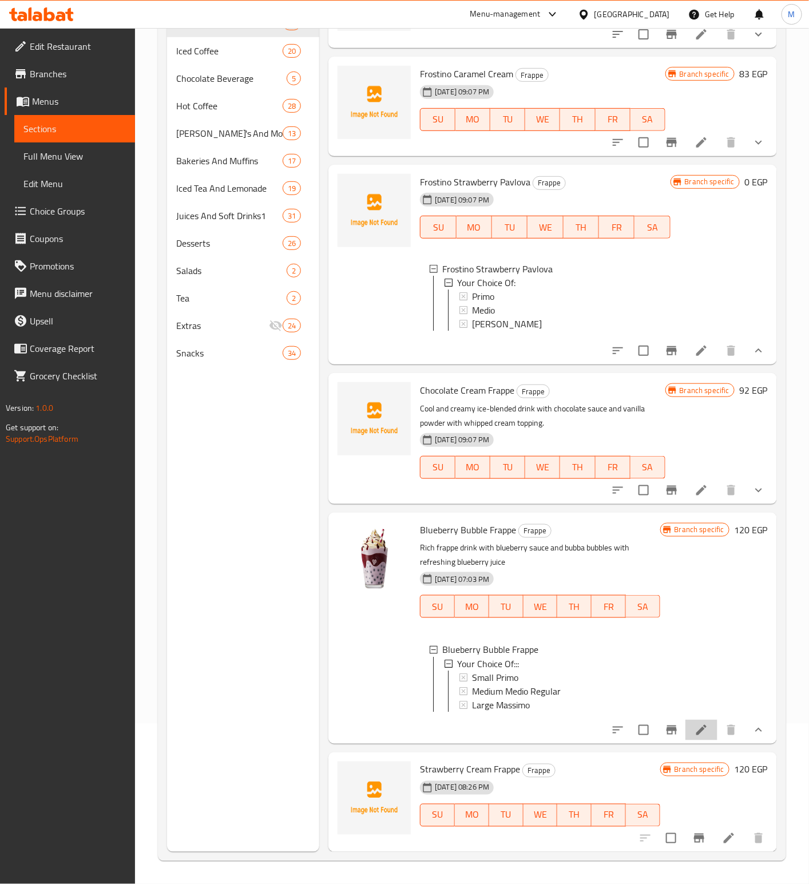
click at [697, 734] on li at bounding box center [702, 730] width 32 height 21
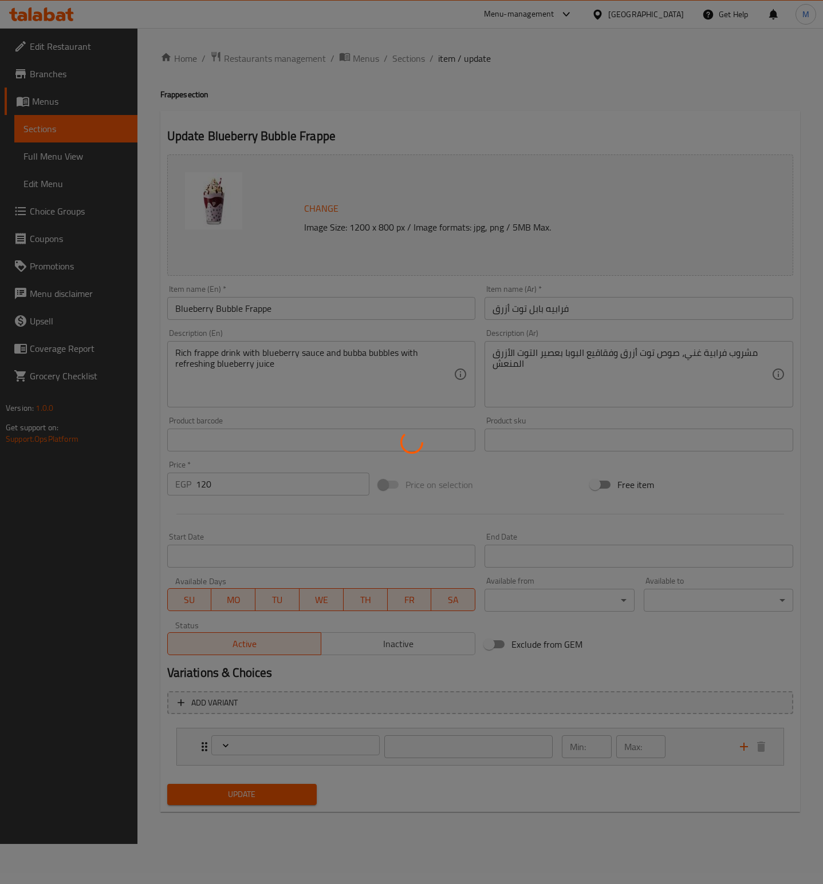
type input "اختيارك من:::"
type input "1"
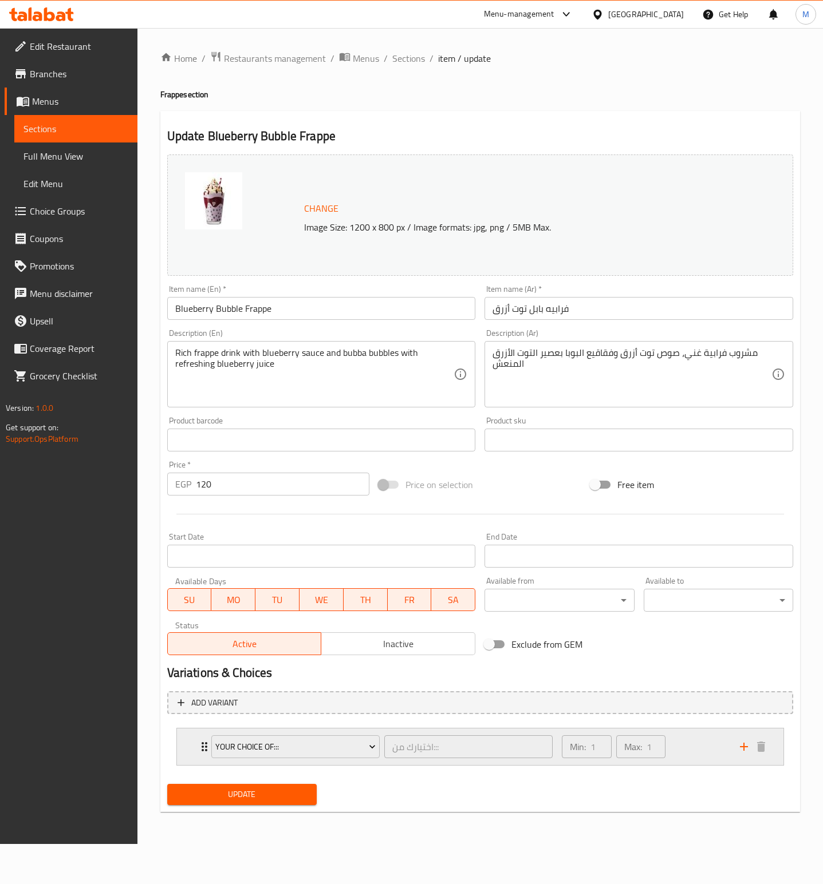
click at [202, 747] on icon "Expand" at bounding box center [205, 747] width 6 height 9
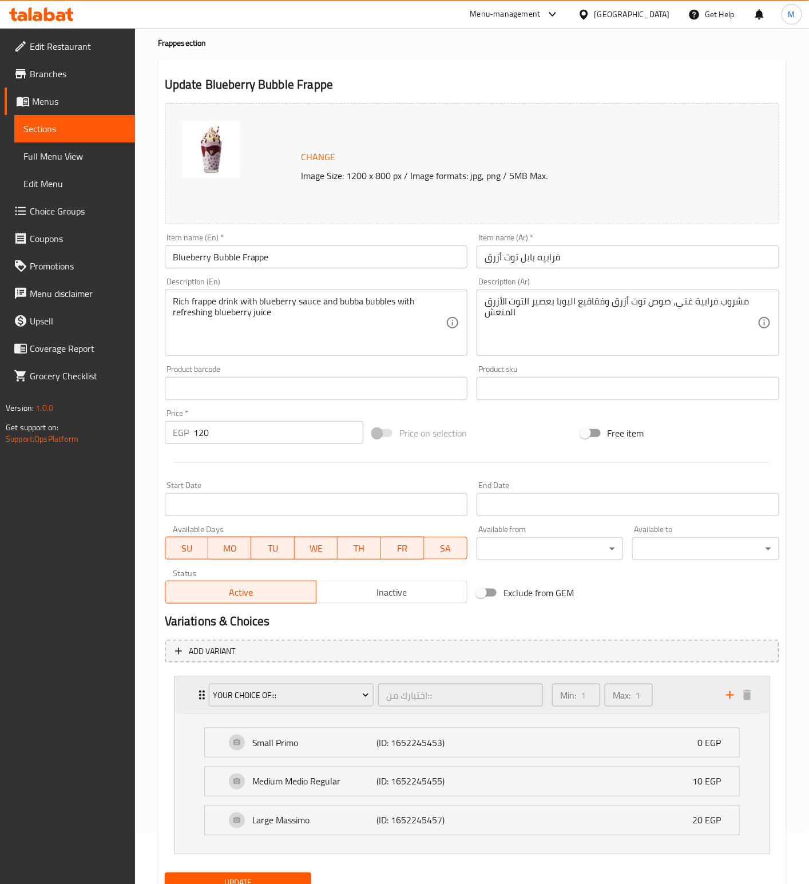
scroll to position [103, 0]
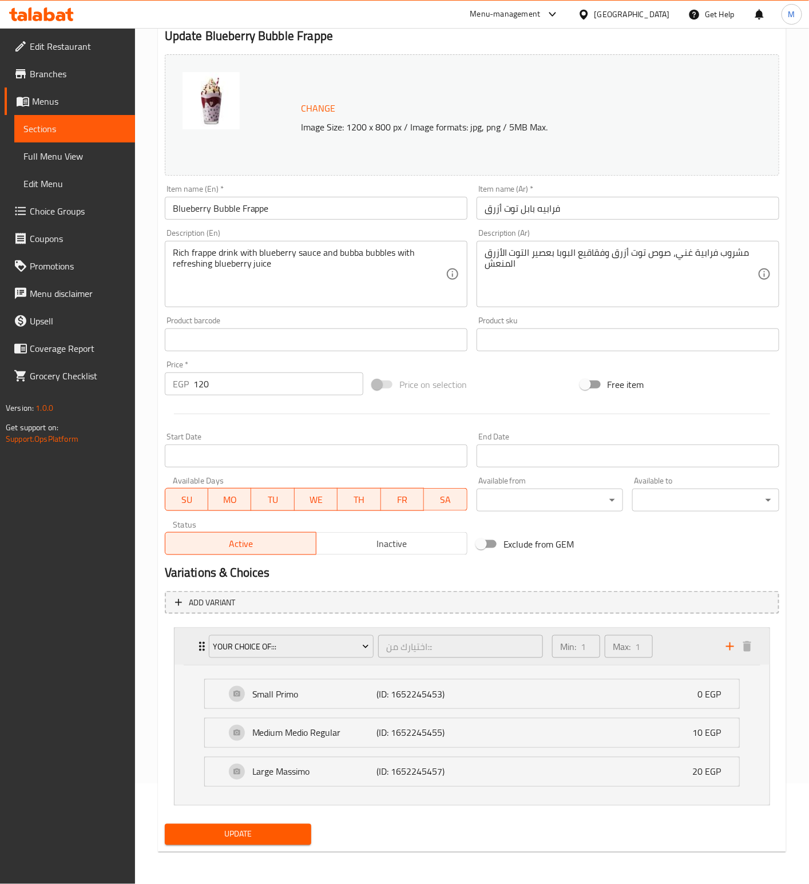
click at [201, 650] on icon "Expand" at bounding box center [202, 647] width 14 height 14
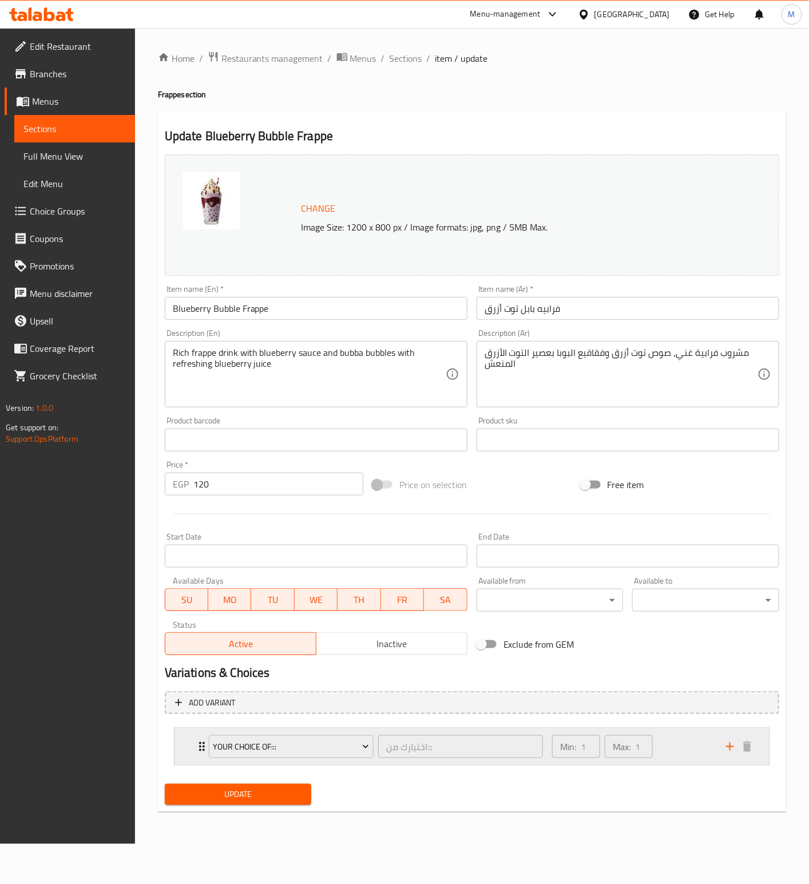
scroll to position [0, 0]
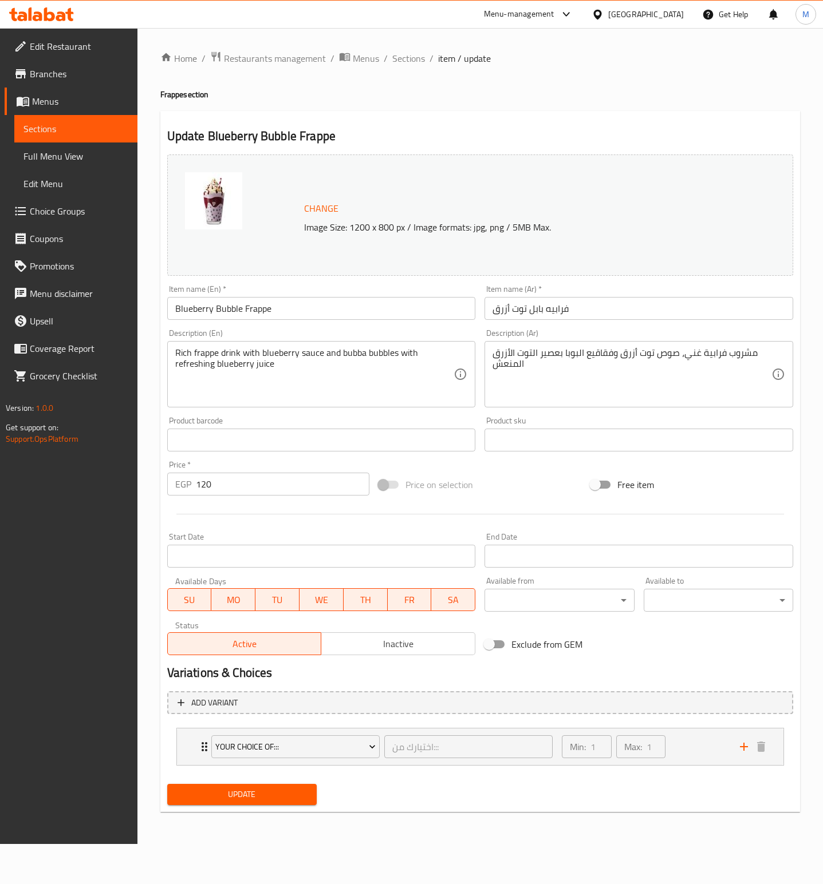
click at [66, 218] on span "Choice Groups" at bounding box center [79, 211] width 98 height 14
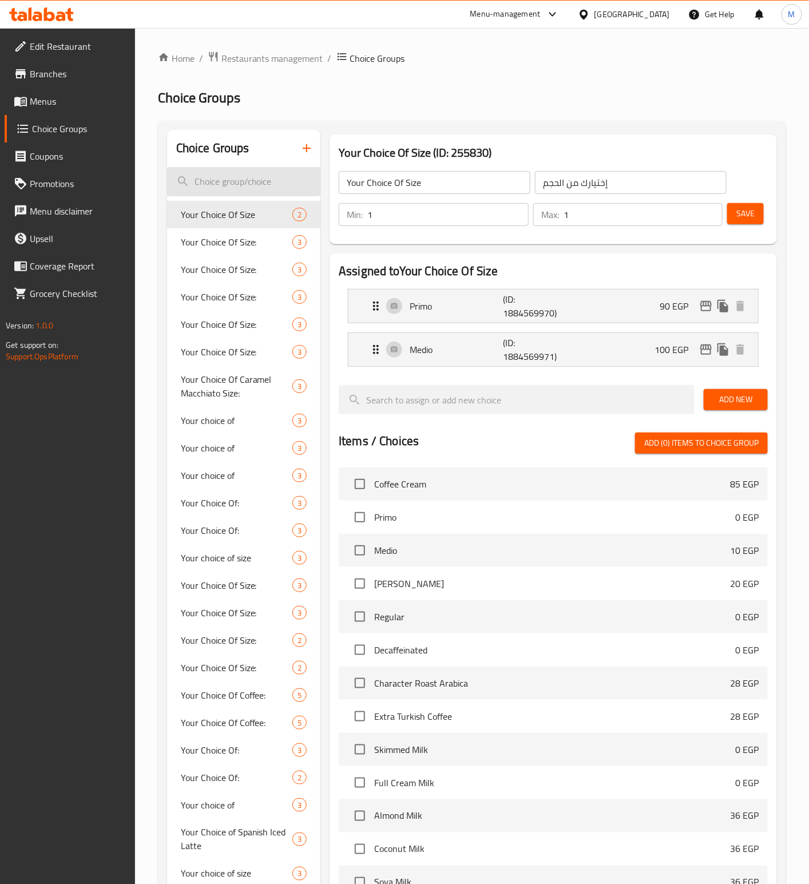
click at [218, 188] on input "search" at bounding box center [244, 181] width 154 height 29
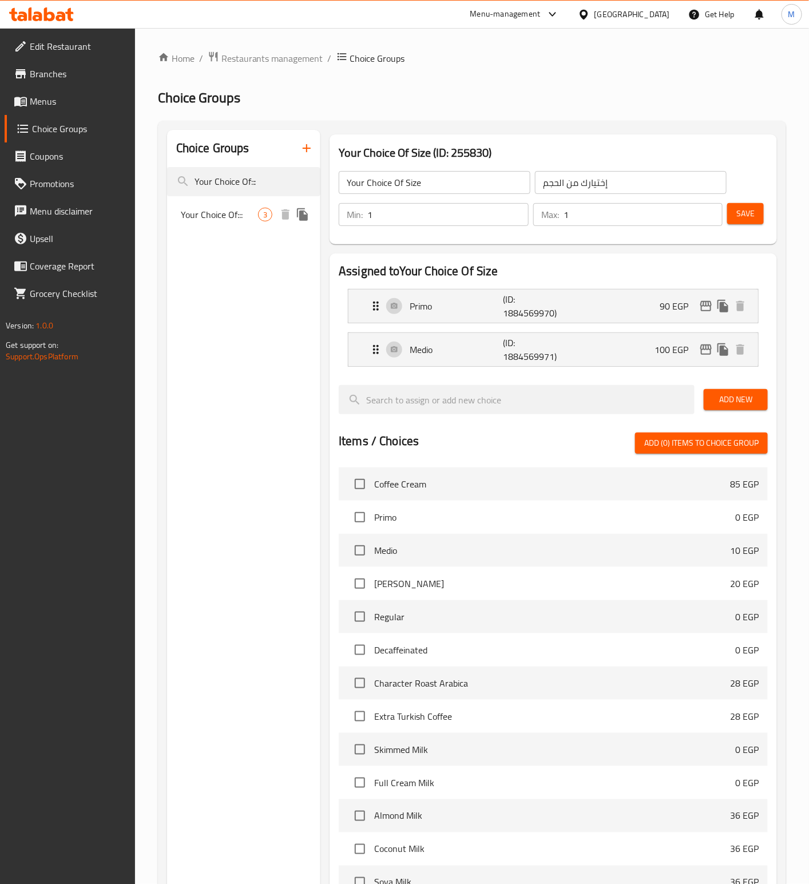
type input "Your Choice Of:::"
click at [222, 217] on span "Your Choice Of:::" at bounding box center [219, 215] width 77 height 14
type input "Your Choice Of:::"
type input "اختيارك من:::"
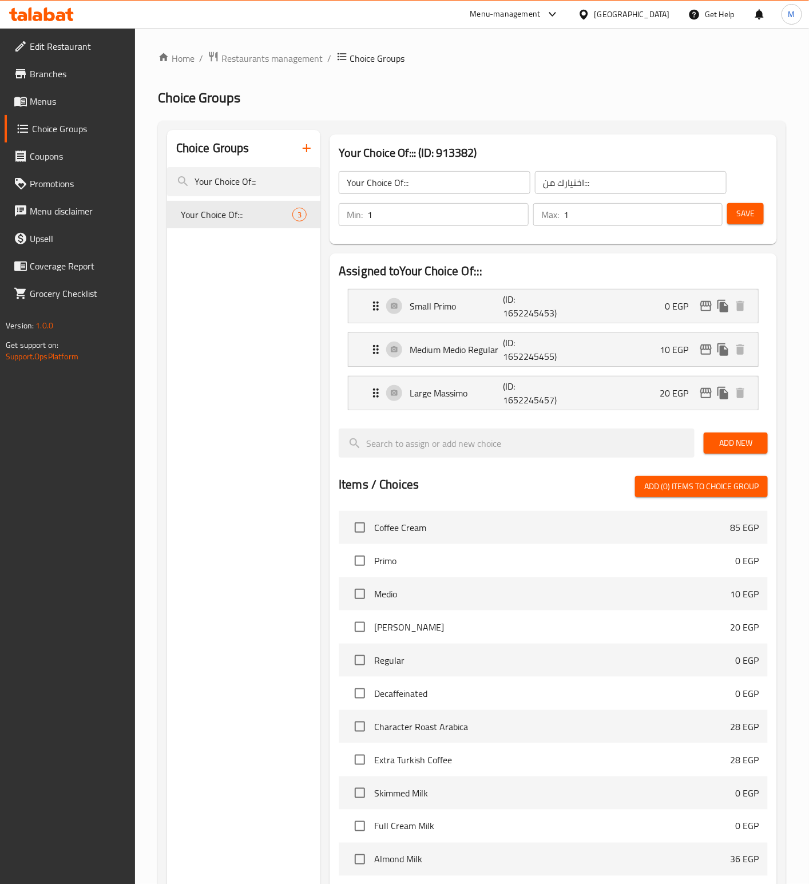
click at [703, 104] on h2 "Choice Groups" at bounding box center [472, 98] width 629 height 18
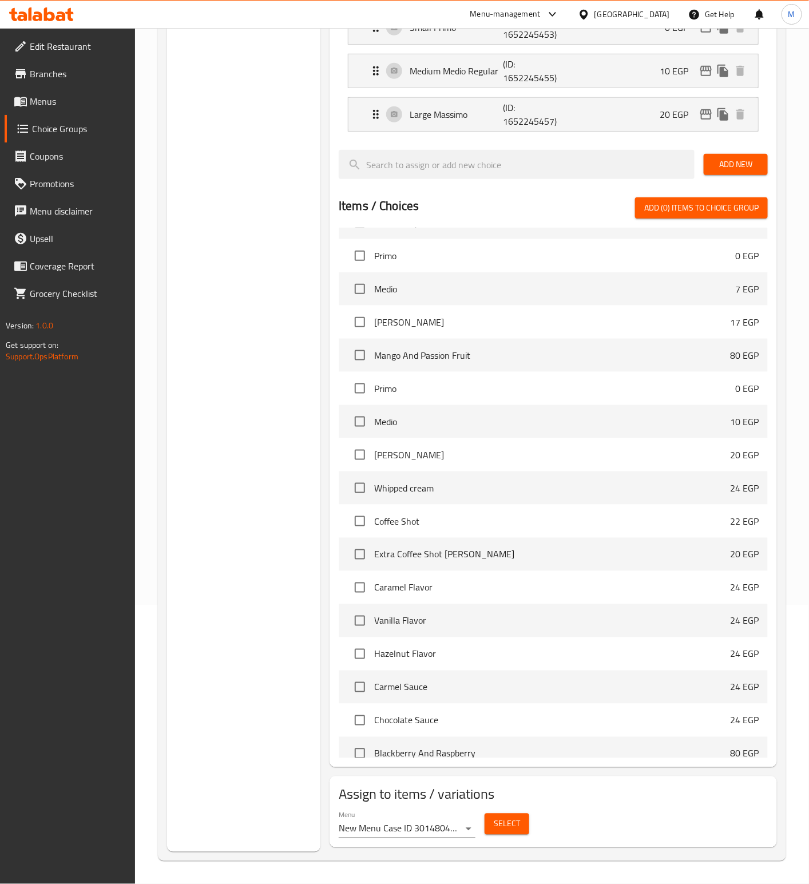
scroll to position [280, 0]
click at [467, 606] on body "​ Menu-management [GEOGRAPHIC_DATA] Get Help M Edit Restaurant Branches Menus C…" at bounding box center [404, 177] width 809 height 856
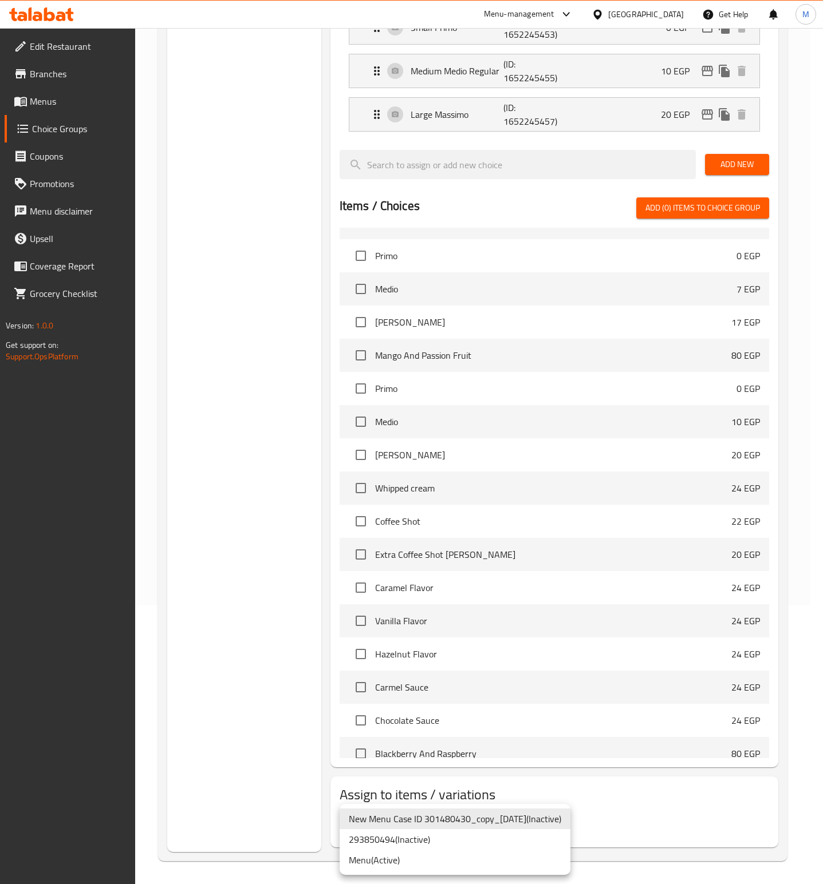
click at [414, 859] on li "Menu ( Active )" at bounding box center [454, 860] width 231 height 21
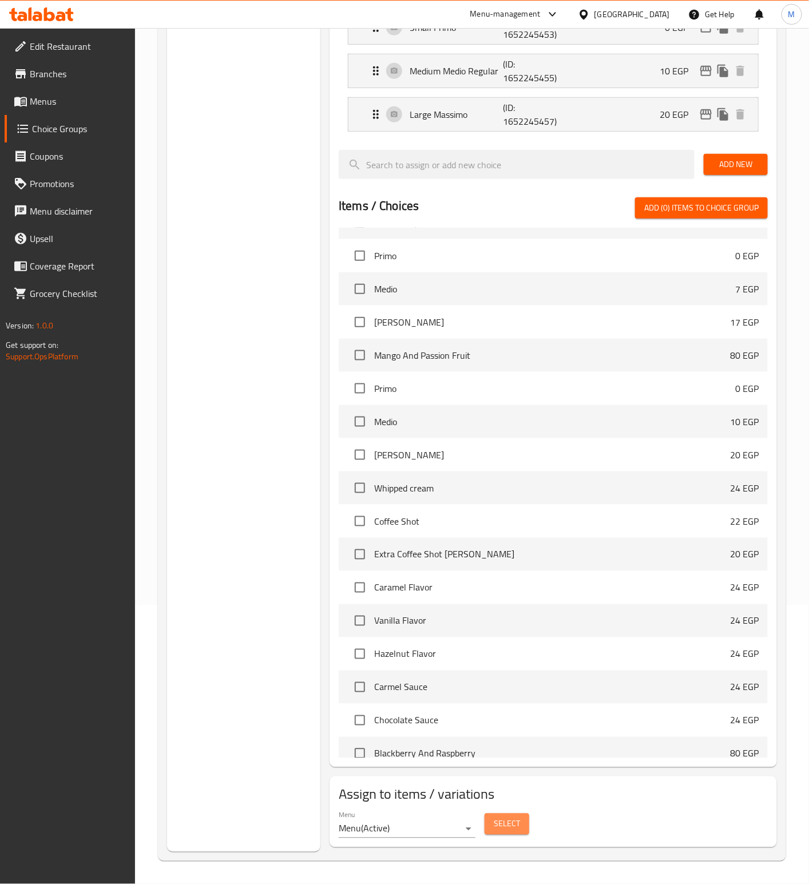
click at [518, 831] on span "Select" at bounding box center [507, 825] width 26 height 14
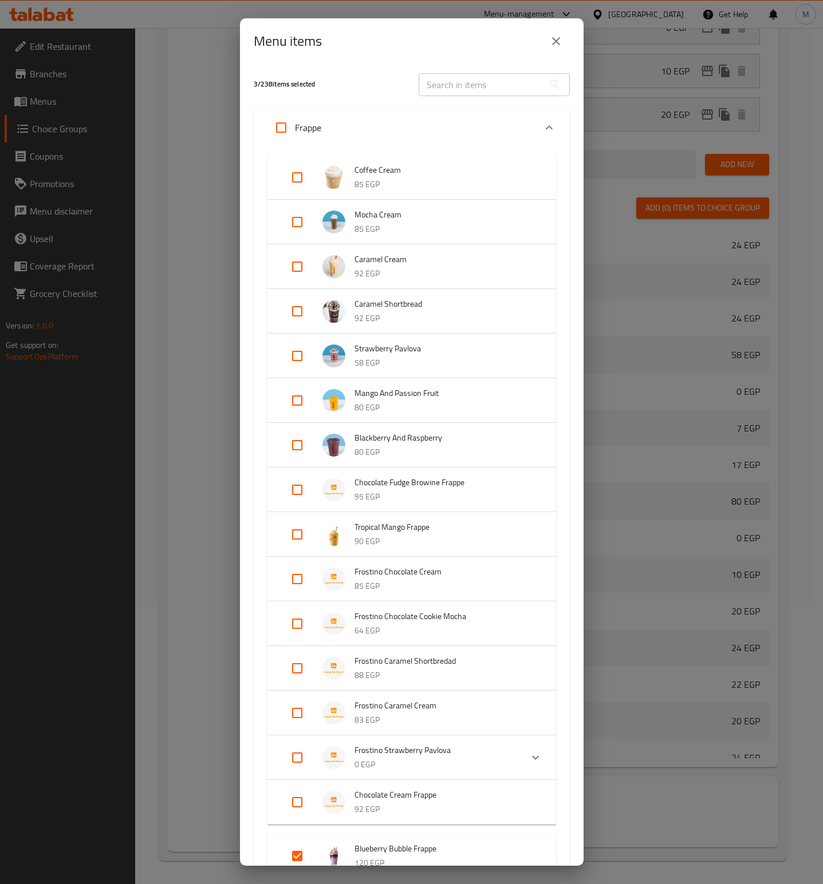
click at [467, 84] on input "text" at bounding box center [480, 84] width 125 height 23
paste input "Strawberry Cream Frappe"
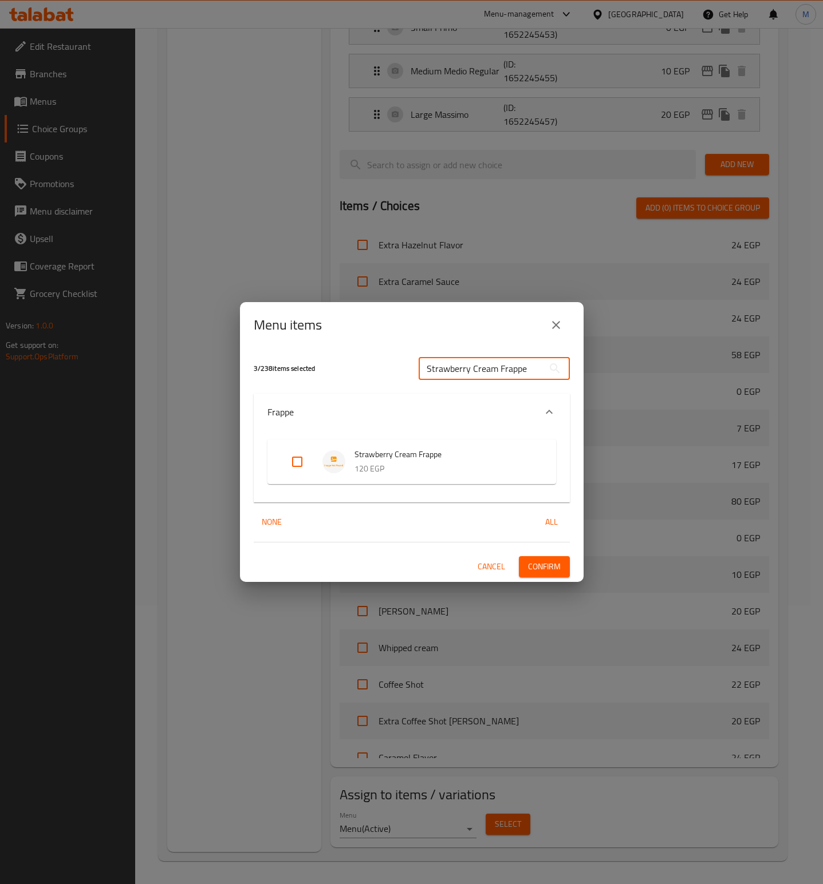
type input "Strawberry Cream Frappe"
click at [305, 466] on input "Expand" at bounding box center [296, 461] width 27 height 27
checkbox input "true"
click at [545, 571] on span "Confirm" at bounding box center [544, 567] width 33 height 14
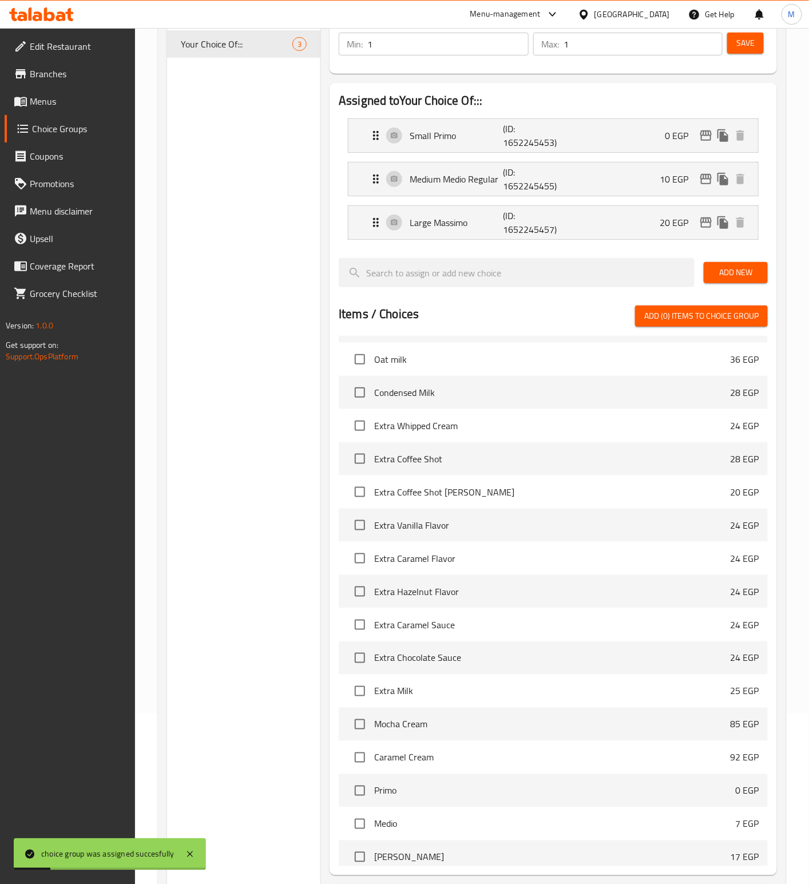
scroll to position [22, 0]
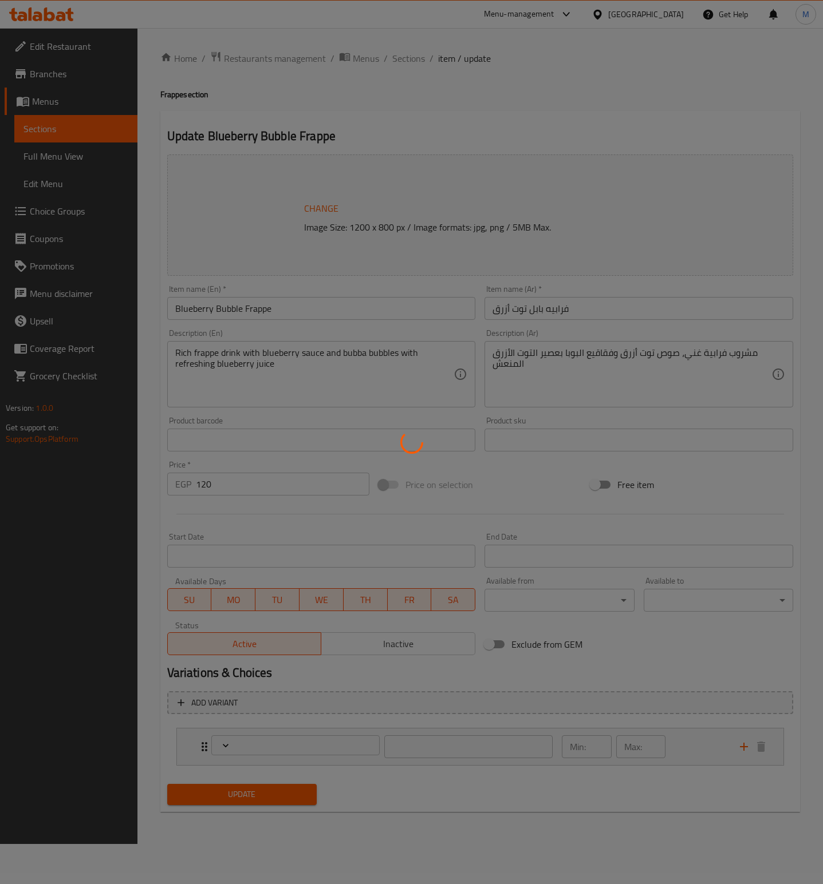
type input "اختيارك من:::"
type input "1"
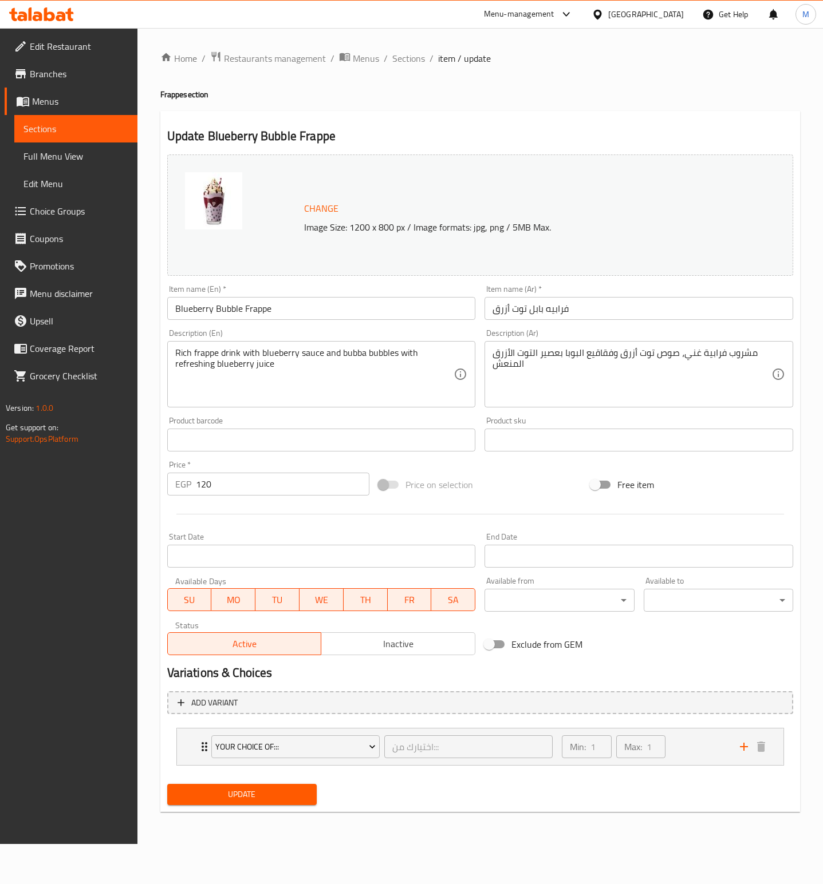
click at [46, 129] on span "Sections" at bounding box center [75, 129] width 105 height 14
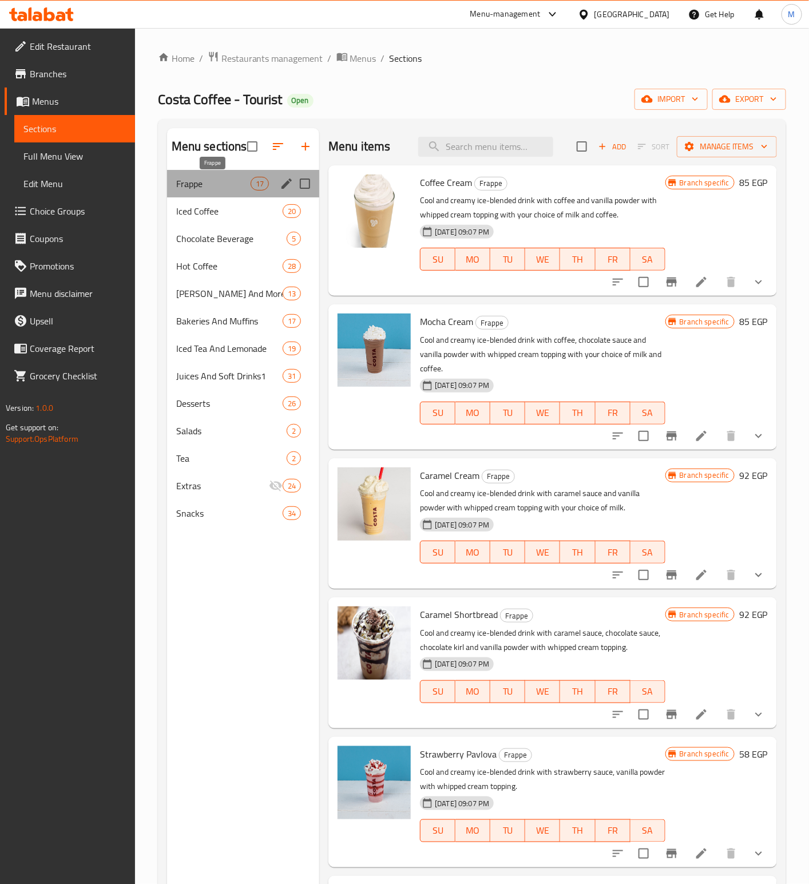
drag, startPoint x: 199, startPoint y: 189, endPoint x: 520, endPoint y: 389, distance: 377.9
click at [200, 189] on span "Frappe" at bounding box center [213, 184] width 74 height 14
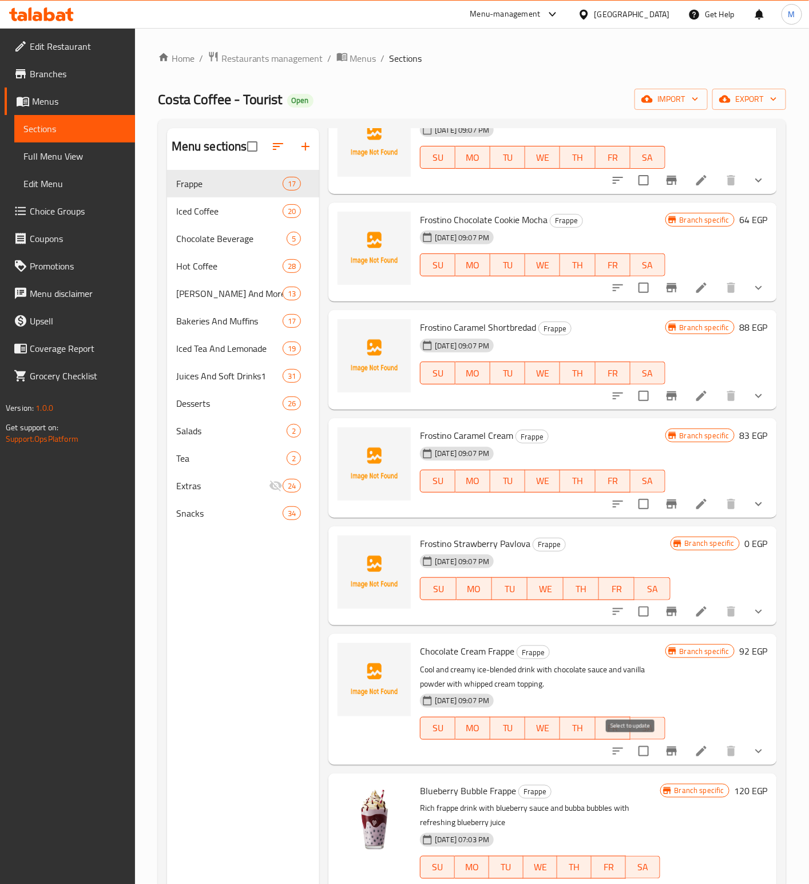
scroll to position [160, 0]
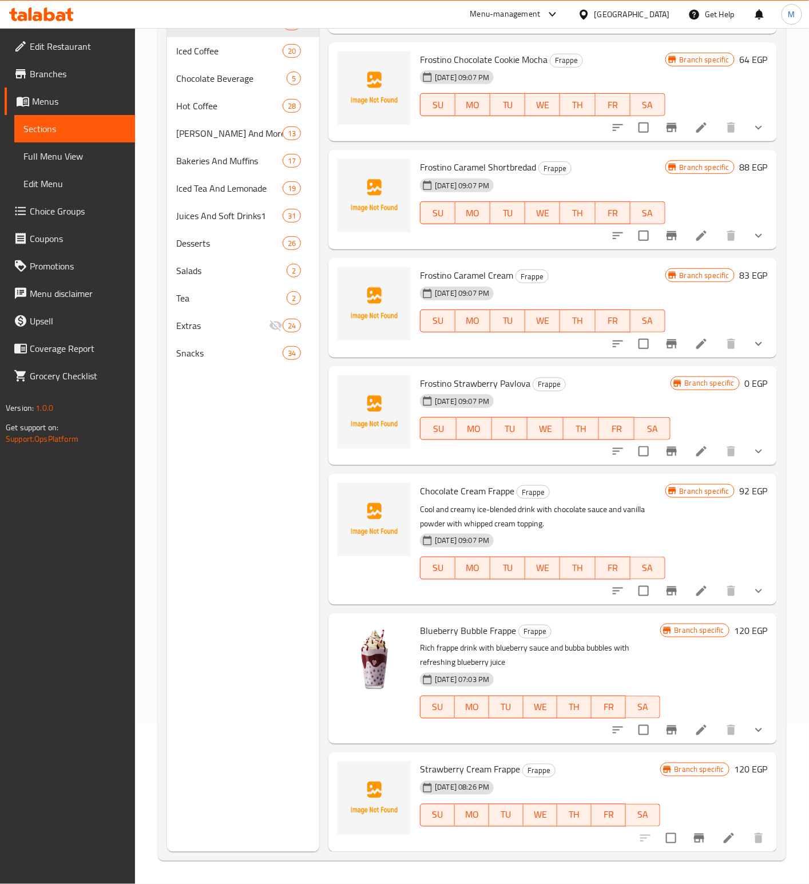
click at [461, 763] on span "Strawberry Cream Frappe" at bounding box center [470, 769] width 100 height 17
copy h6 "Strawberry Cream Frappe"
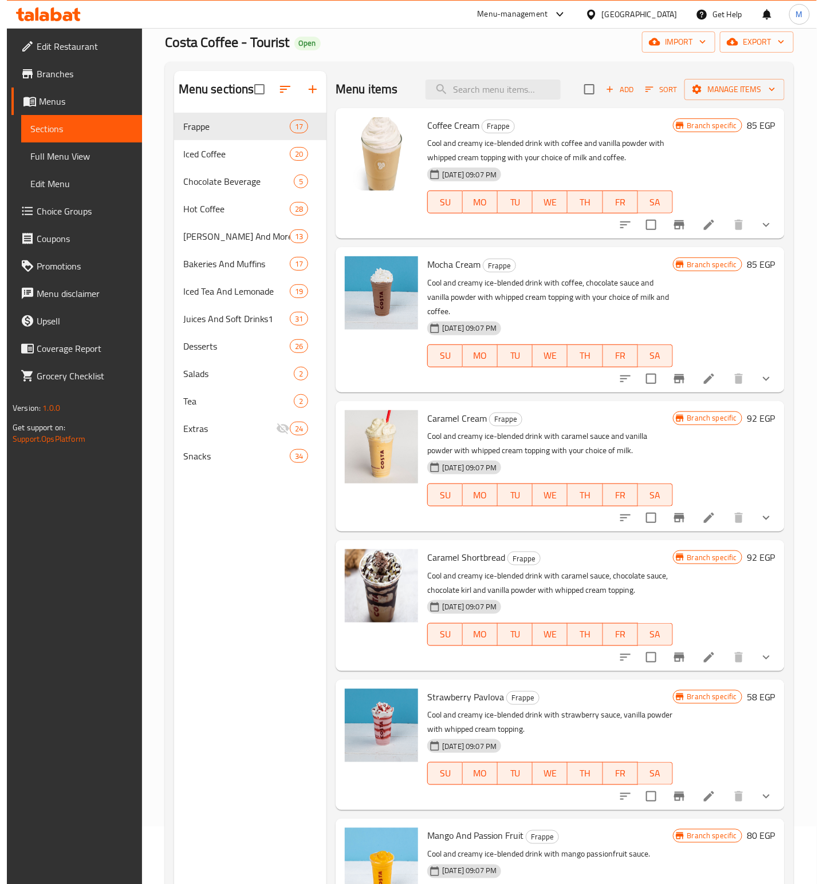
scroll to position [0, 0]
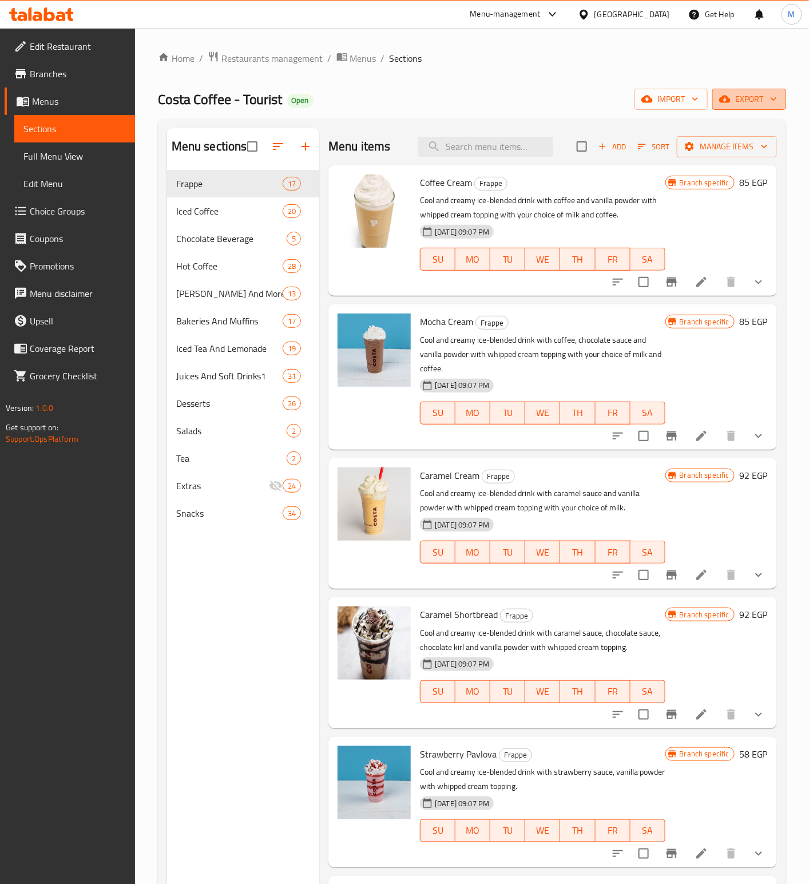
click at [760, 105] on span "export" at bounding box center [750, 99] width 56 height 14
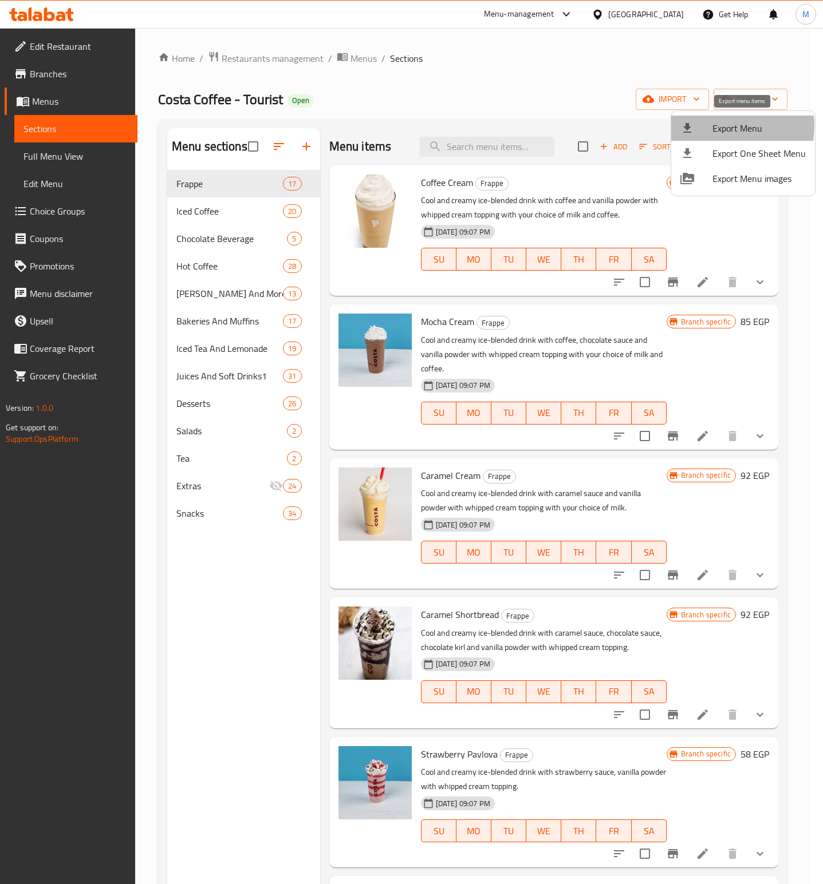
click at [720, 126] on span "Export Menu" at bounding box center [758, 128] width 93 height 14
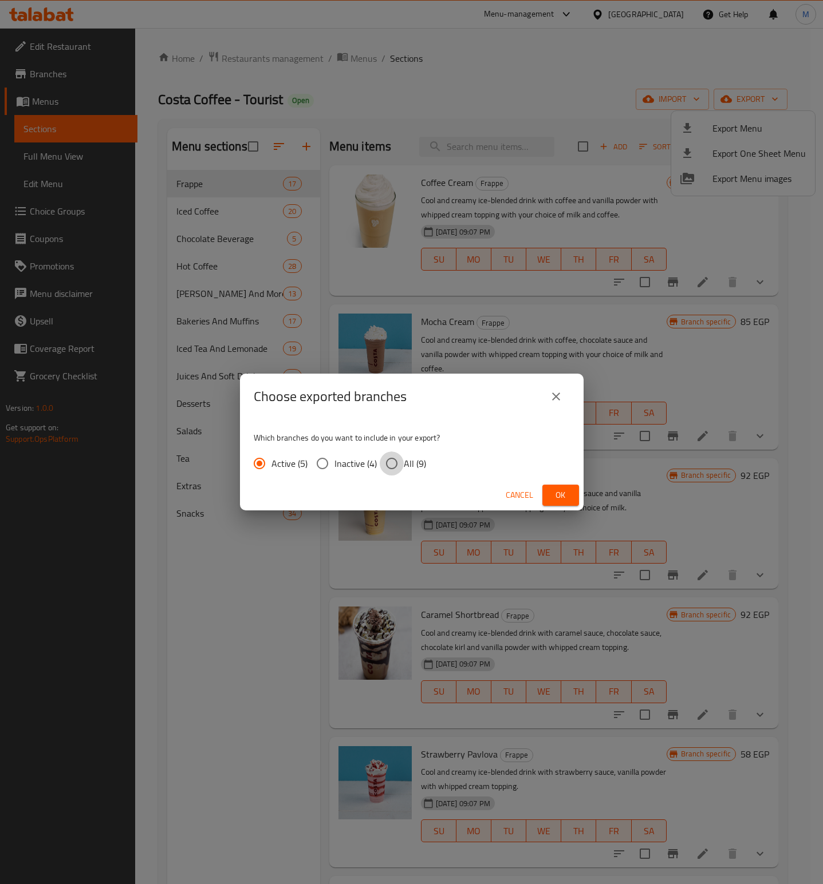
click at [392, 464] on input "All (9)" at bounding box center [392, 464] width 24 height 24
radio input "true"
click at [553, 493] on span "Ok" at bounding box center [560, 495] width 18 height 14
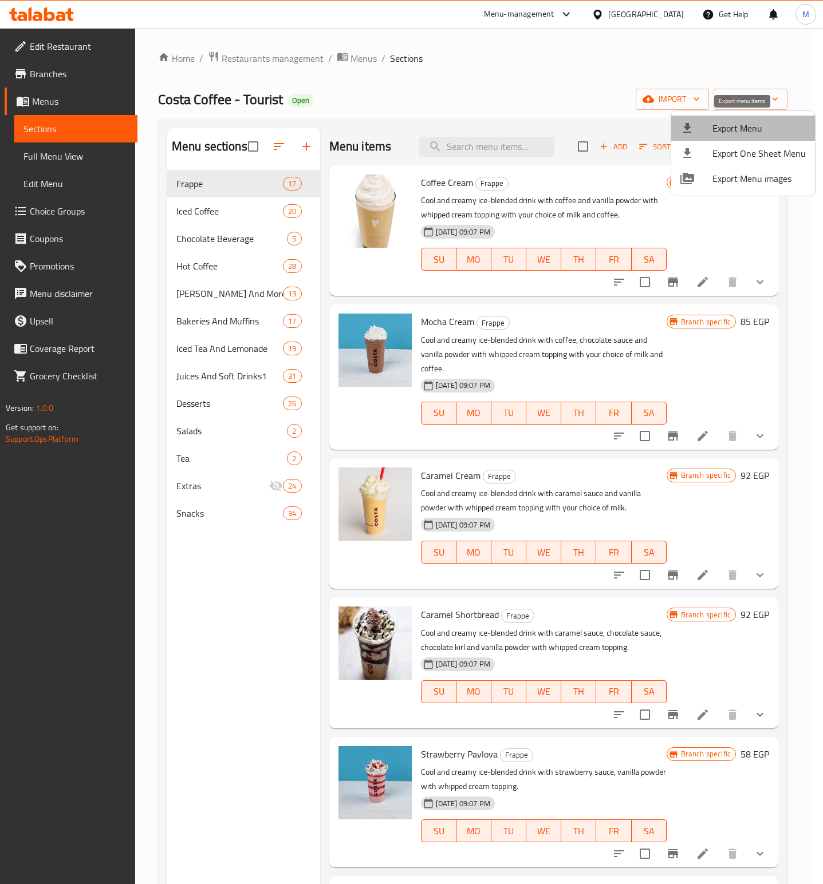
click at [752, 124] on span "Export Menu" at bounding box center [758, 128] width 93 height 14
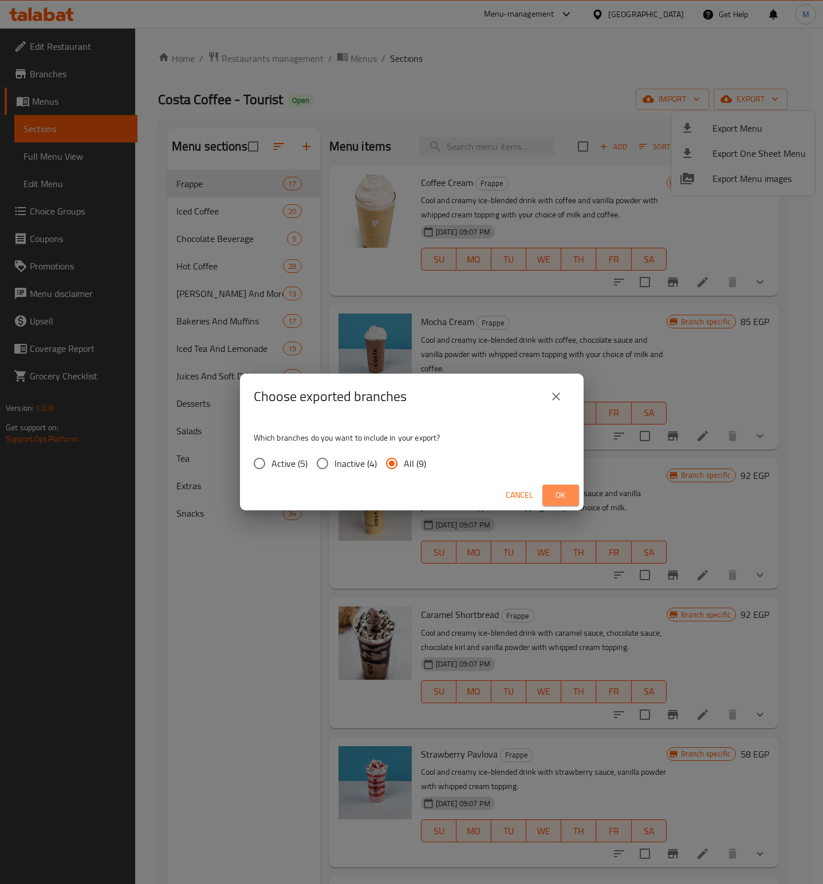
click at [551, 488] on span "Ok" at bounding box center [560, 495] width 18 height 14
